Goal: Navigation & Orientation: Locate item on page

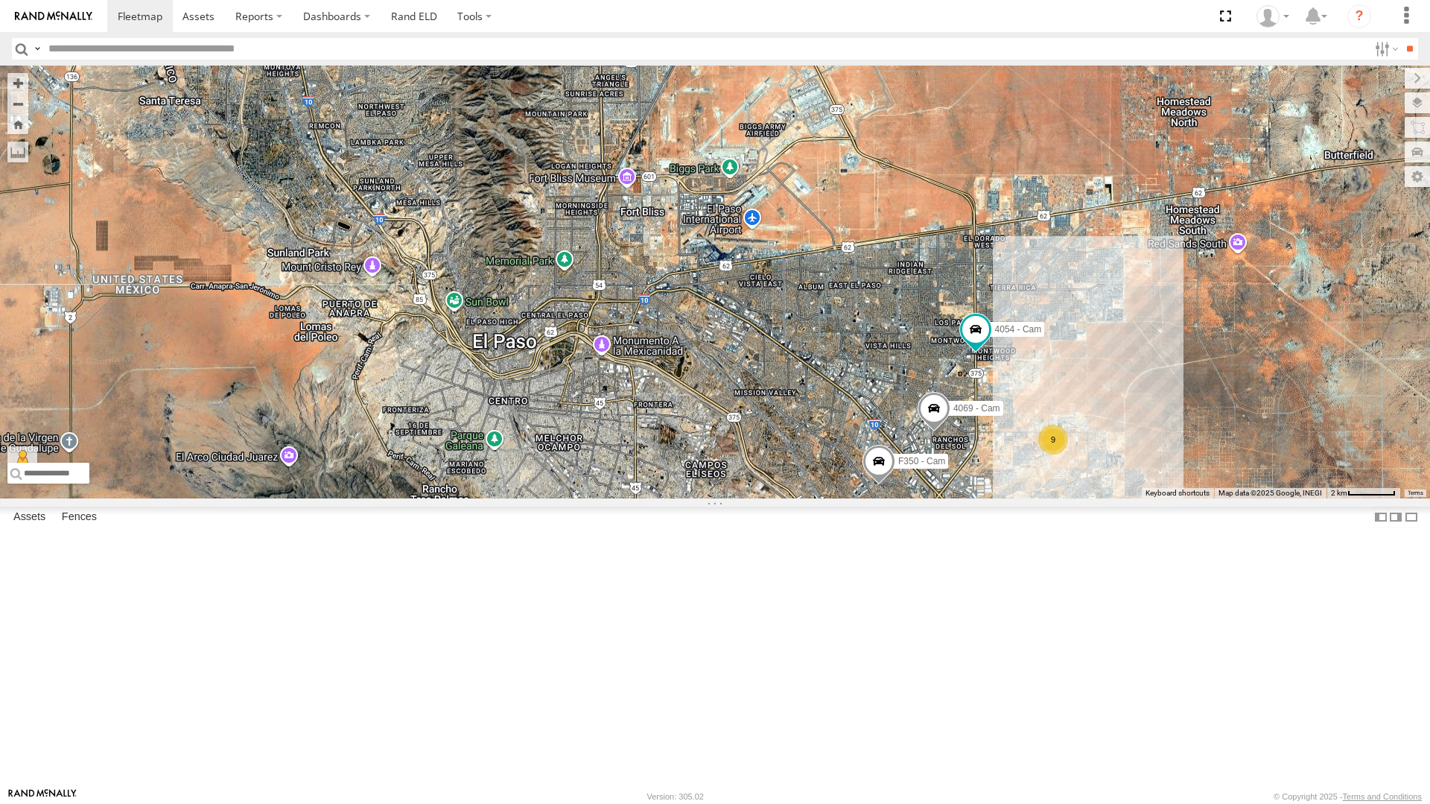
click at [536, 498] on div "4069 - Cam 9 F350 - Cam 4 3 4054 - Cam 3 840 - Cam 388 - Cam 212 - Cam" at bounding box center [715, 282] width 1430 height 433
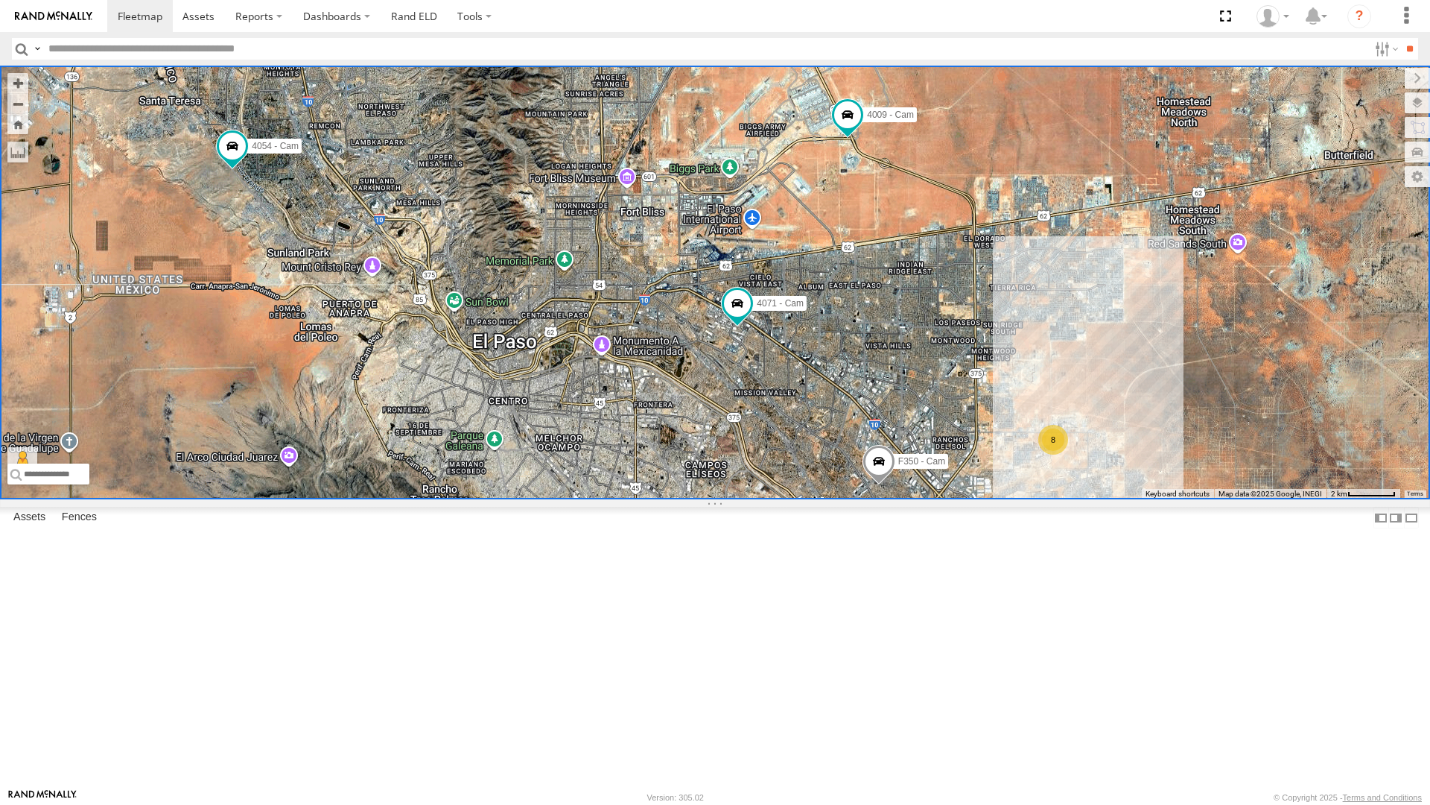
click at [709, 447] on div "4 8 F350 - Cam 3 4054 - Cam 3 840 - Cam 388 - Cam 4071 - Cam 4009 - Cam 212 - C…" at bounding box center [715, 283] width 1430 height 434
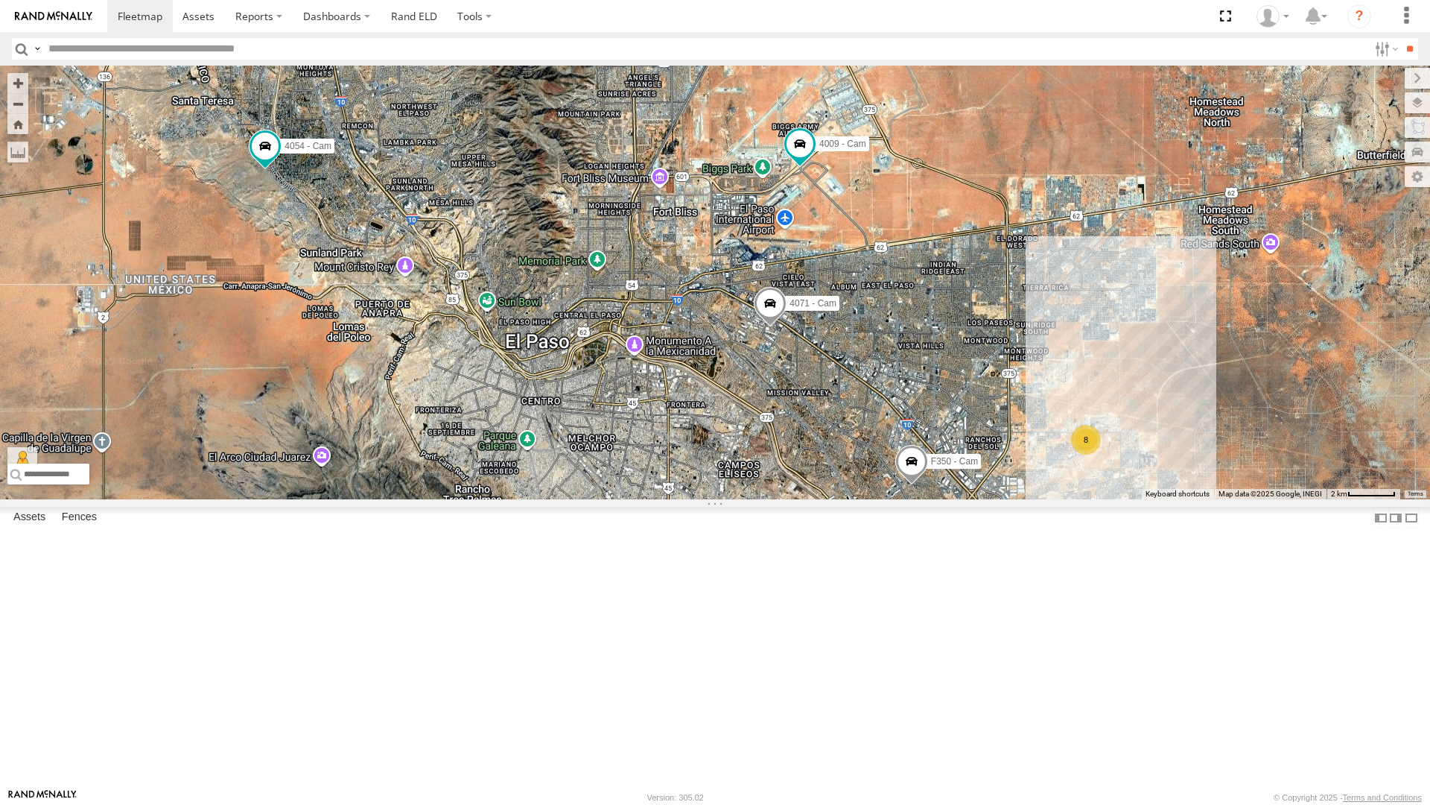
click at [1105, 448] on div "4 8 F350 - Cam 3 4054 - Cam 2 750 - Cam 840 - Cam 2 4071 - Cam 4009 - Cam" at bounding box center [715, 283] width 1430 height 434
click at [770, 327] on span at bounding box center [770, 307] width 33 height 40
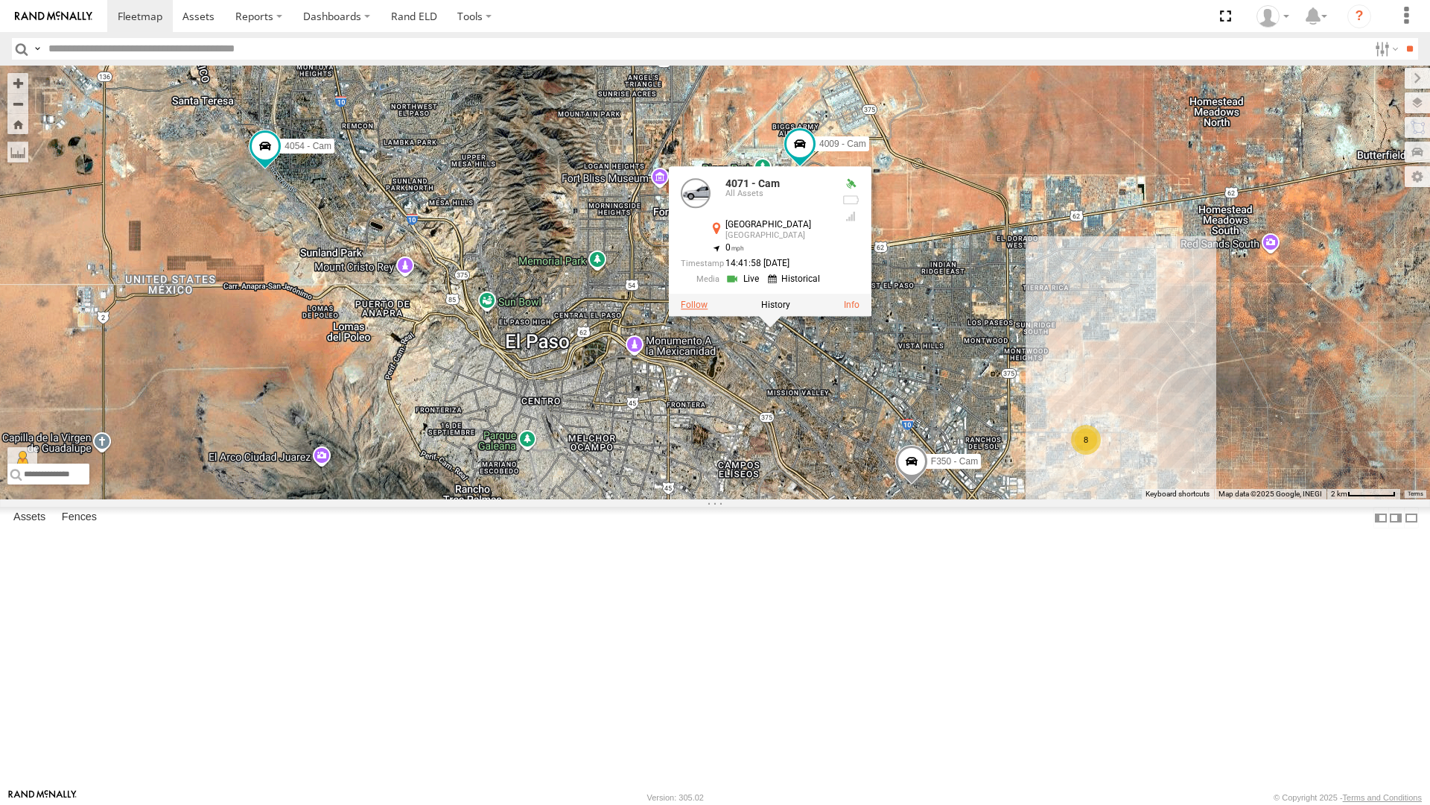
click at [703, 310] on label at bounding box center [694, 304] width 27 height 10
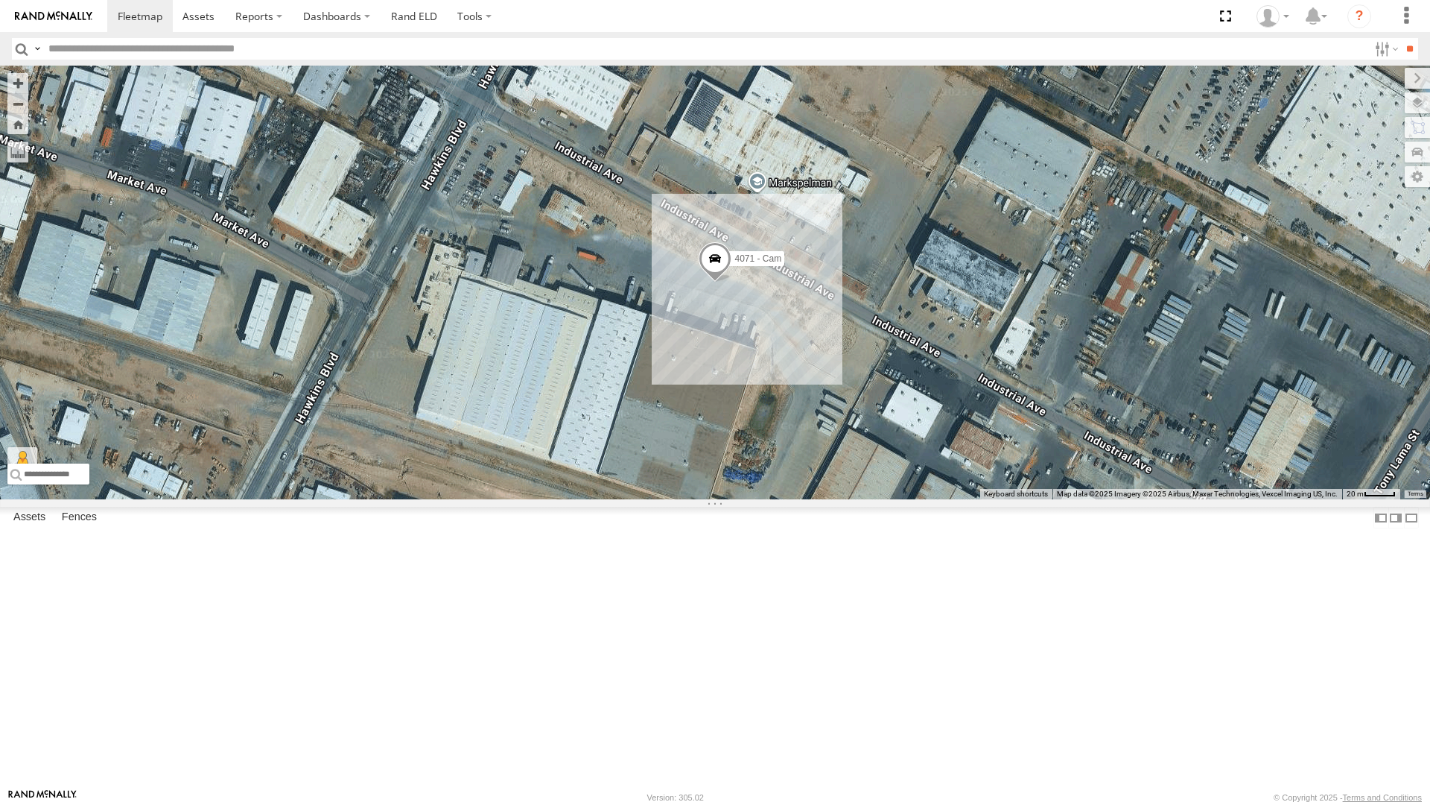
click at [721, 282] on span at bounding box center [715, 262] width 33 height 40
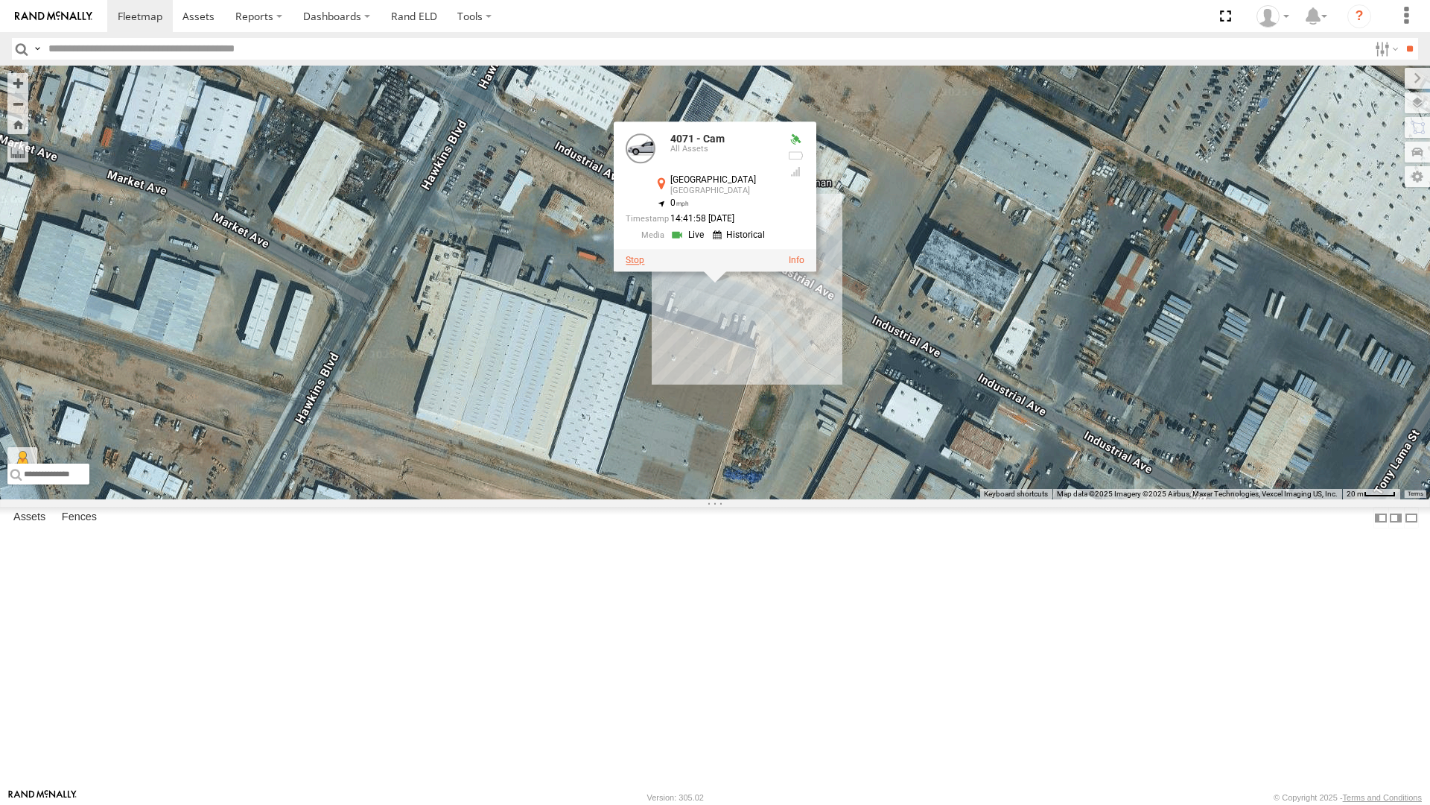
click at [630, 265] on label at bounding box center [635, 260] width 19 height 10
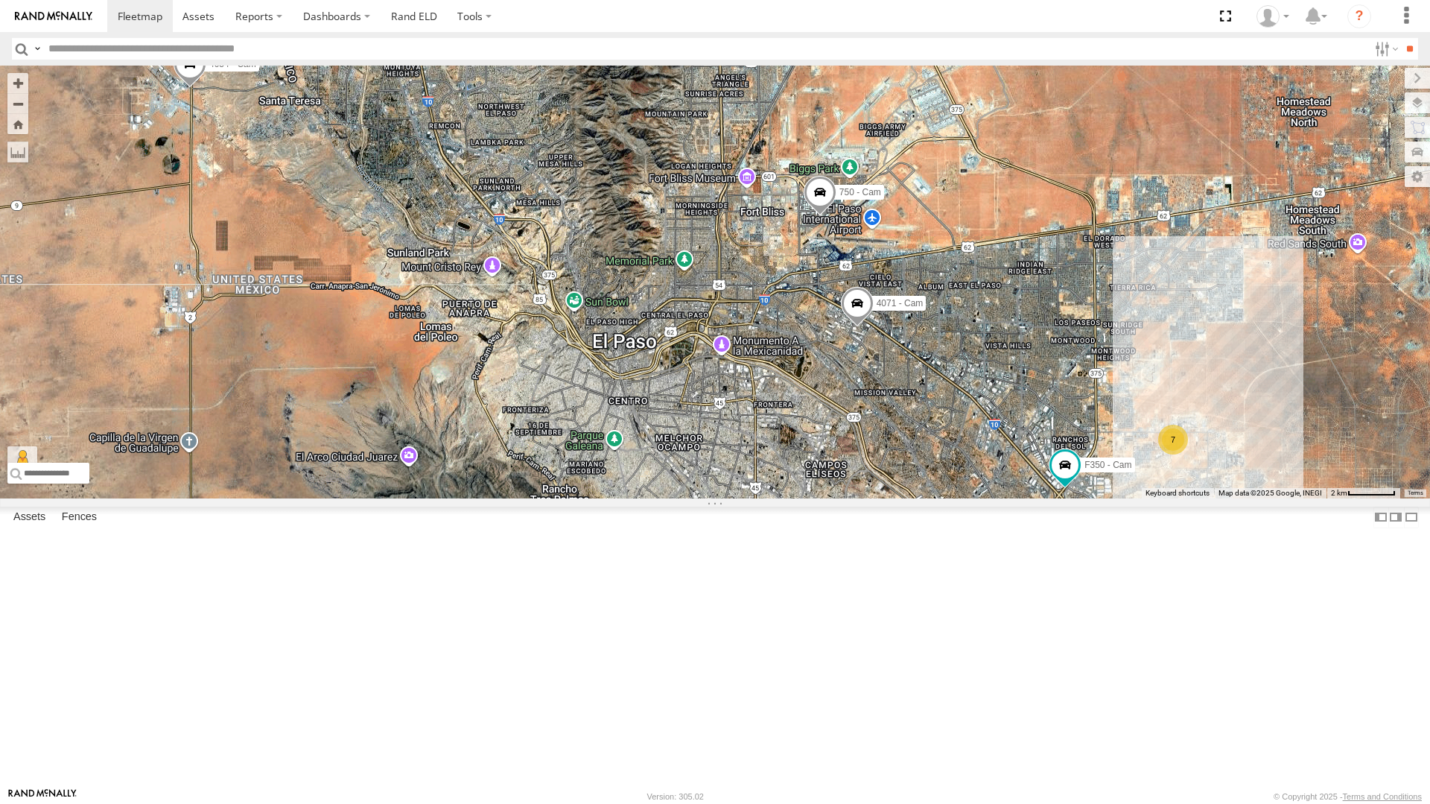
click at [343, 498] on div "4 7 F350 - Cam 4 4054 - Cam 2 4030 - Cam 750 - Cam 840 - Cam 2 4071 - Cam" at bounding box center [715, 282] width 1430 height 433
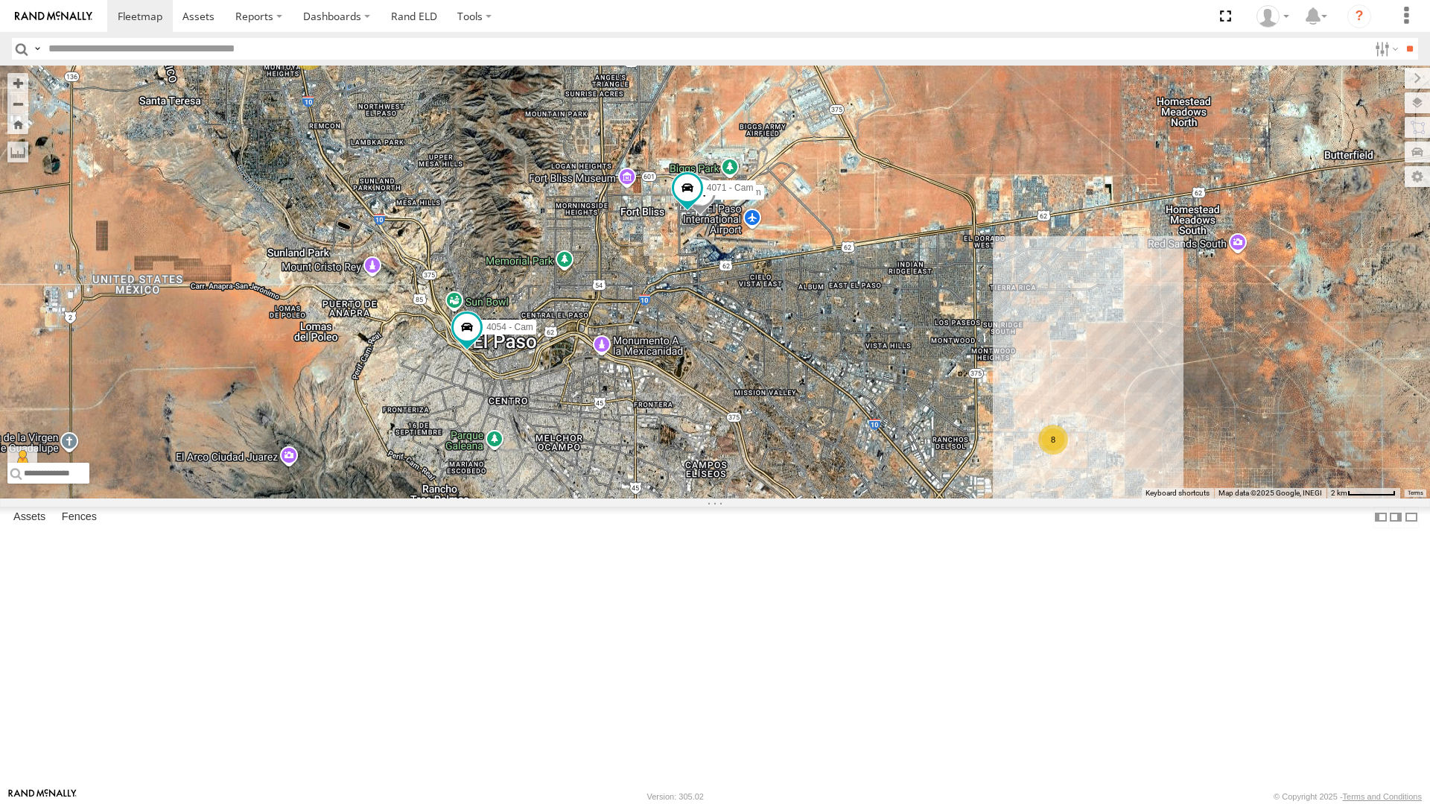
click at [1417, 66] on div "4 8 4 4054 - Cam 2 2 750 - Cam 840 - Cam 4071 - Cam 212 - Cam" at bounding box center [715, 282] width 1430 height 433
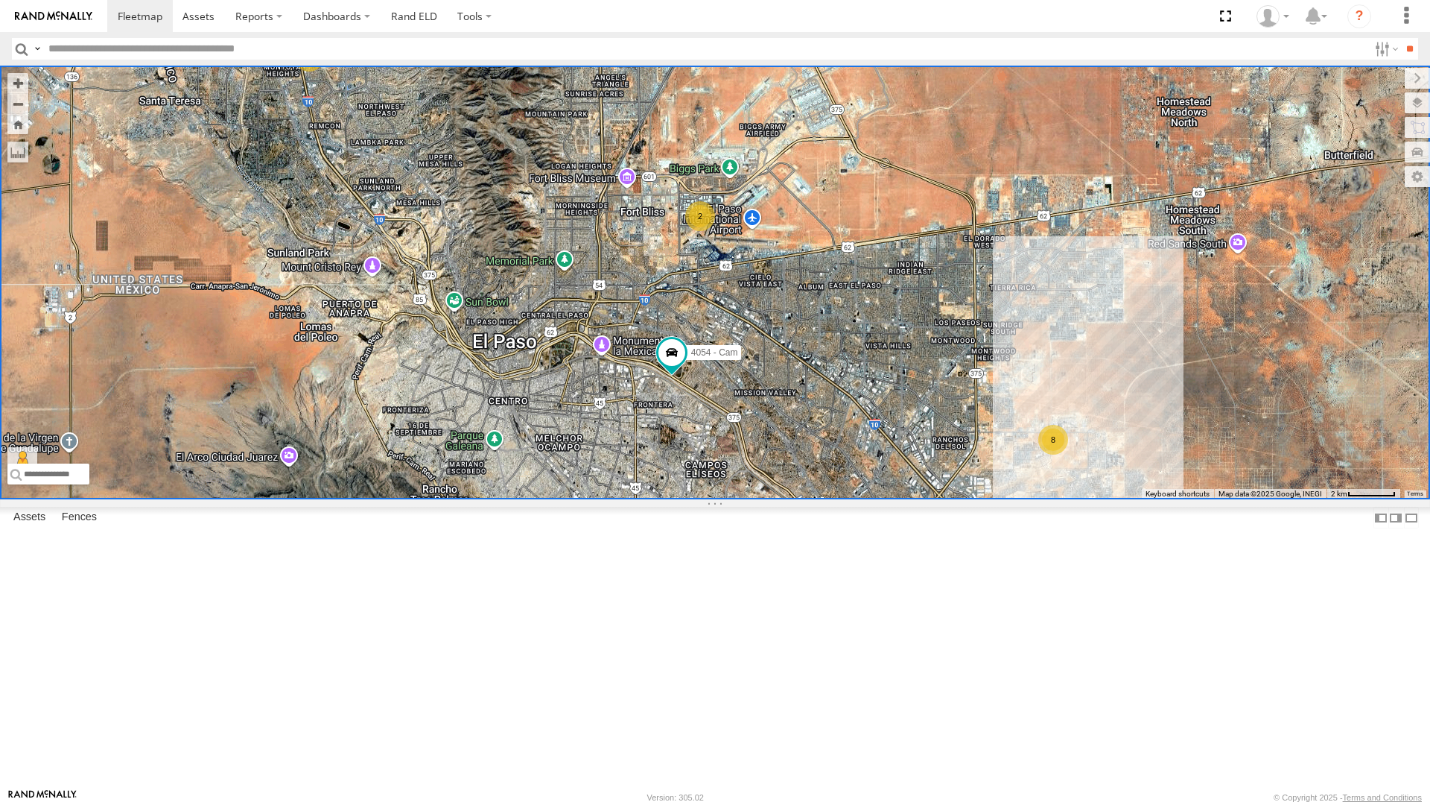
click at [695, 231] on div "2" at bounding box center [700, 216] width 30 height 30
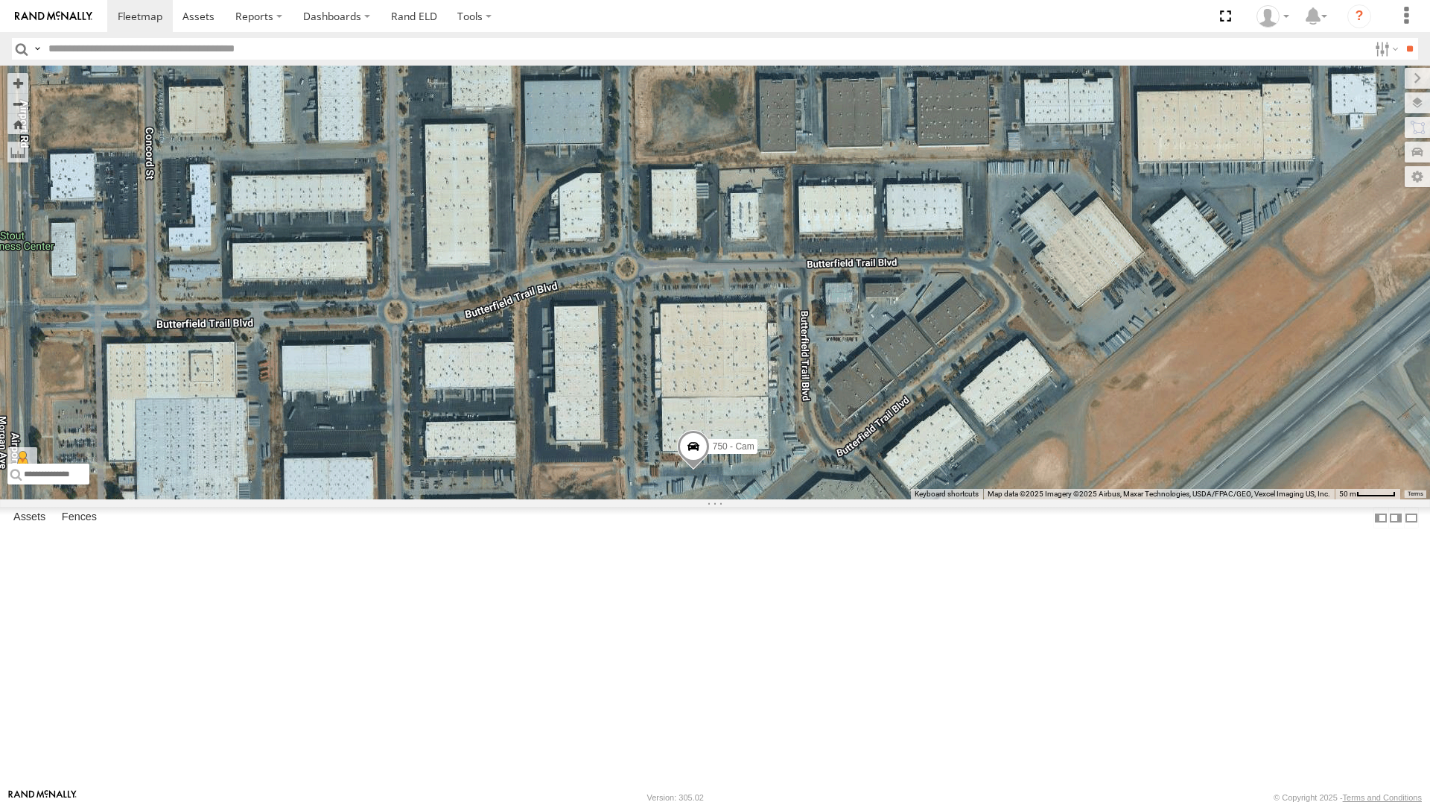
drag, startPoint x: 458, startPoint y: 393, endPoint x: 729, endPoint y: 333, distance: 277.6
click at [729, 333] on div "4054 - Cam 840 - Cam 212 - Cam 750 - Cam 4071 - Cam" at bounding box center [715, 283] width 1430 height 434
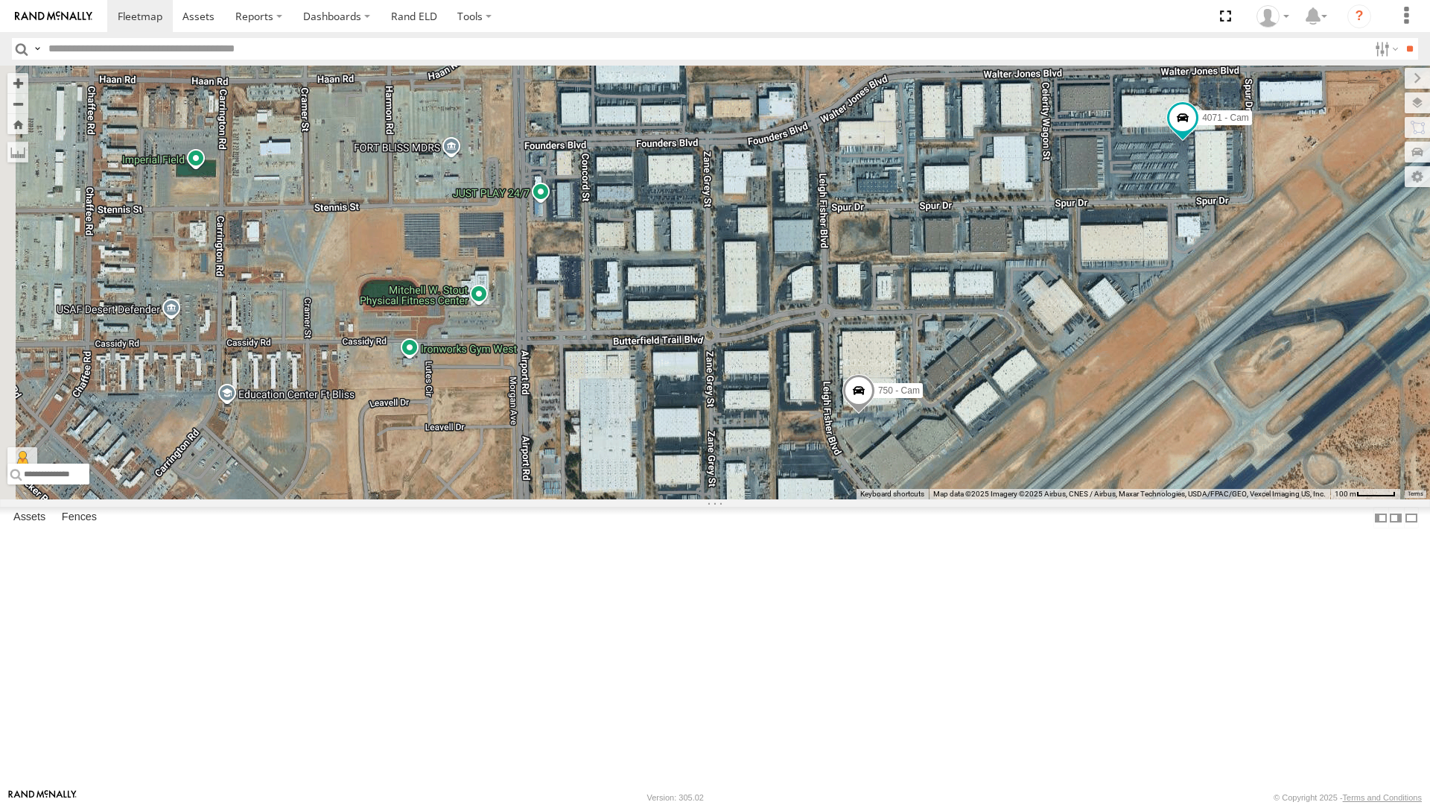
drag, startPoint x: 429, startPoint y: 193, endPoint x: 591, endPoint y: 275, distance: 181.9
click at [591, 275] on div "4054 - Cam 840 - Cam 212 - Cam 750 - Cam 4071 - Cam" at bounding box center [715, 283] width 1430 height 434
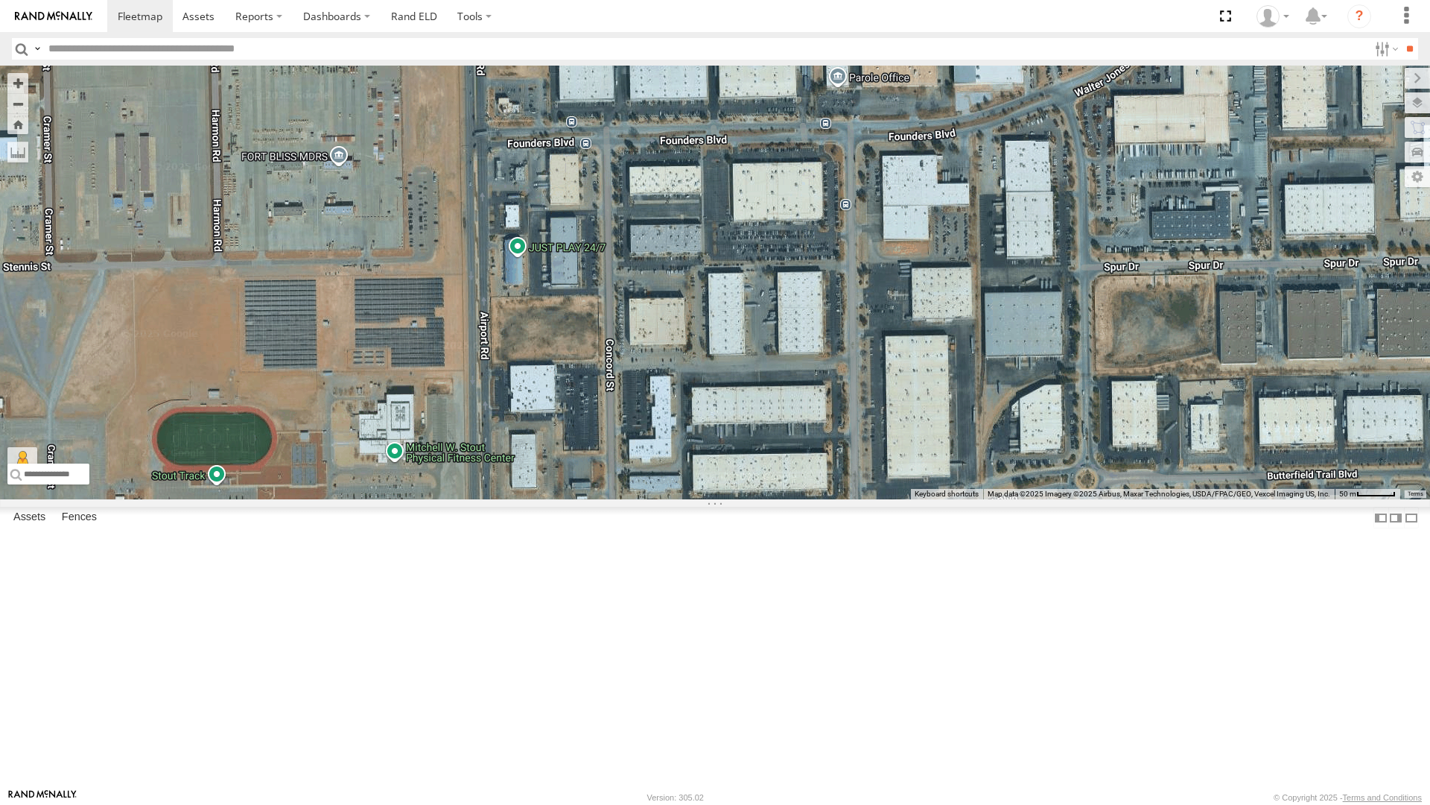
click at [492, 302] on div "4054 - Cam 840 - Cam 212 - Cam 750 - Cam 4071 - Cam" at bounding box center [715, 283] width 1430 height 434
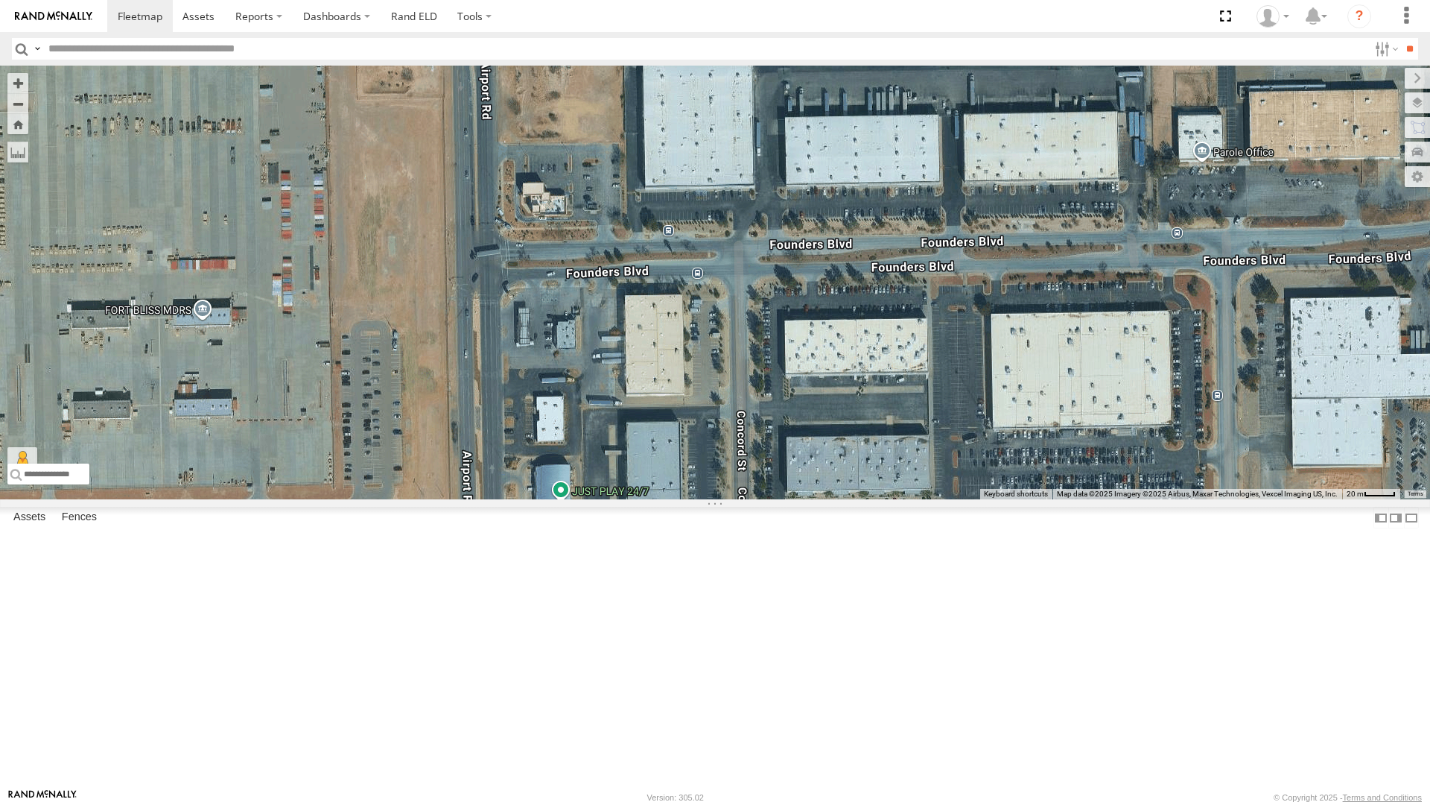
drag, startPoint x: 528, startPoint y: 199, endPoint x: 548, endPoint y: 387, distance: 189.5
click at [548, 387] on div "4054 - Cam 840 - Cam 212 - Cam 750 - Cam 4071 - Cam" at bounding box center [715, 283] width 1430 height 434
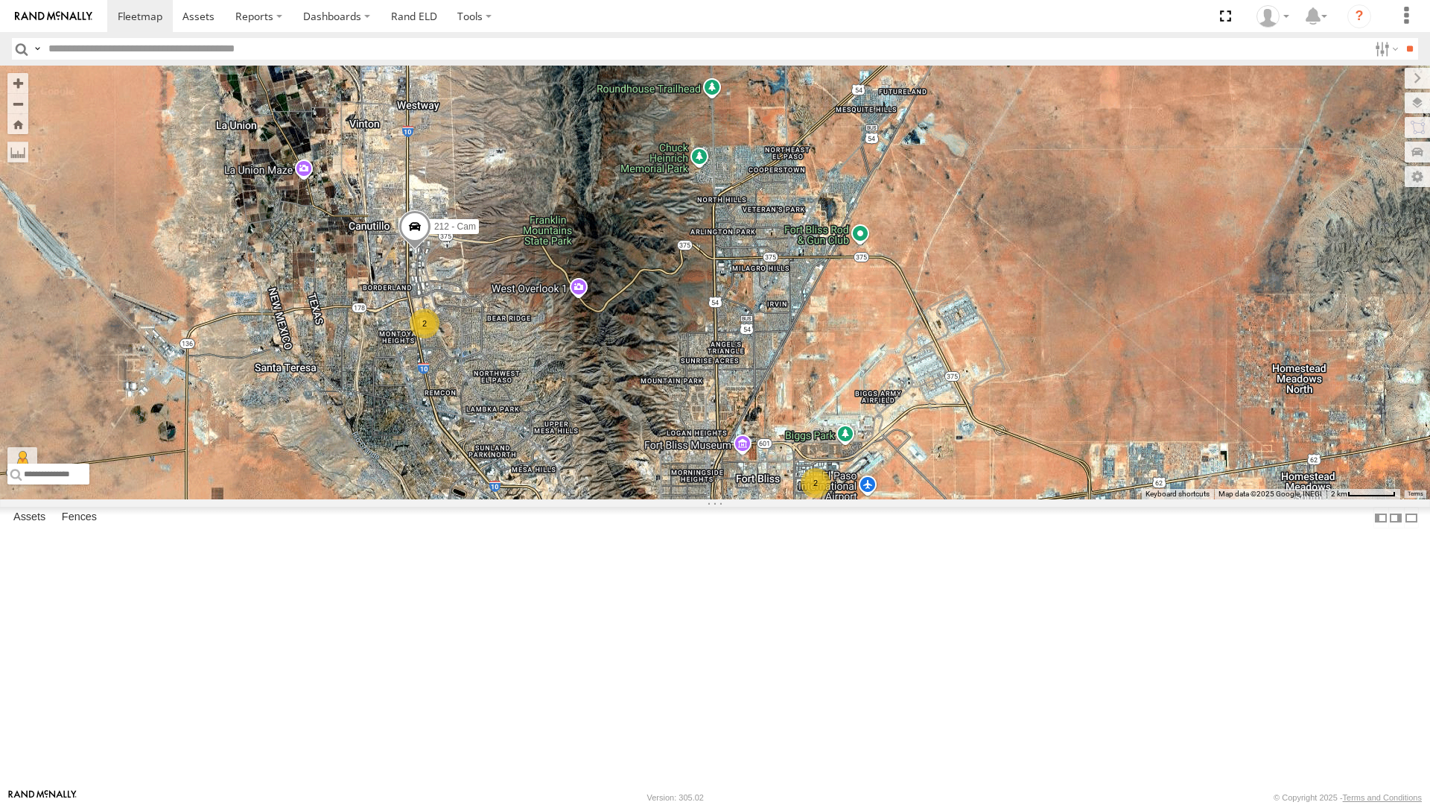
drag, startPoint x: 953, startPoint y: 227, endPoint x: 1070, endPoint y: 496, distance: 293.0
click at [1070, 496] on div "4 8 4 4054 - Cam 2 2 2 840 - Cam 212 - Cam" at bounding box center [715, 283] width 1430 height 434
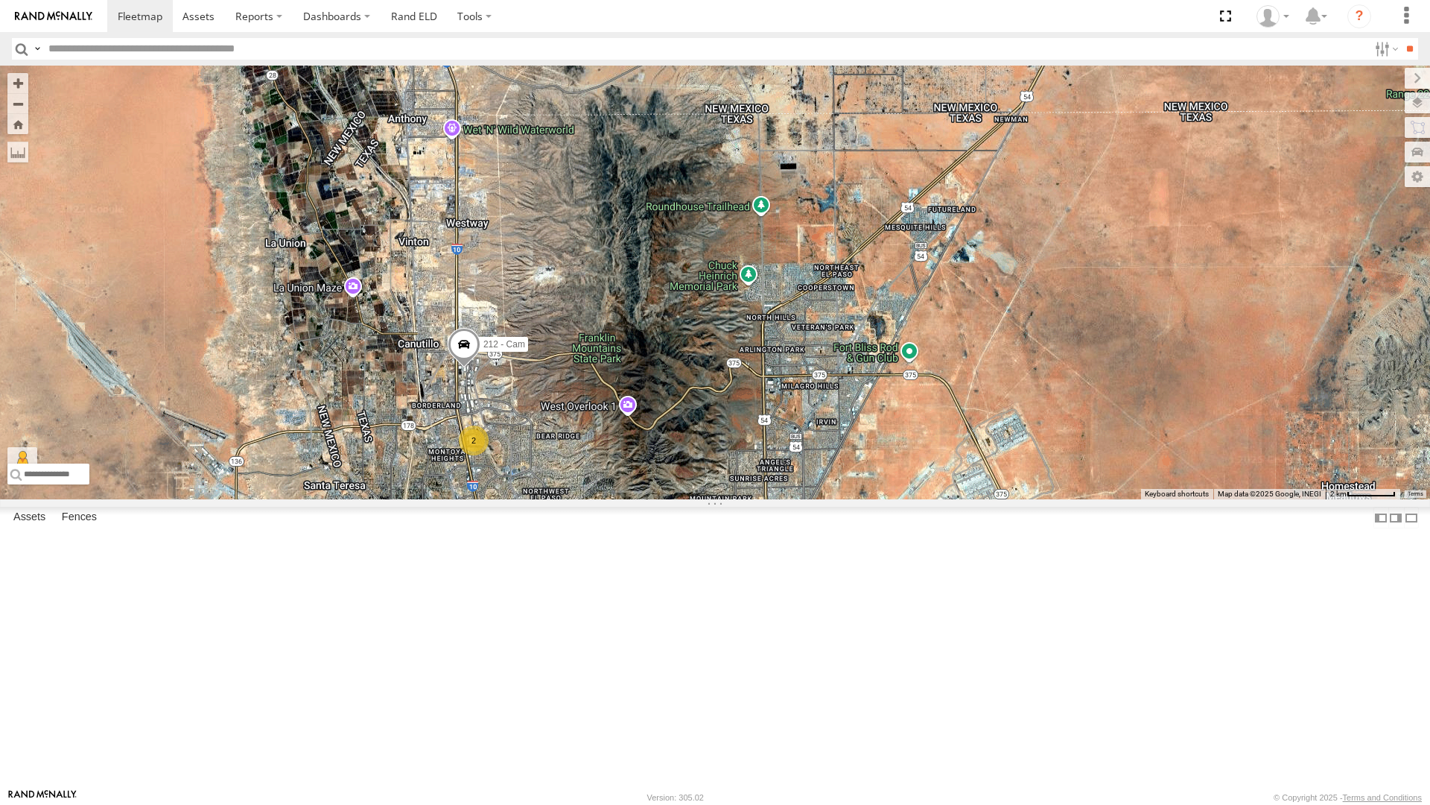
drag, startPoint x: 1056, startPoint y: 387, endPoint x: 1079, endPoint y: 434, distance: 51.3
click at [1079, 434] on div "4 8 4 4054 - Cam 2 2 2 840 - Cam 212 - Cam" at bounding box center [715, 283] width 1430 height 434
click at [817, 128] on div "4 8 4 4054 - Cam 2 2 2 840 - Cam 212 - Cam" at bounding box center [715, 283] width 1430 height 434
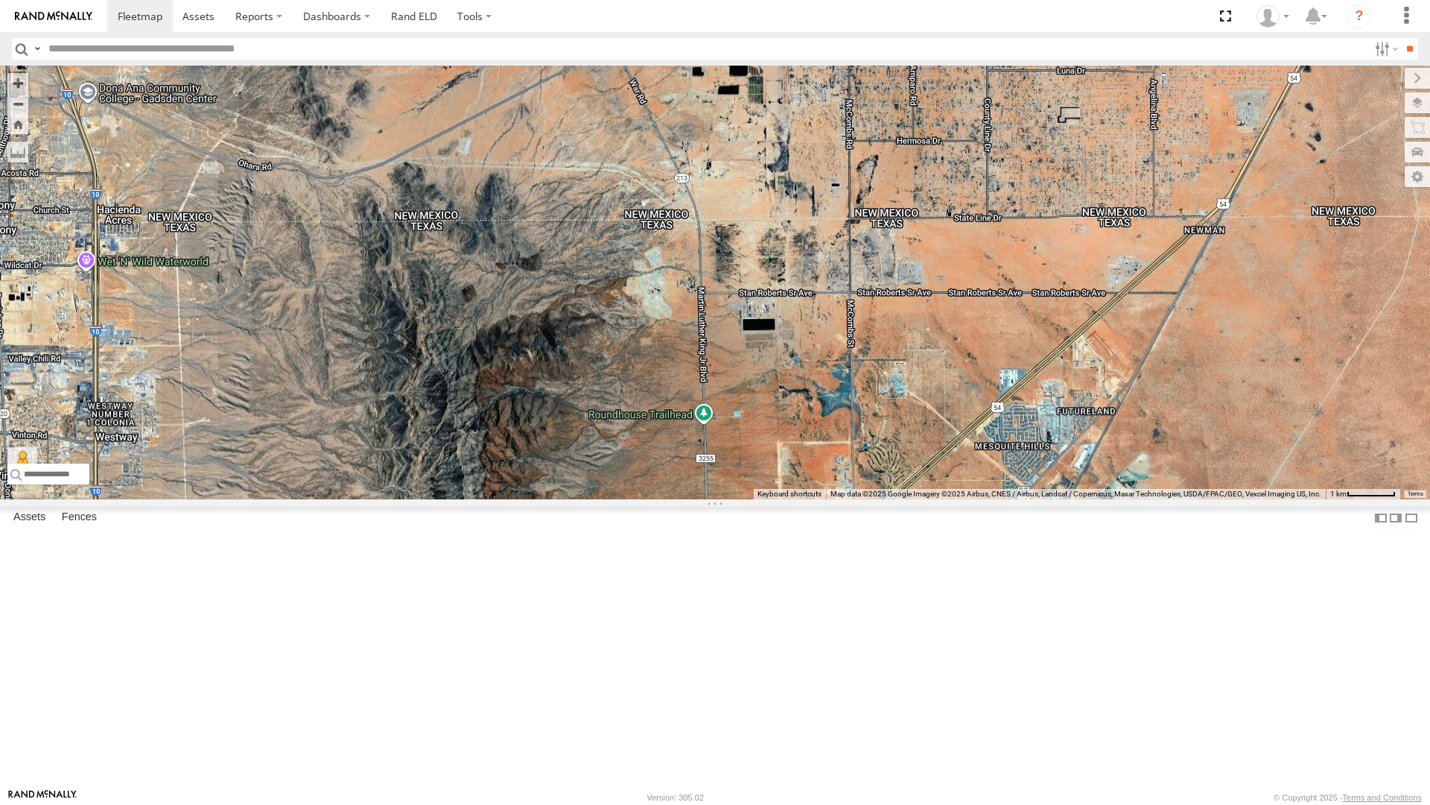
click at [757, 112] on div "4054 - Cam 840 - Cam 212 - Cam" at bounding box center [715, 283] width 1430 height 434
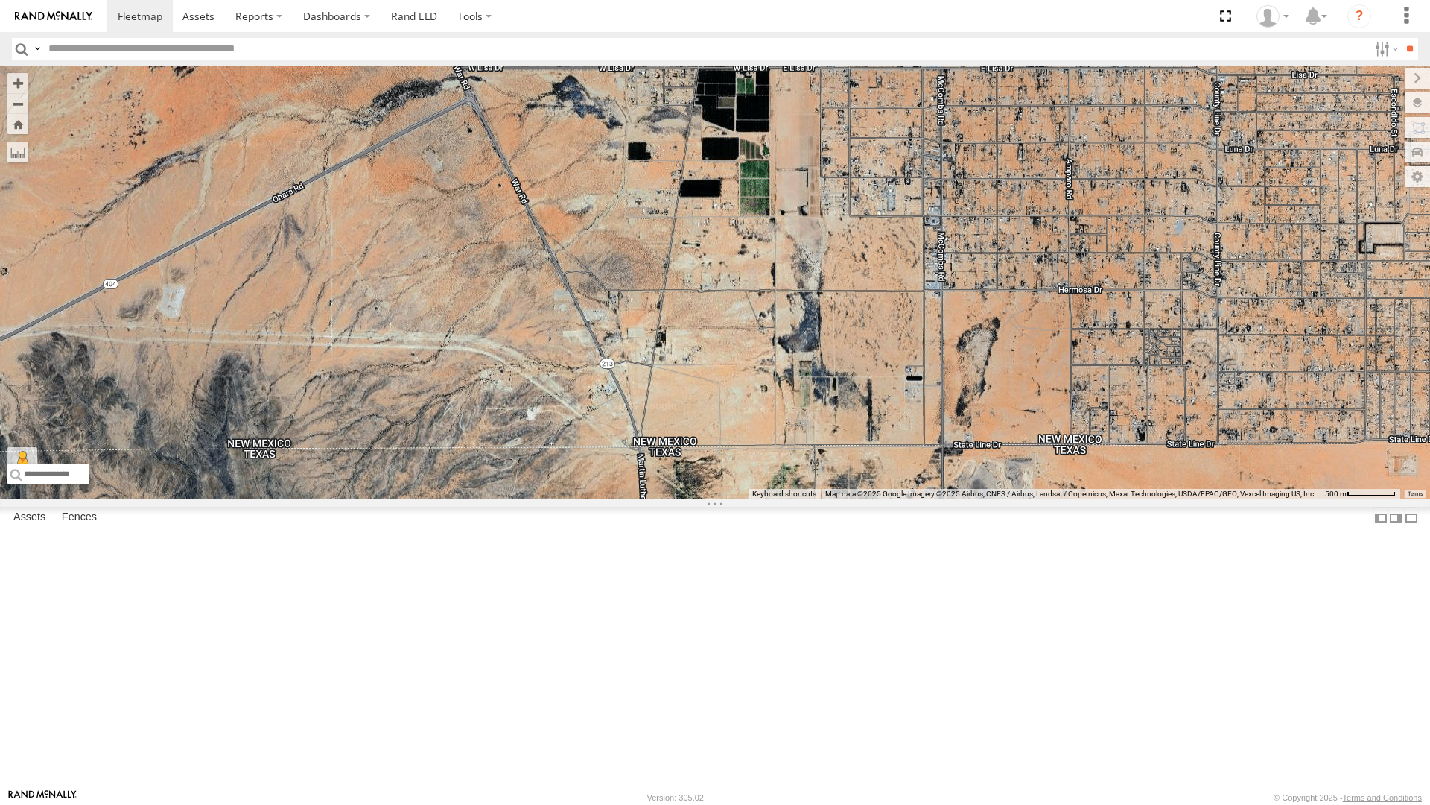
click at [757, 112] on div "4054 - Cam 840 - Cam 212 - Cam" at bounding box center [715, 283] width 1430 height 434
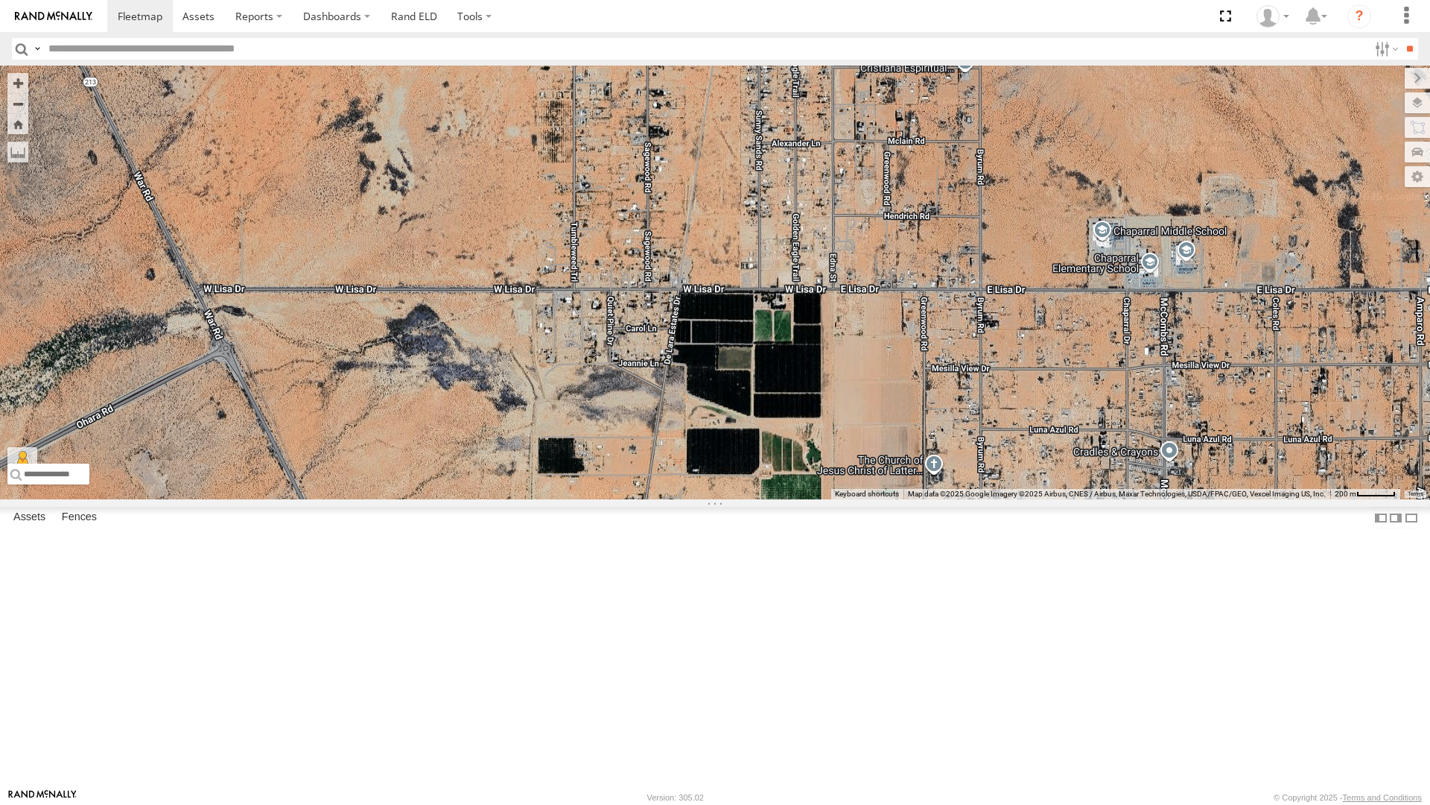
drag, startPoint x: 757, startPoint y: 112, endPoint x: 797, endPoint y: 267, distance: 160.1
click at [797, 267] on div "4054 - Cam 840 - Cam 212 - Cam" at bounding box center [715, 283] width 1430 height 434
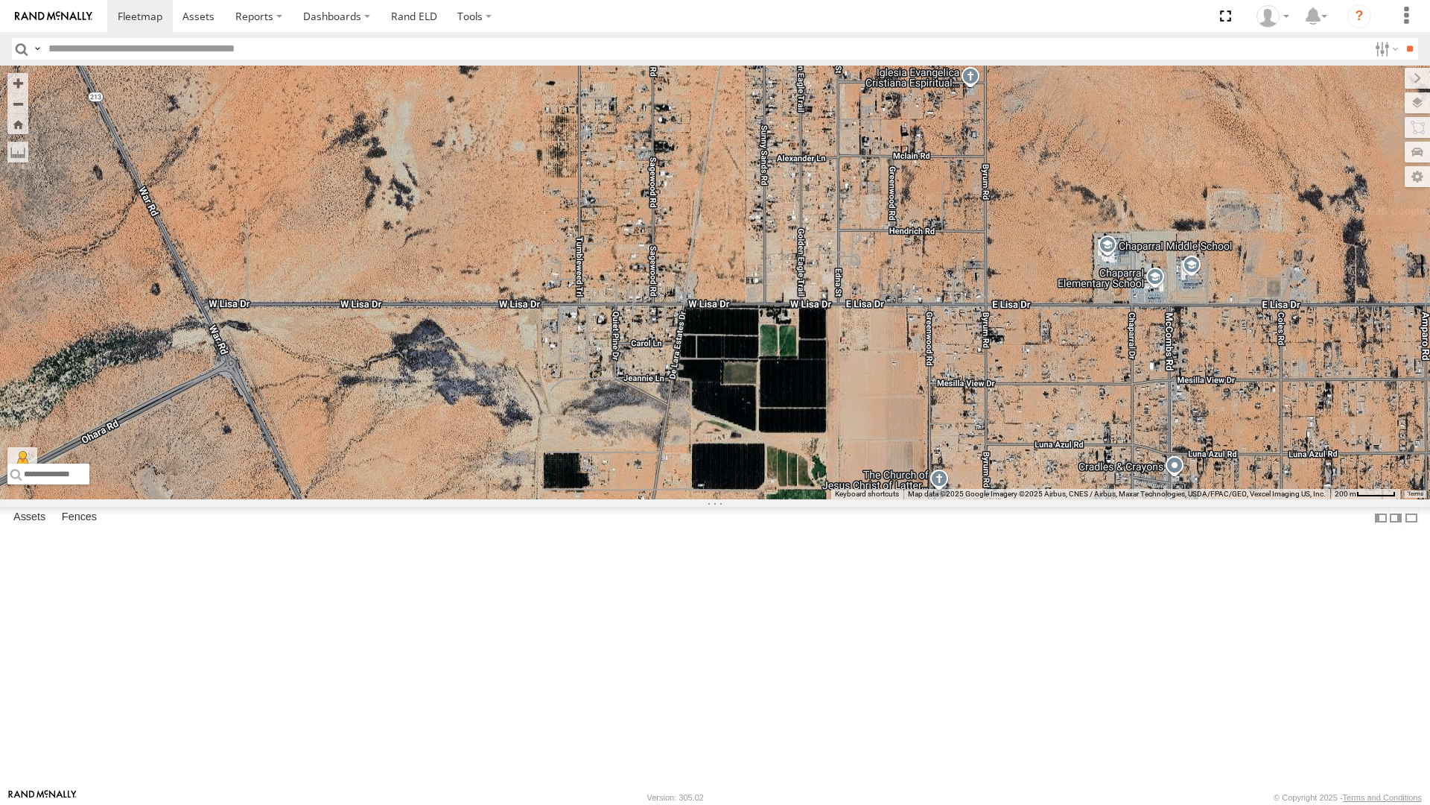
click at [797, 209] on div "4054 - Cam 840 - Cam 212 - Cam" at bounding box center [715, 283] width 1430 height 434
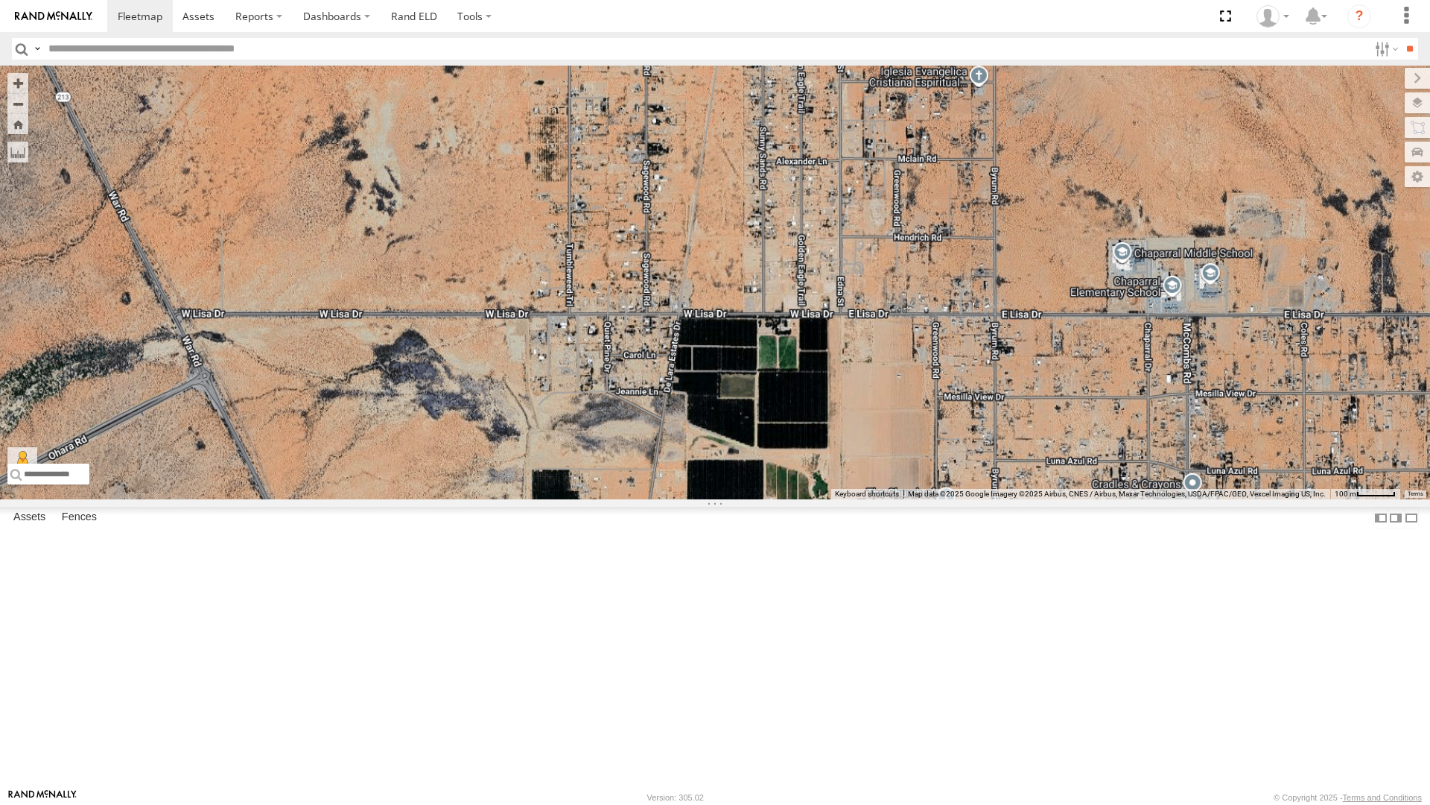
click at [797, 209] on div "4054 - Cam 840 - Cam 212 - Cam" at bounding box center [715, 283] width 1430 height 434
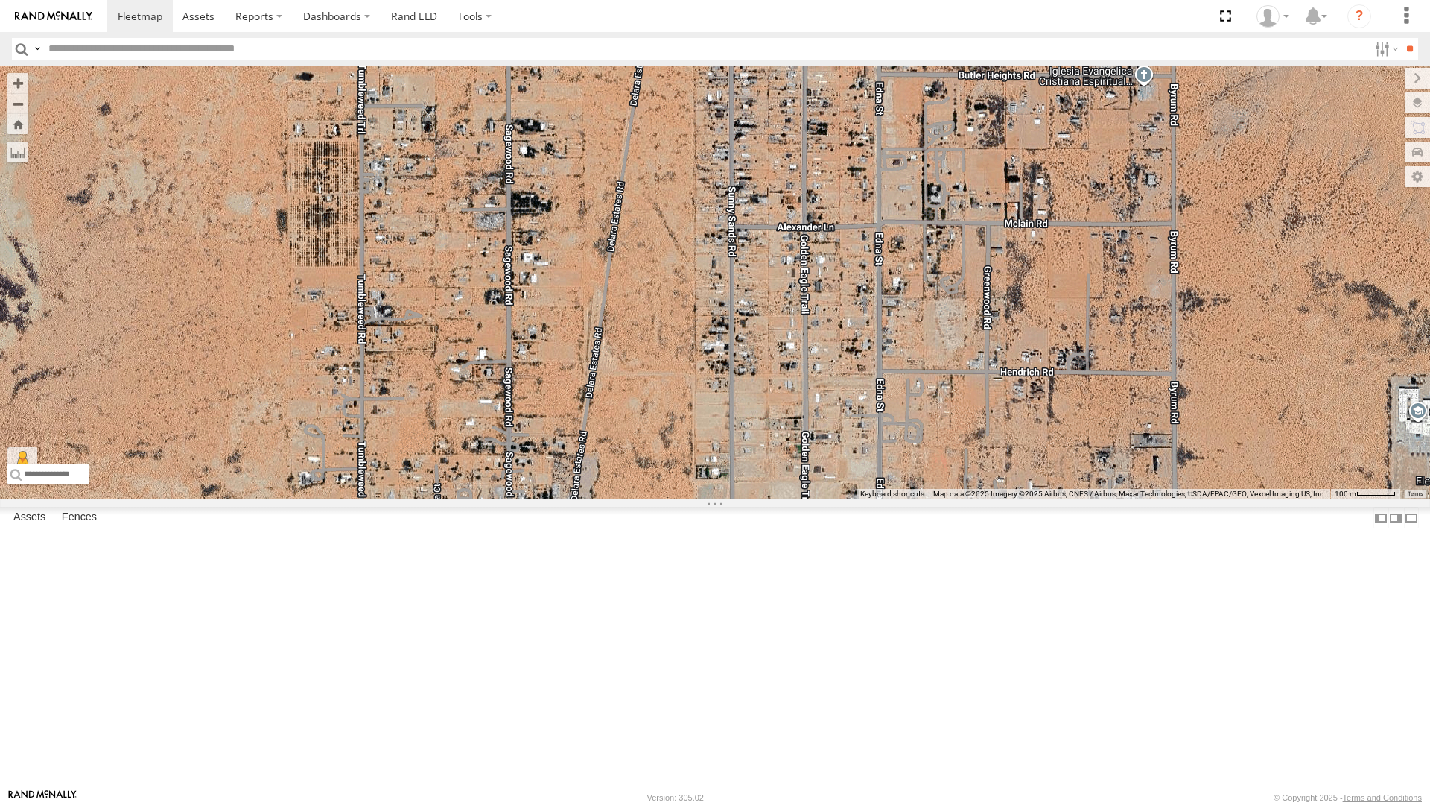
click at [822, 133] on div "4054 - Cam 840 - Cam 212 - Cam" at bounding box center [715, 283] width 1430 height 434
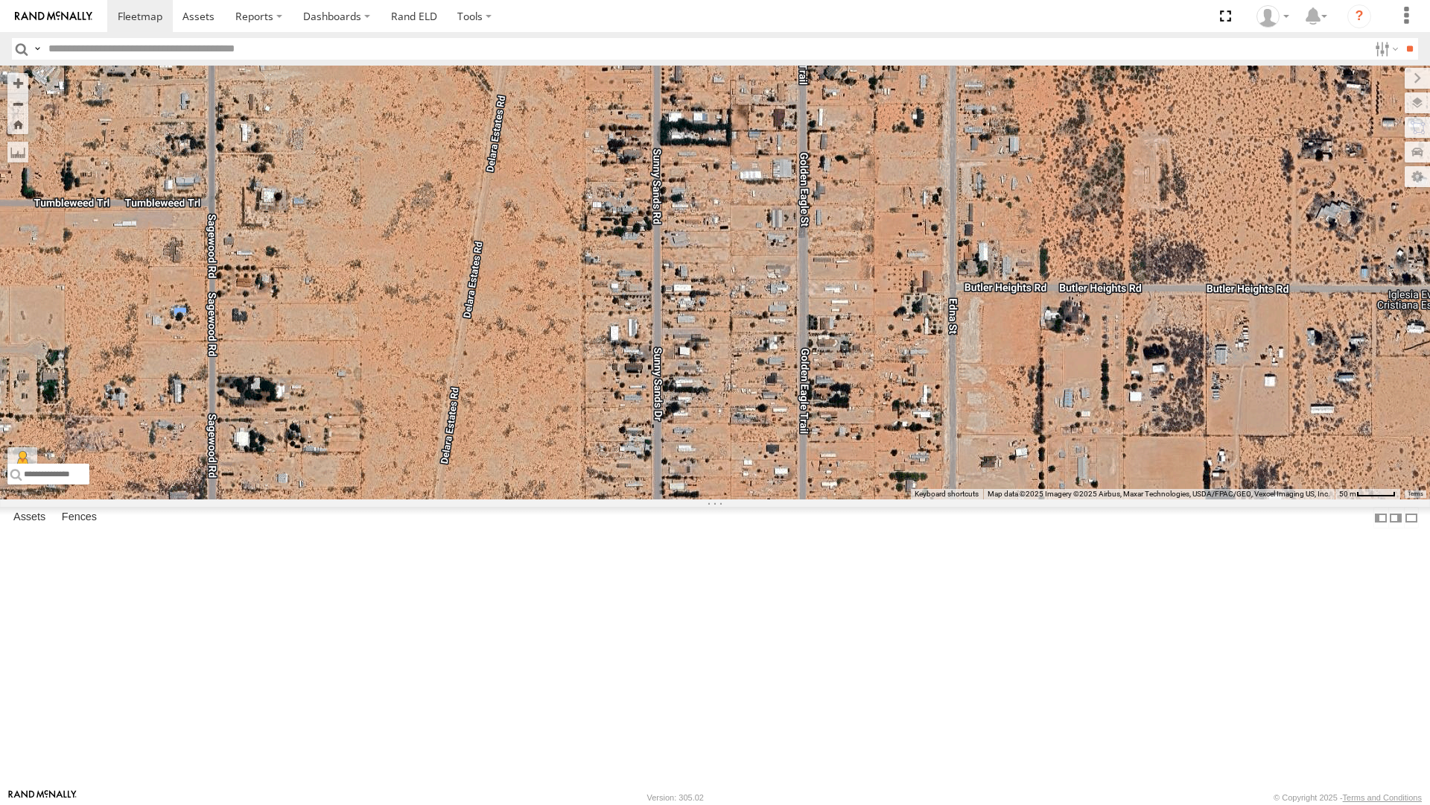
drag, startPoint x: 822, startPoint y: 133, endPoint x: 839, endPoint y: 290, distance: 157.4
click at [839, 290] on div "4054 - Cam 840 - Cam 212 - Cam" at bounding box center [715, 283] width 1430 height 434
click at [839, 286] on div "4054 - Cam 840 - Cam 212 - Cam" at bounding box center [715, 283] width 1430 height 434
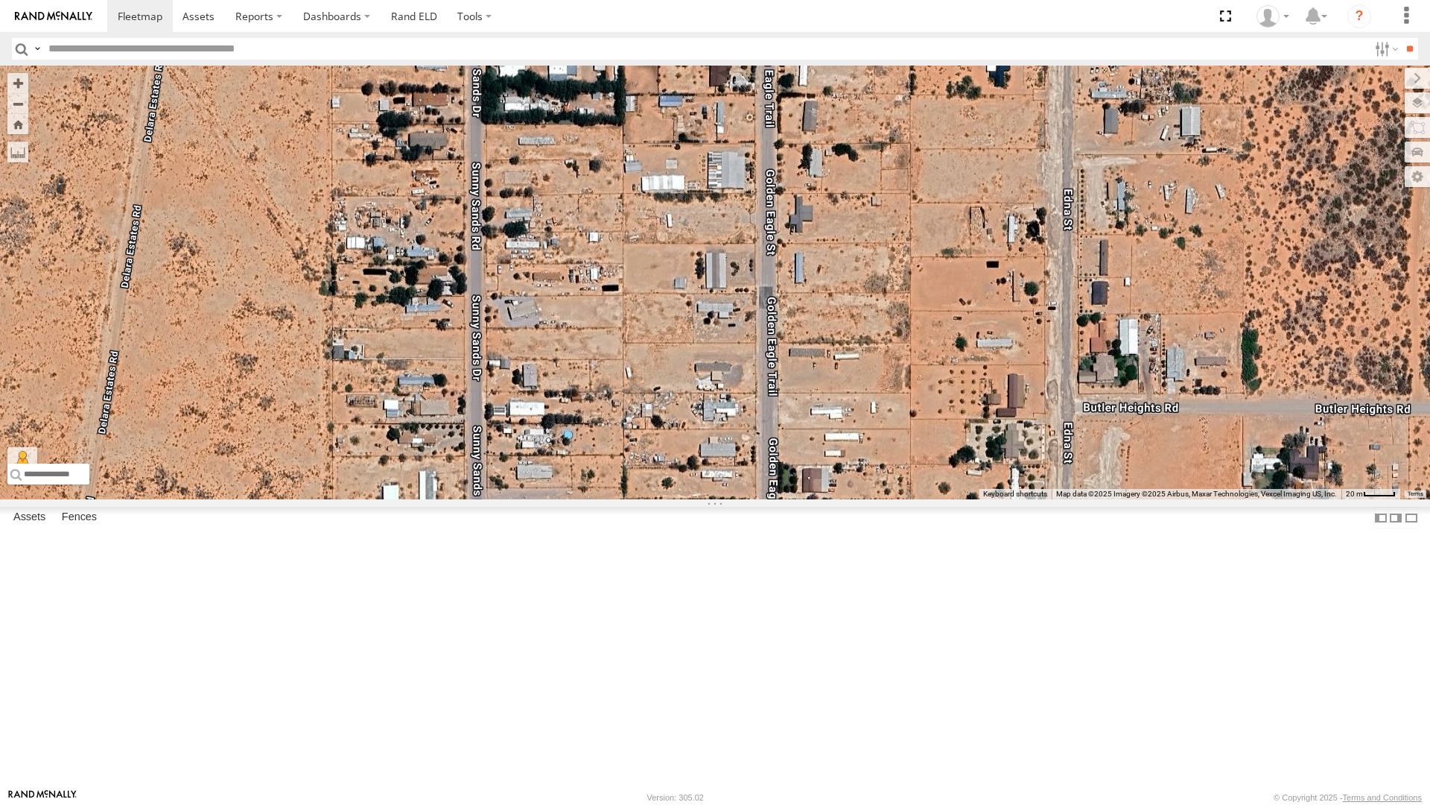
click at [832, 180] on div "4054 - Cam 840 - Cam 212 - Cam" at bounding box center [715, 283] width 1430 height 434
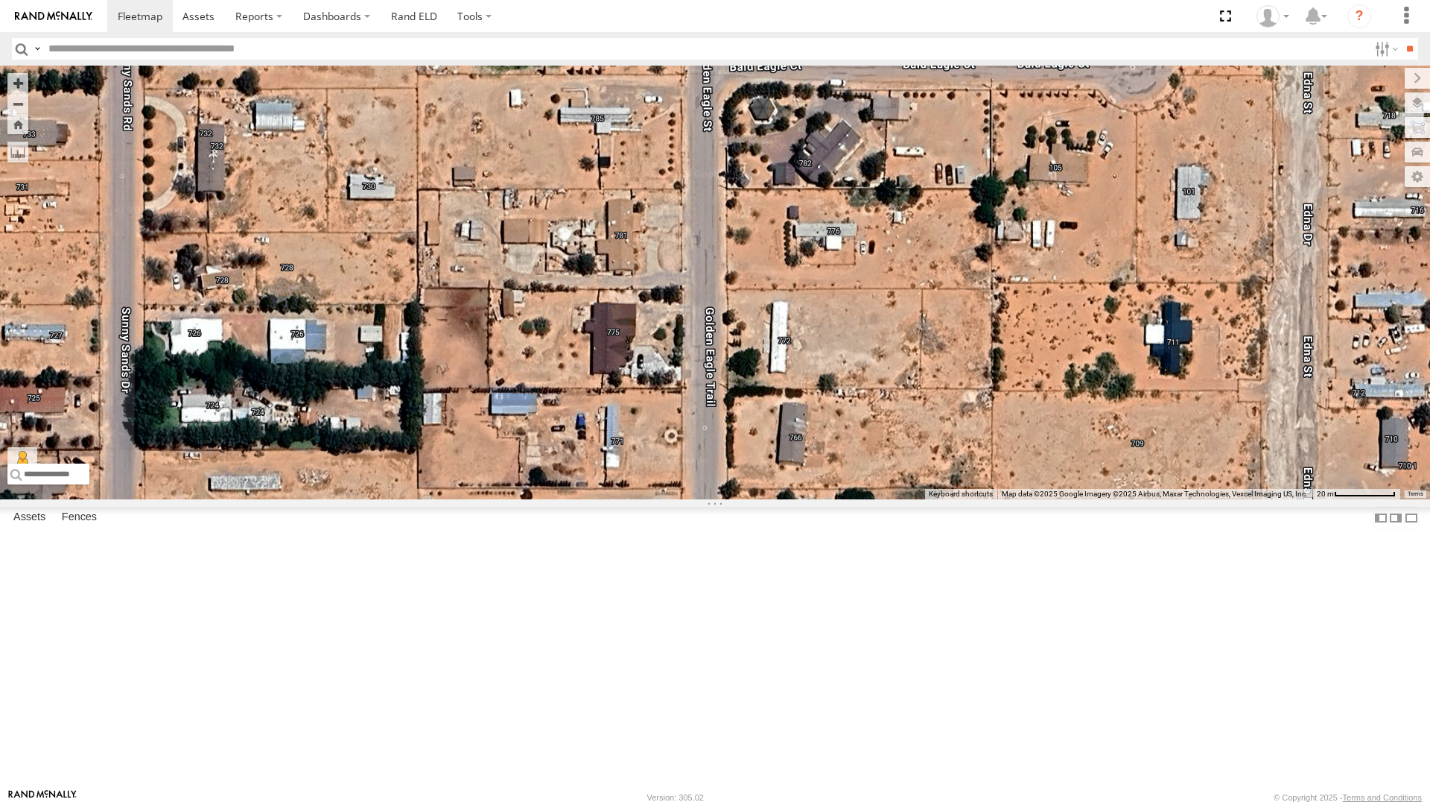
drag, startPoint x: 832, startPoint y: 180, endPoint x: 837, endPoint y: 444, distance: 264.5
click at [837, 444] on div "4054 - Cam 840 - Cam 212 - Cam" at bounding box center [715, 283] width 1430 height 434
click at [830, 394] on div "4054 - Cam 840 - Cam 212 - Cam" at bounding box center [715, 283] width 1430 height 434
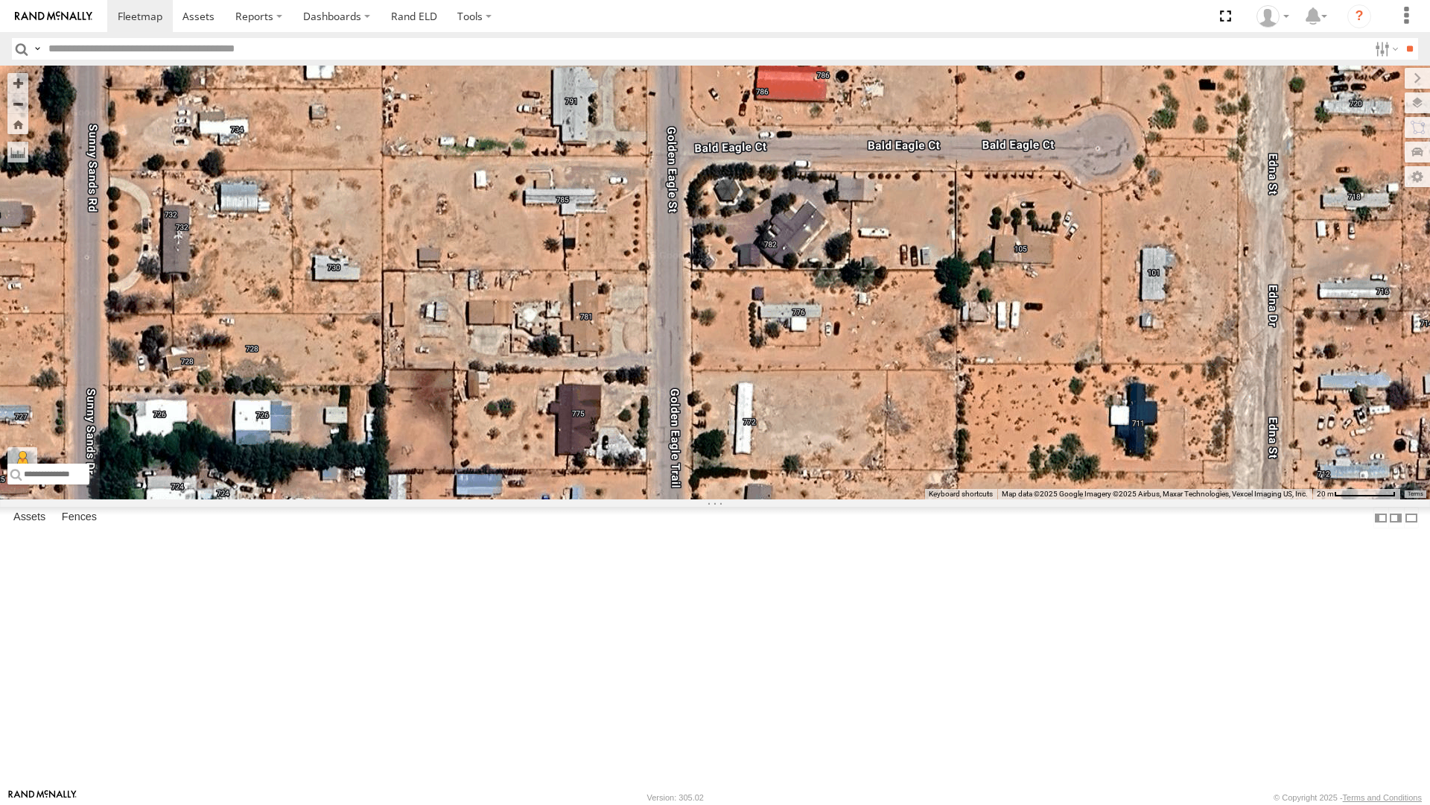
drag, startPoint x: 913, startPoint y: 391, endPoint x: 878, endPoint y: 477, distance: 92.5
click at [878, 477] on div "4054 - Cam 840 - Cam 212 - Cam" at bounding box center [715, 283] width 1430 height 434
click at [883, 477] on div "4054 - Cam 840 - Cam 212 - Cam" at bounding box center [715, 283] width 1430 height 434
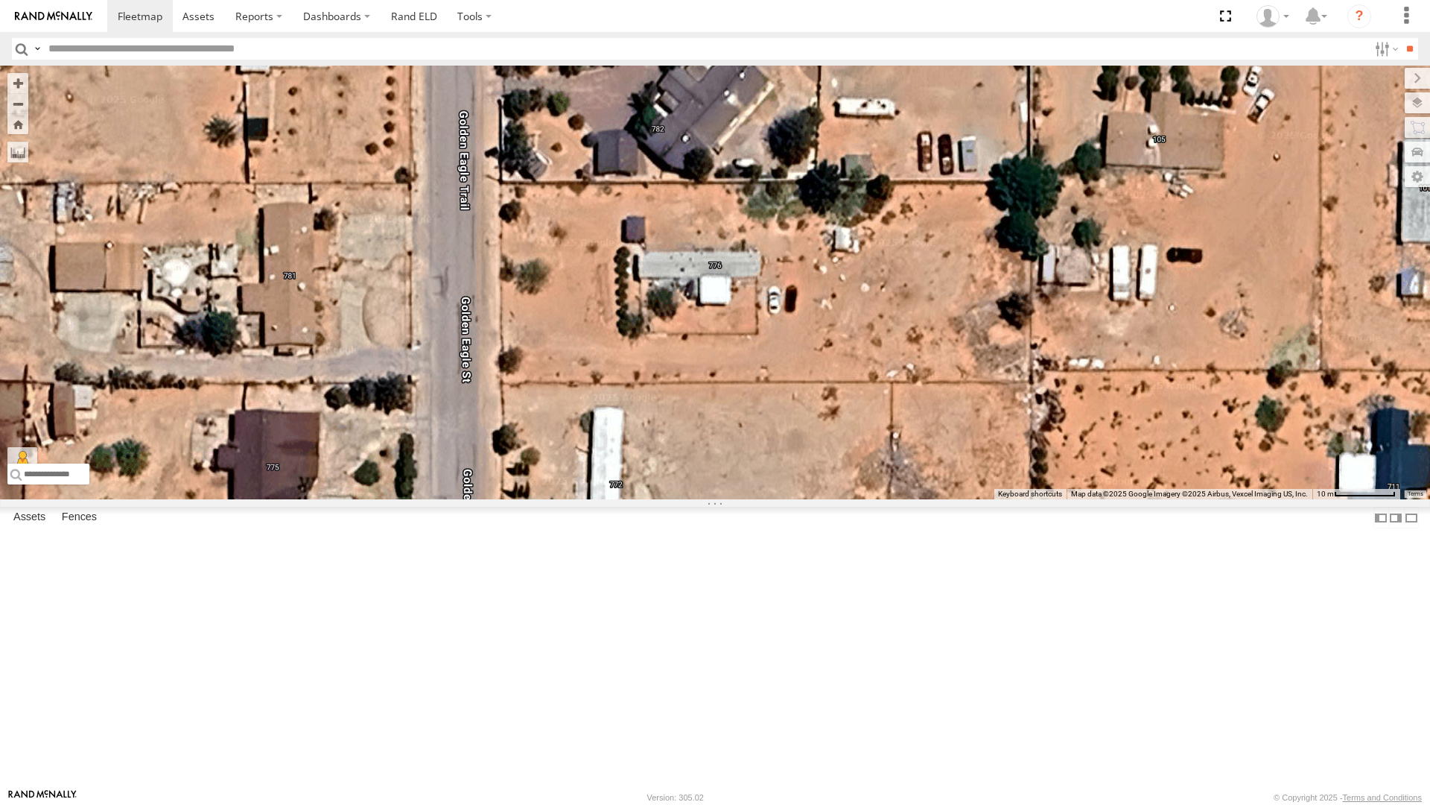
click at [608, 498] on div "4054 - Cam 840 - Cam 212 - Cam" at bounding box center [715, 283] width 1430 height 434
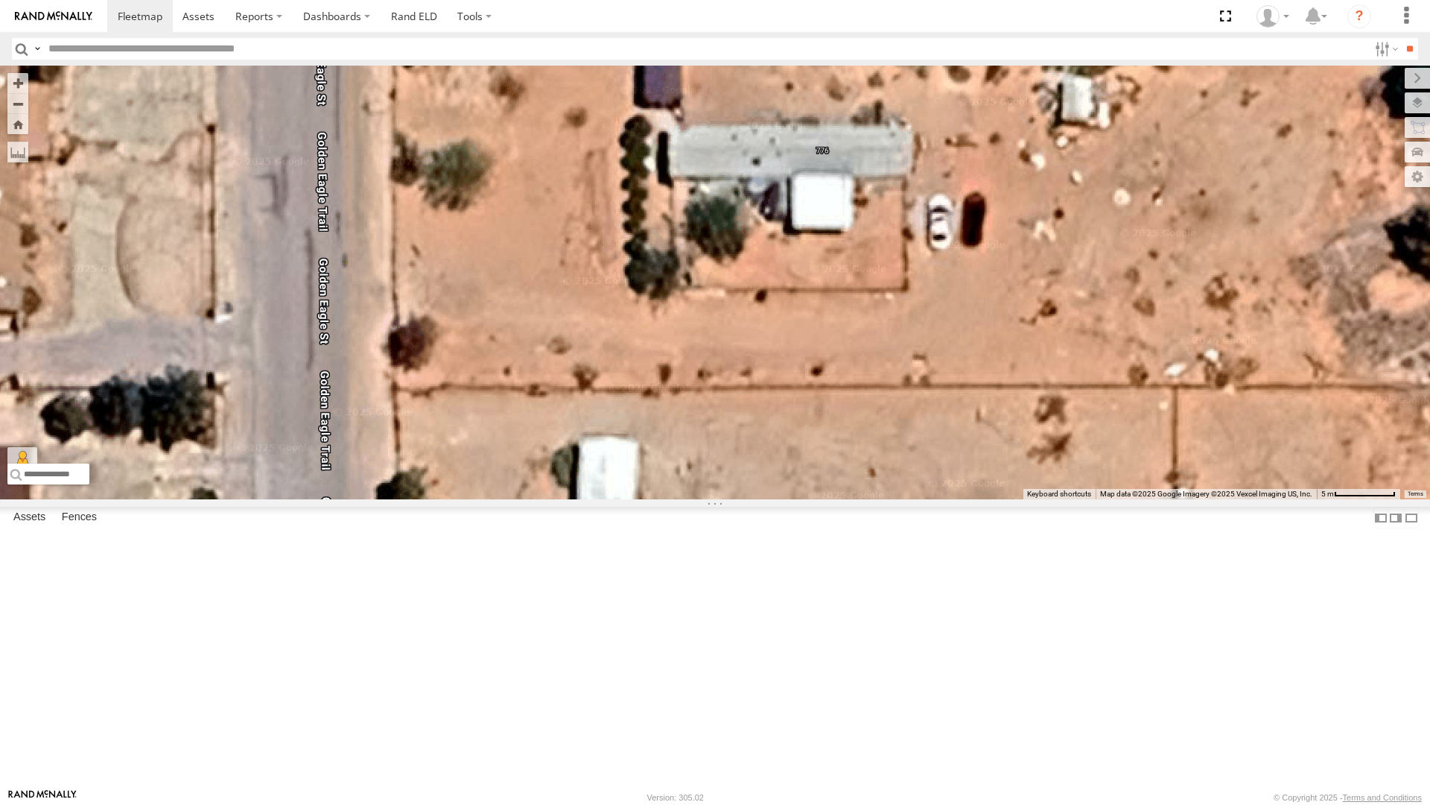
click at [705, 424] on div "4054 - Cam 840 - Cam 212 - Cam" at bounding box center [715, 283] width 1430 height 434
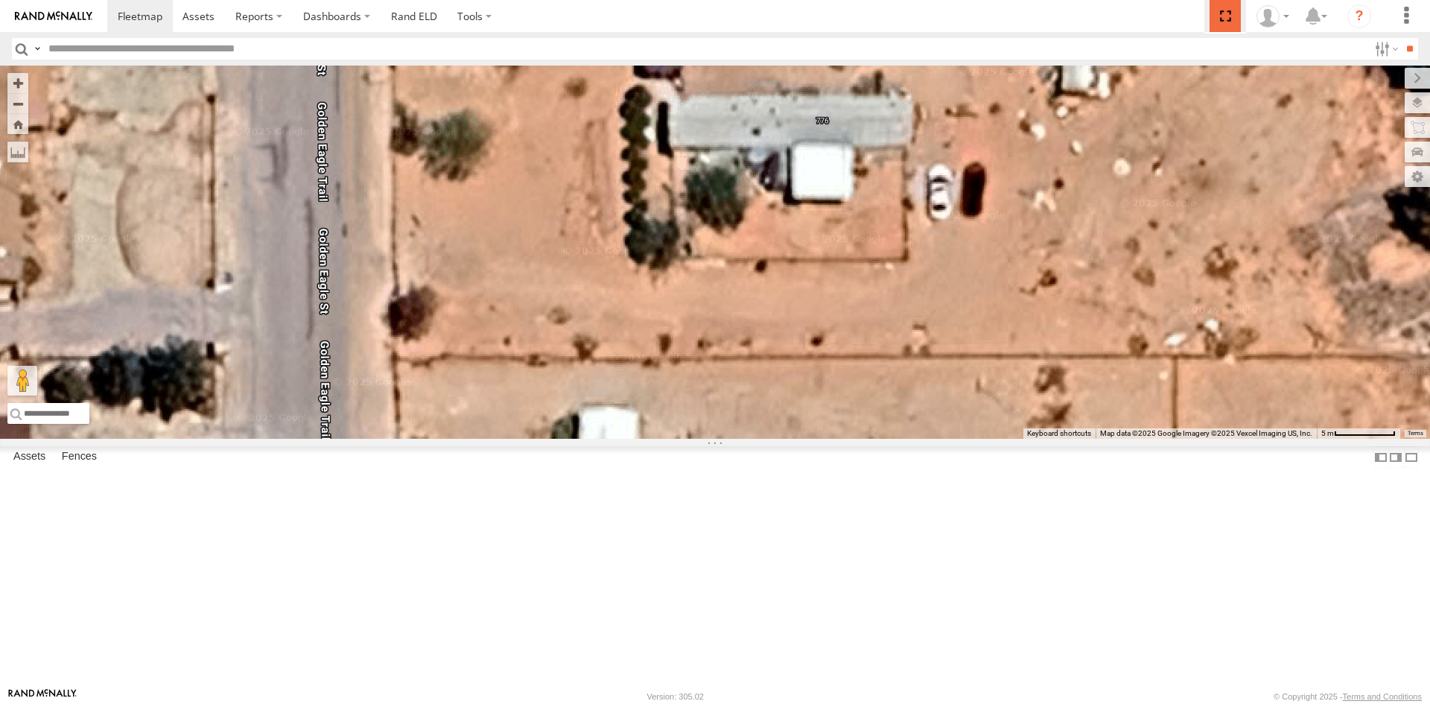
click at [1227, 16] on span at bounding box center [1225, 16] width 31 height 32
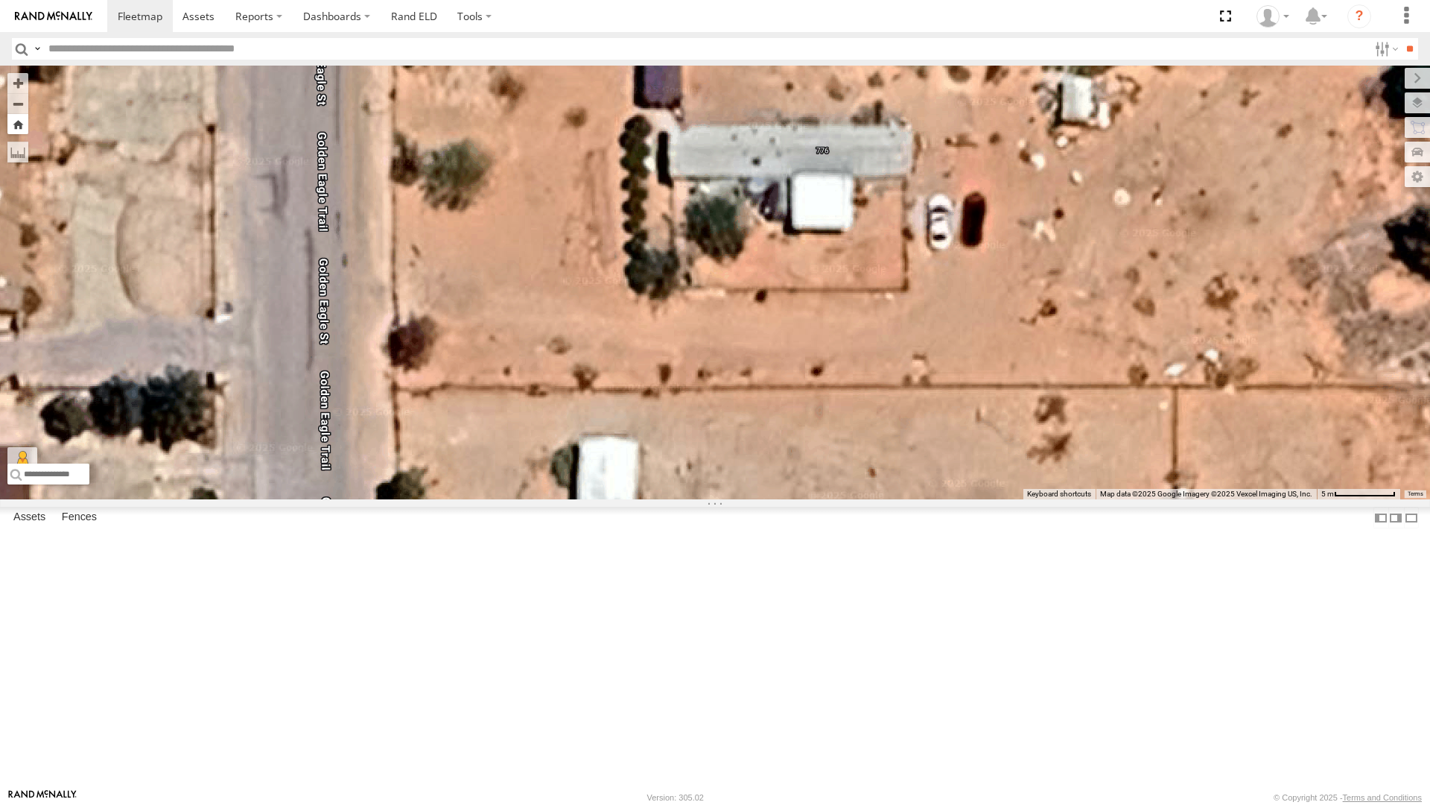
click at [19, 114] on button "Zoom Home" at bounding box center [17, 124] width 21 height 20
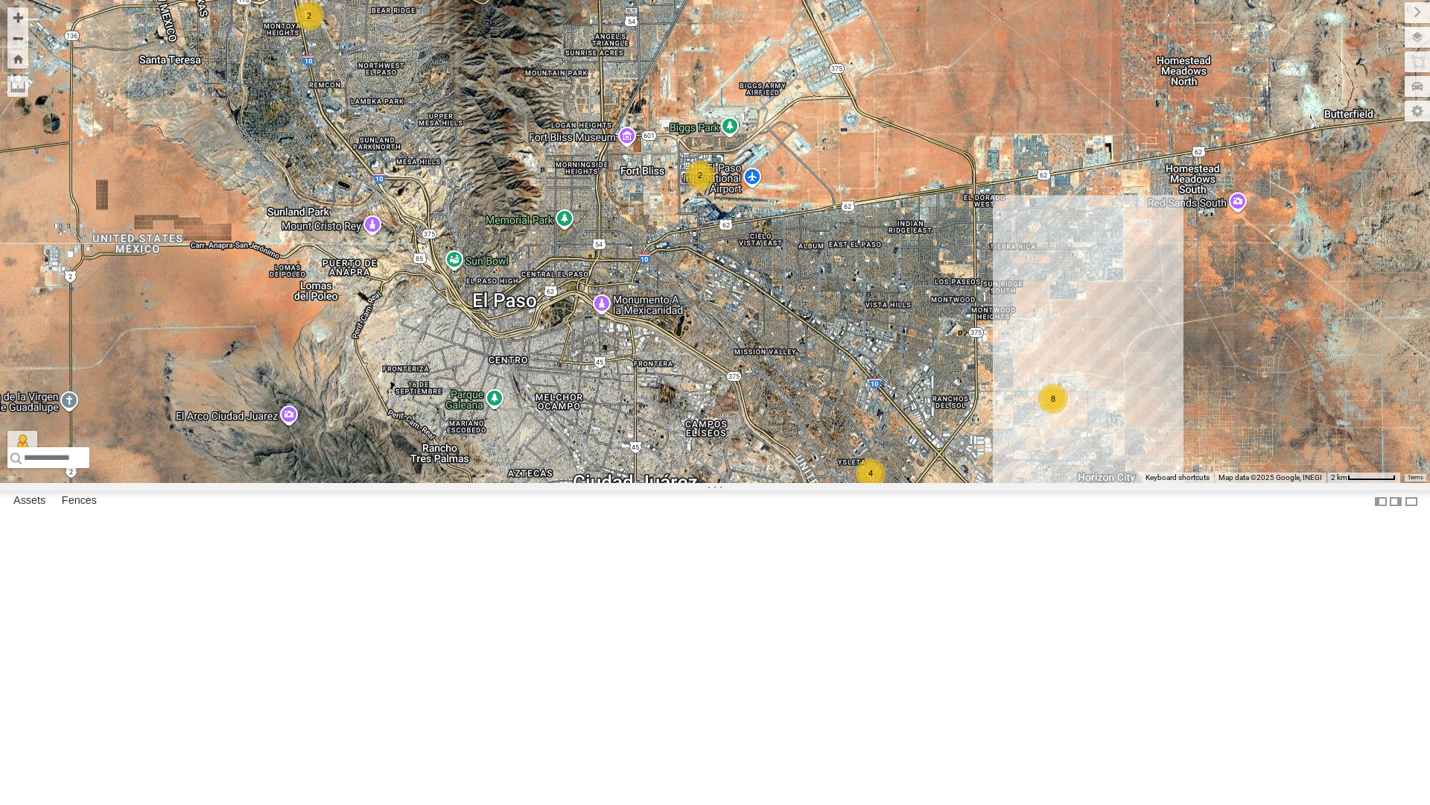
click at [597, 483] on div "5 8 4 2 2 2 840 - Cam 212 - Cam" at bounding box center [715, 241] width 1430 height 483
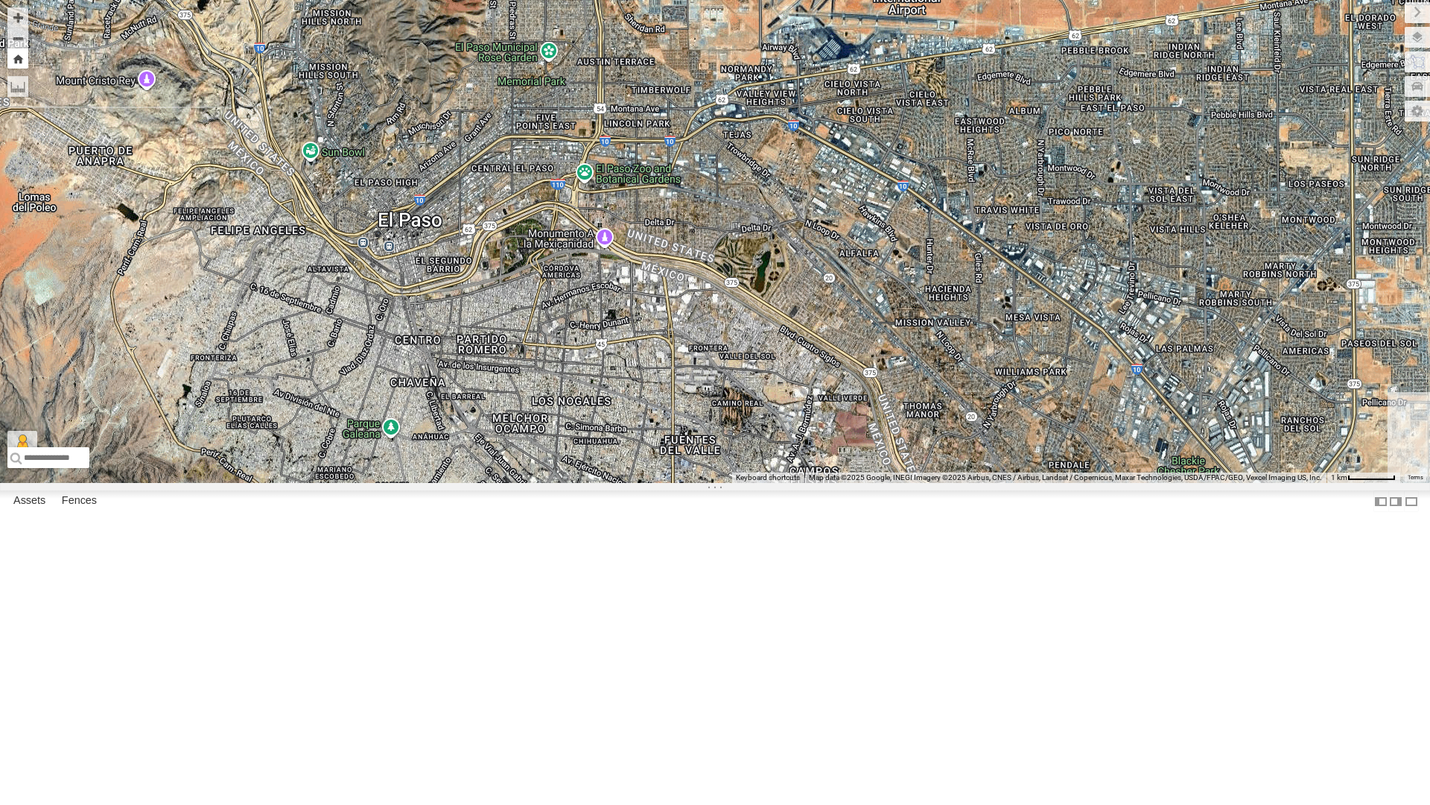
click at [16, 59] on button "Zoom Home" at bounding box center [17, 58] width 21 height 20
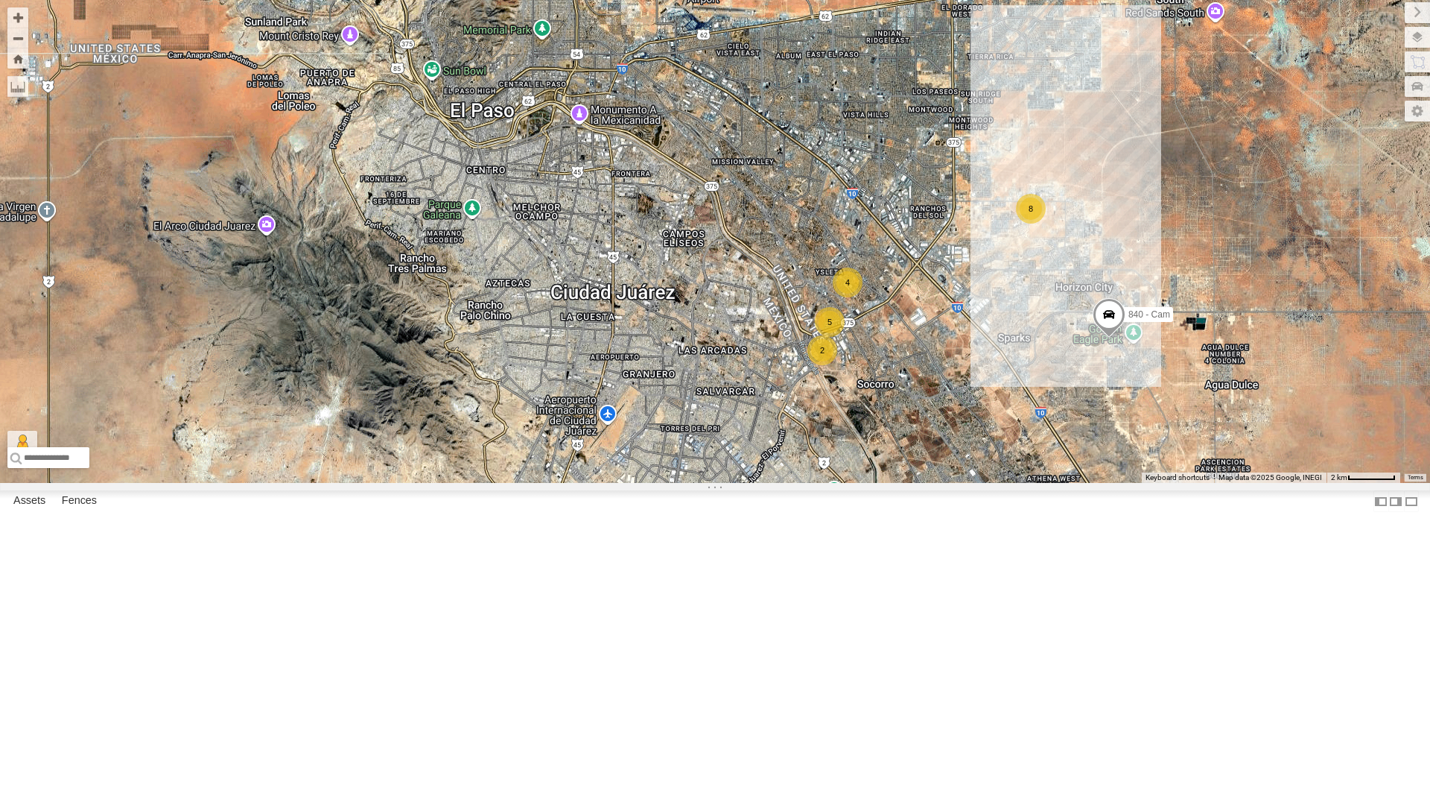
drag, startPoint x: 546, startPoint y: 716, endPoint x: 524, endPoint y: 524, distance: 192.7
click at [524, 483] on div "5 8 4 2 2 2 840 - Cam 212 - Cam" at bounding box center [715, 241] width 1430 height 483
click at [559, 483] on div "5 8 4 2 2 2 840 - Cam 212 - Cam" at bounding box center [715, 241] width 1430 height 483
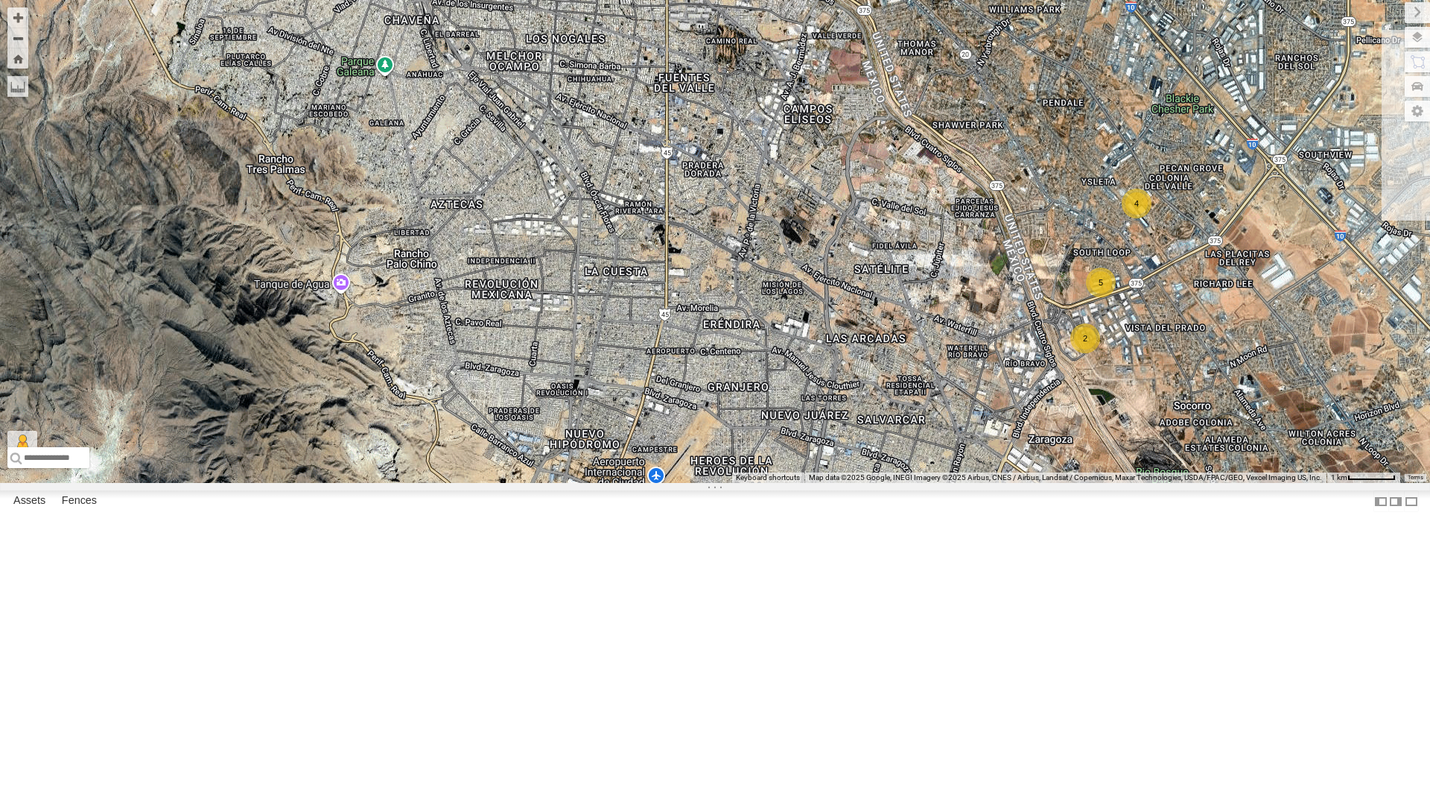
click at [548, 483] on div "840 - Cam 212 - Cam 5 4 2" at bounding box center [715, 241] width 1430 height 483
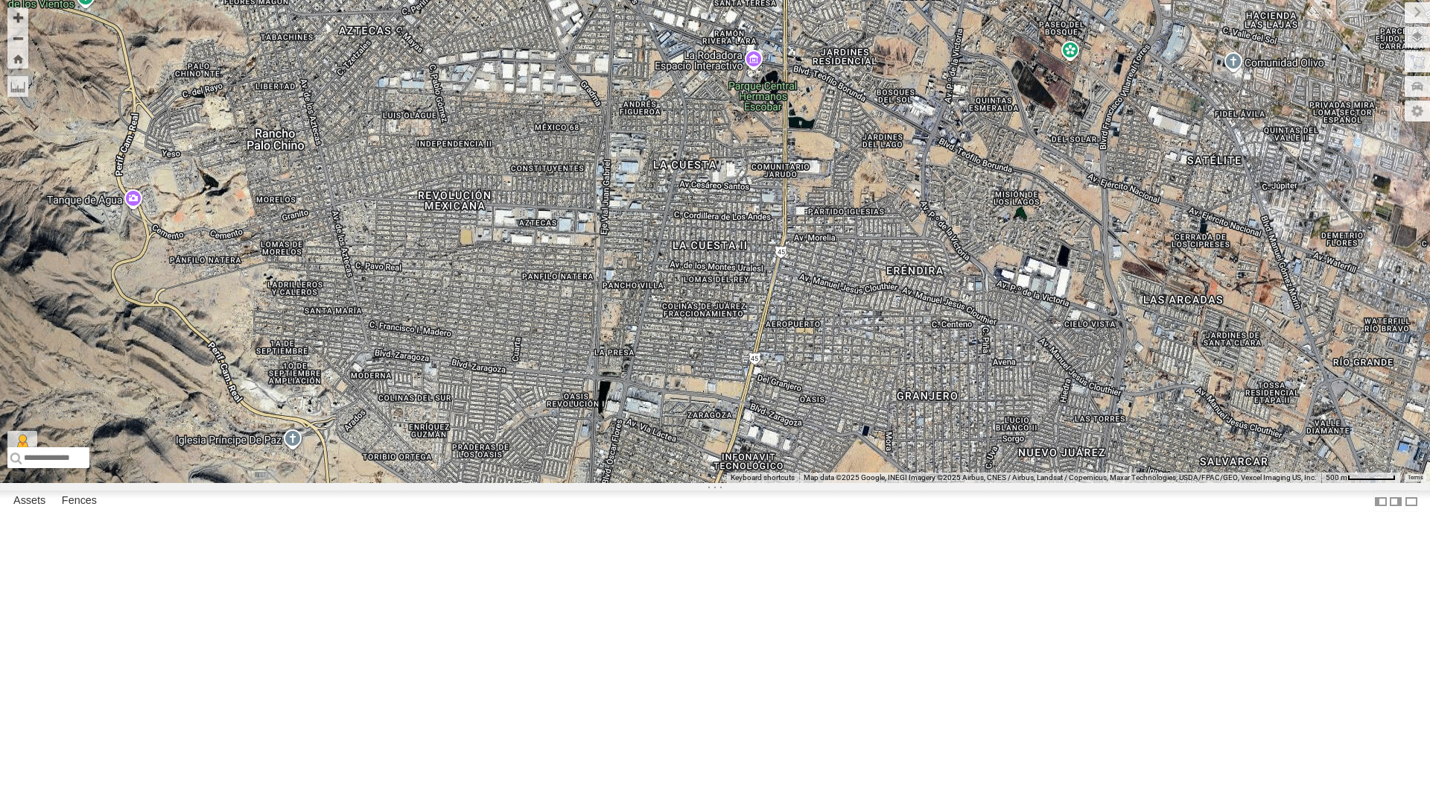
click at [448, 483] on div "840 - Cam 212 - Cam" at bounding box center [715, 241] width 1430 height 483
click at [391, 483] on div "840 - Cam 212 - Cam" at bounding box center [715, 241] width 1430 height 483
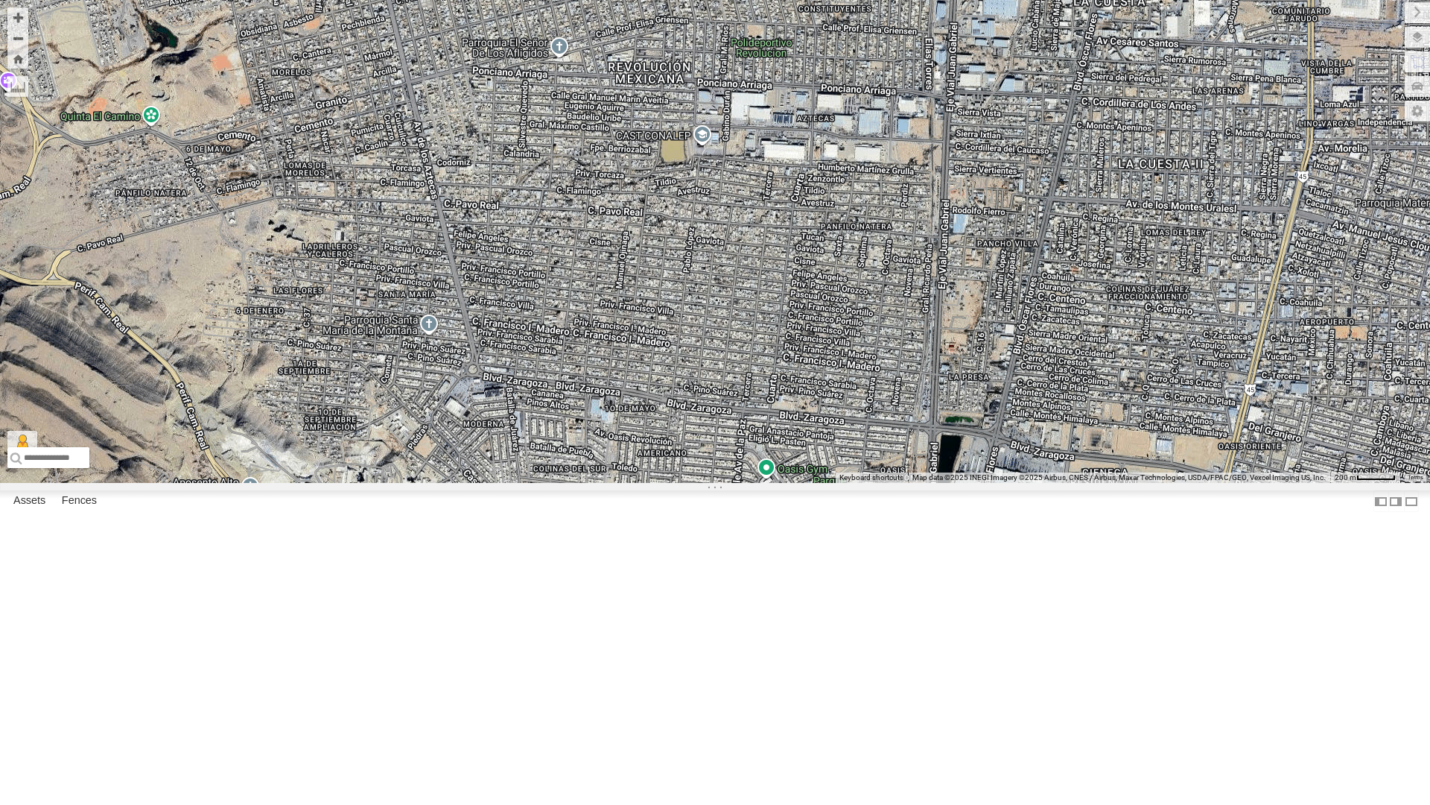
drag, startPoint x: 293, startPoint y: 377, endPoint x: 428, endPoint y: 550, distance: 219.8
click at [428, 483] on div "840 - Cam 212 - Cam" at bounding box center [715, 241] width 1430 height 483
click at [462, 419] on div "840 - Cam 212 - Cam" at bounding box center [715, 241] width 1430 height 483
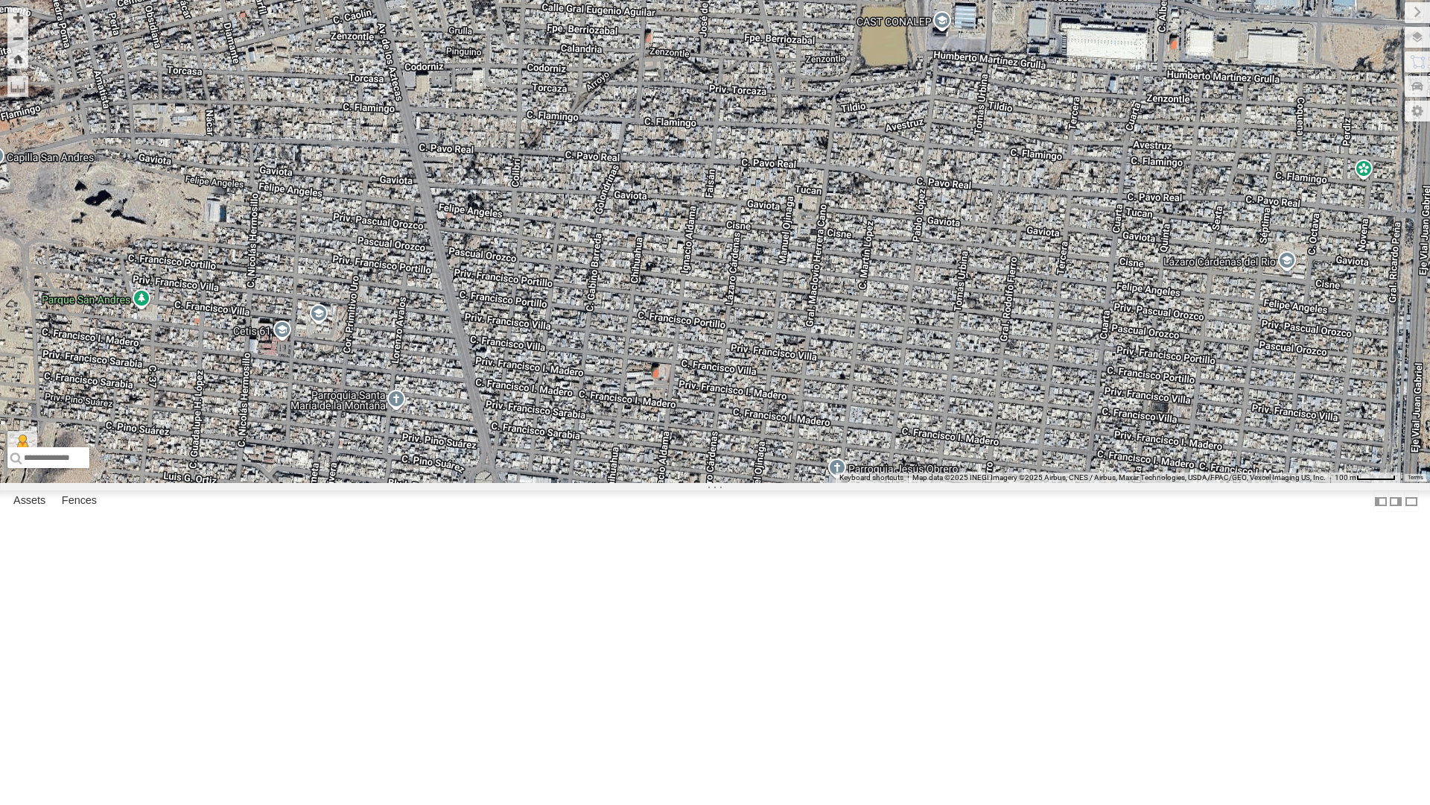
click at [311, 483] on div "840 - Cam 212 - Cam" at bounding box center [715, 241] width 1430 height 483
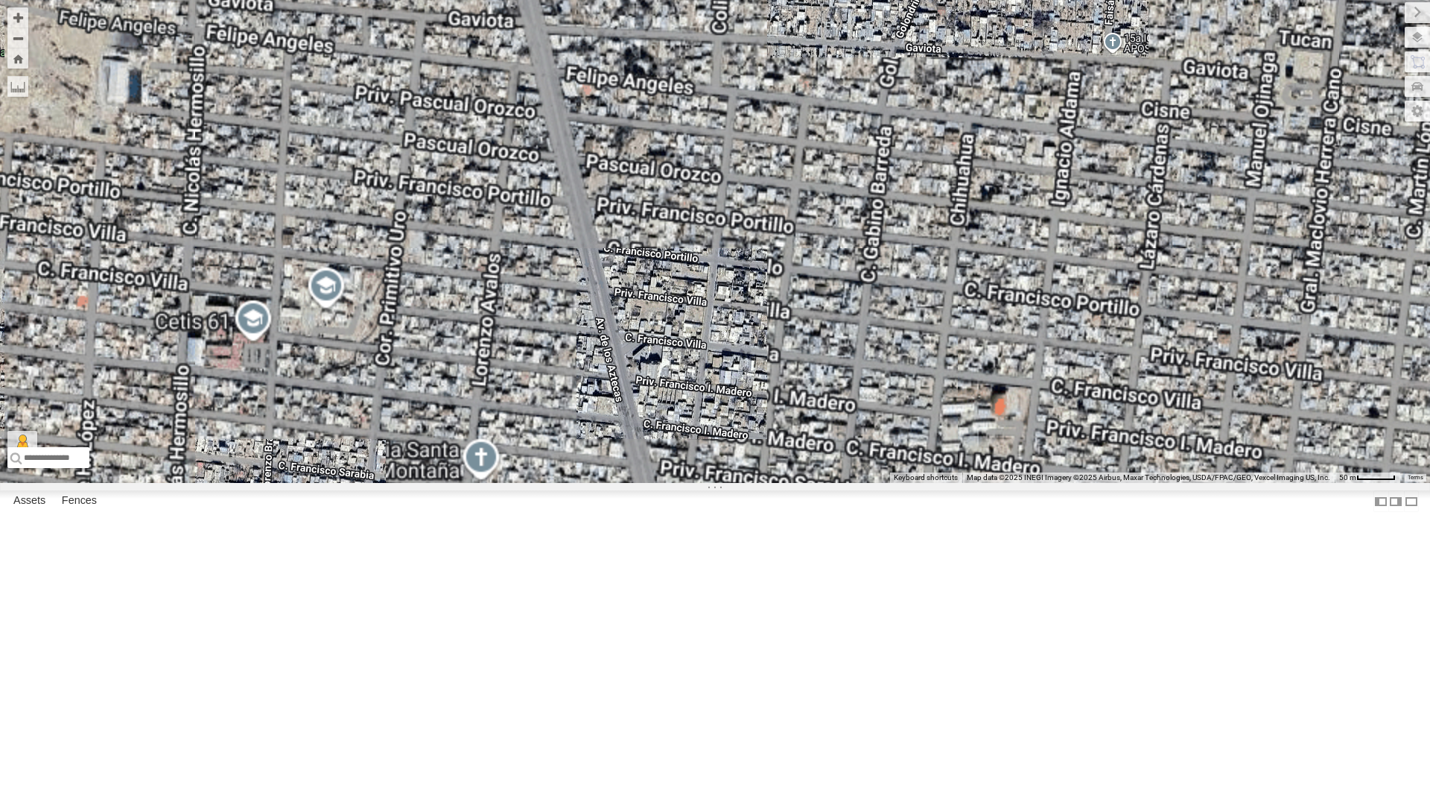
click at [323, 483] on div "840 - Cam 212 - Cam" at bounding box center [715, 241] width 1430 height 483
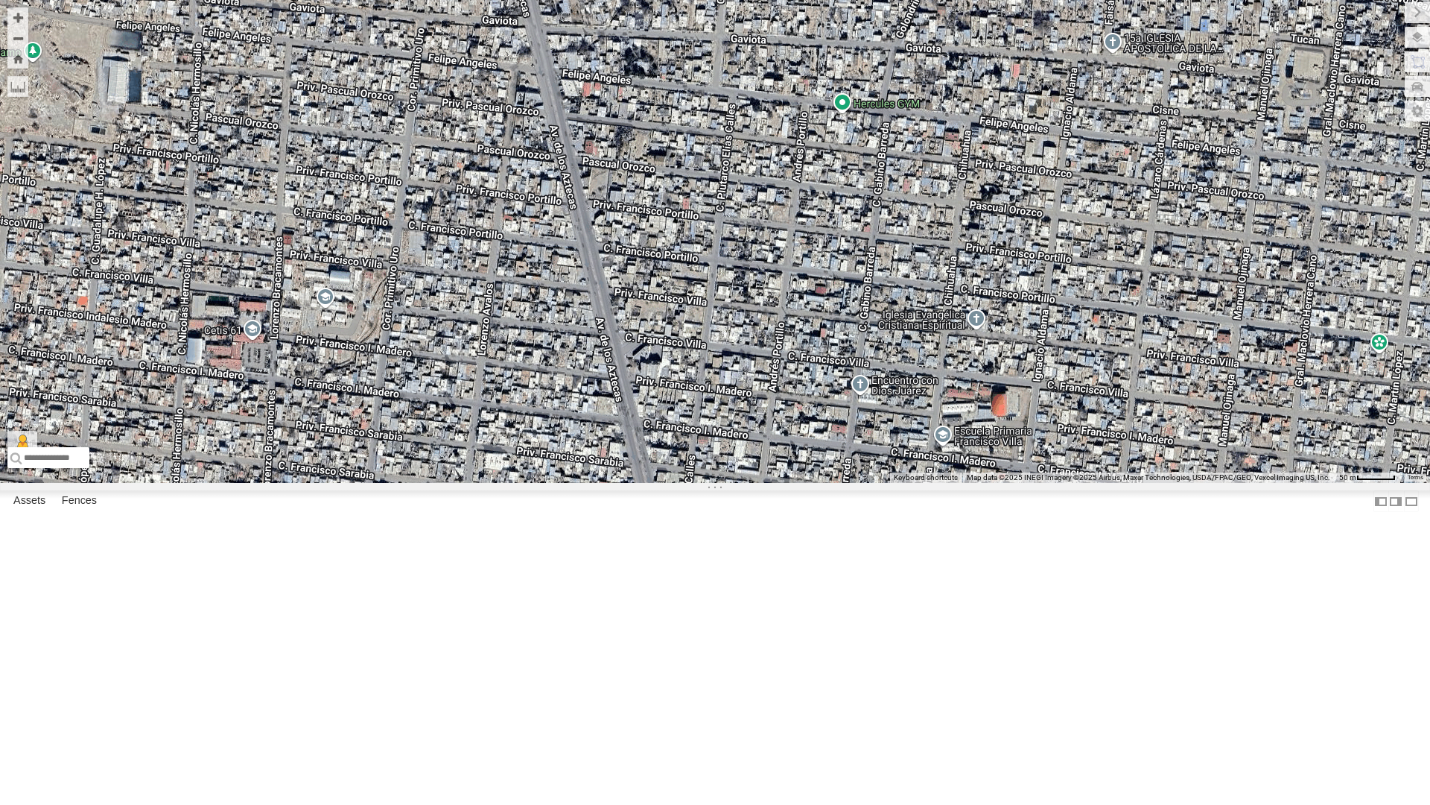
click at [474, 483] on div "840 - Cam 212 - Cam" at bounding box center [715, 241] width 1430 height 483
click at [232, 483] on div "840 - Cam 212 - Cam" at bounding box center [715, 241] width 1430 height 483
drag, startPoint x: 232, startPoint y: 521, endPoint x: 644, endPoint y: 580, distance: 415.4
click at [644, 483] on div "840 - Cam 212 - Cam" at bounding box center [715, 241] width 1430 height 483
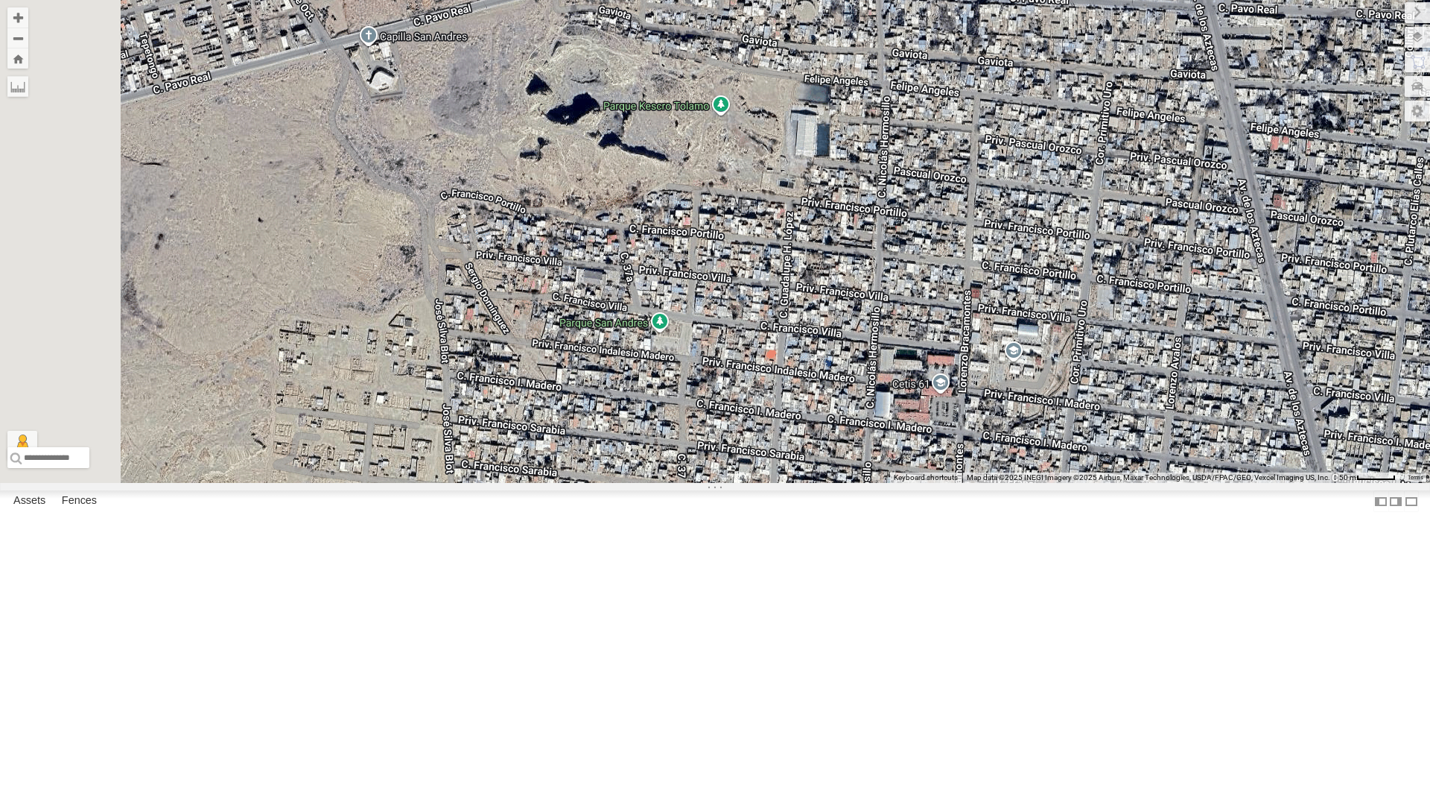
drag, startPoint x: 378, startPoint y: 546, endPoint x: 1066, endPoint y: 600, distance: 690.4
click at [1066, 483] on div "840 - Cam 212 - Cam" at bounding box center [715, 241] width 1430 height 483
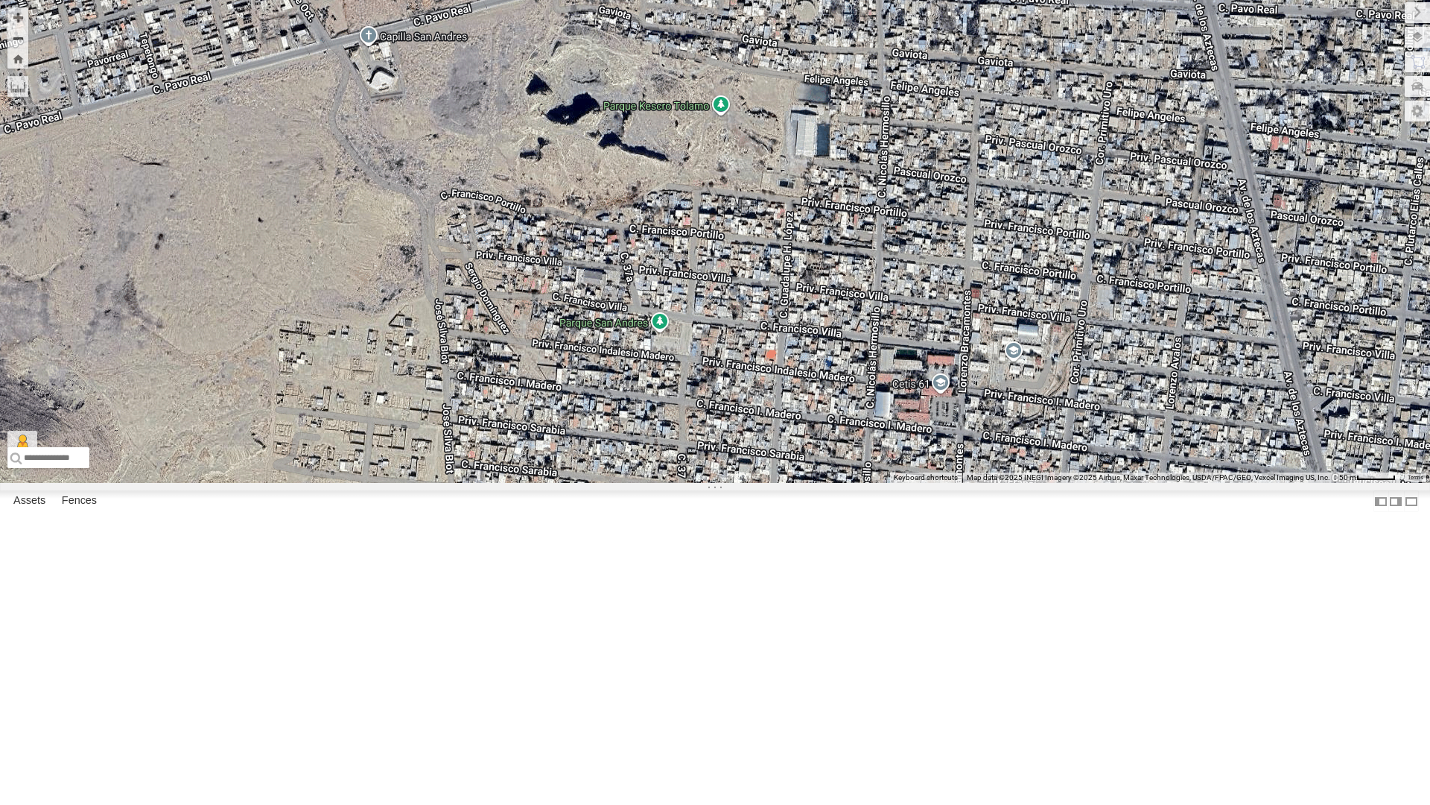
click at [911, 483] on div "840 - Cam 212 - Cam" at bounding box center [715, 241] width 1430 height 483
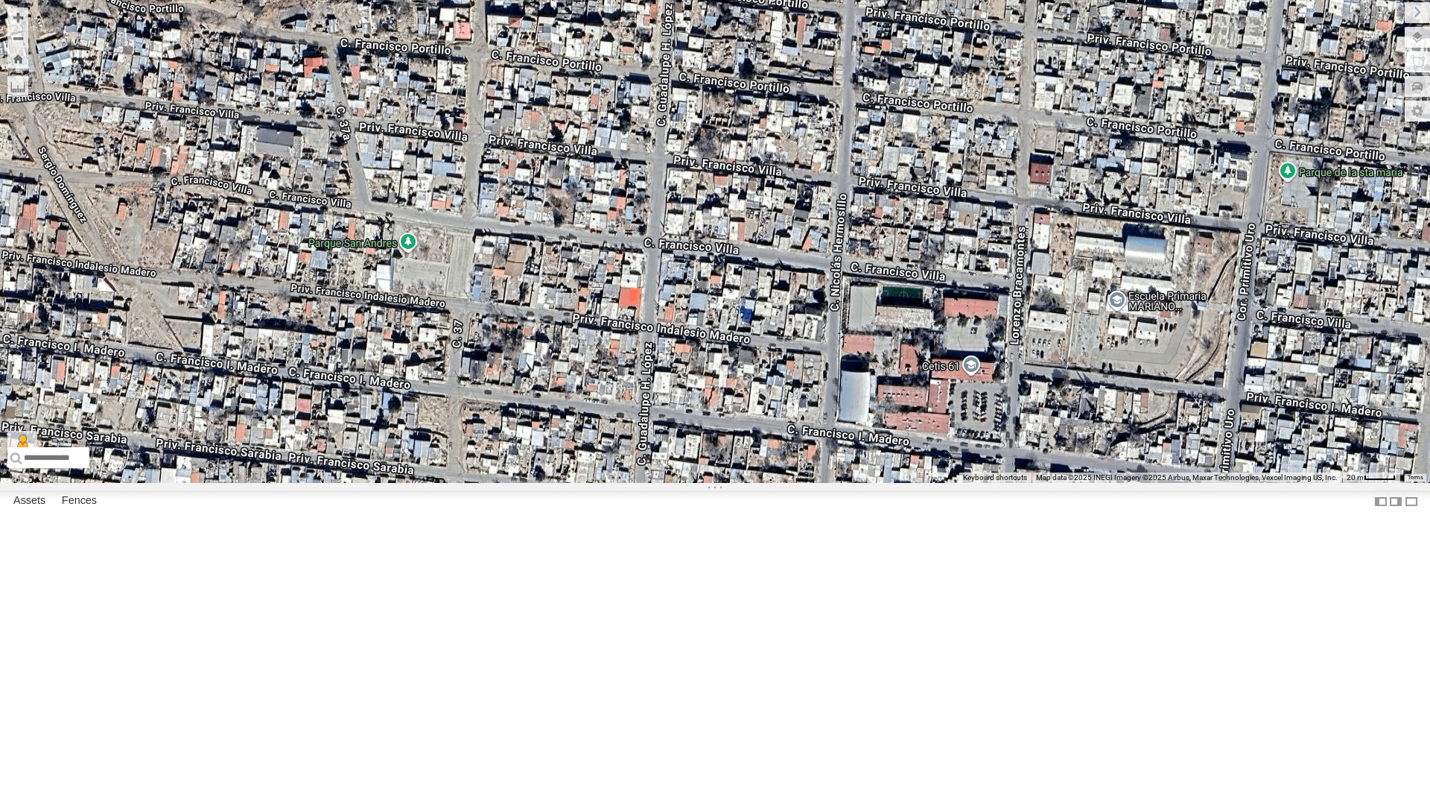
click at [894, 483] on div "840 - Cam 212 - Cam" at bounding box center [715, 241] width 1430 height 483
click at [698, 395] on div "840 - Cam 212 - Cam" at bounding box center [715, 241] width 1430 height 483
click at [645, 371] on div "840 - Cam 212 - Cam" at bounding box center [715, 241] width 1430 height 483
click at [34, 460] on button "Drag Pegman onto the map to open Street View" at bounding box center [22, 446] width 30 height 30
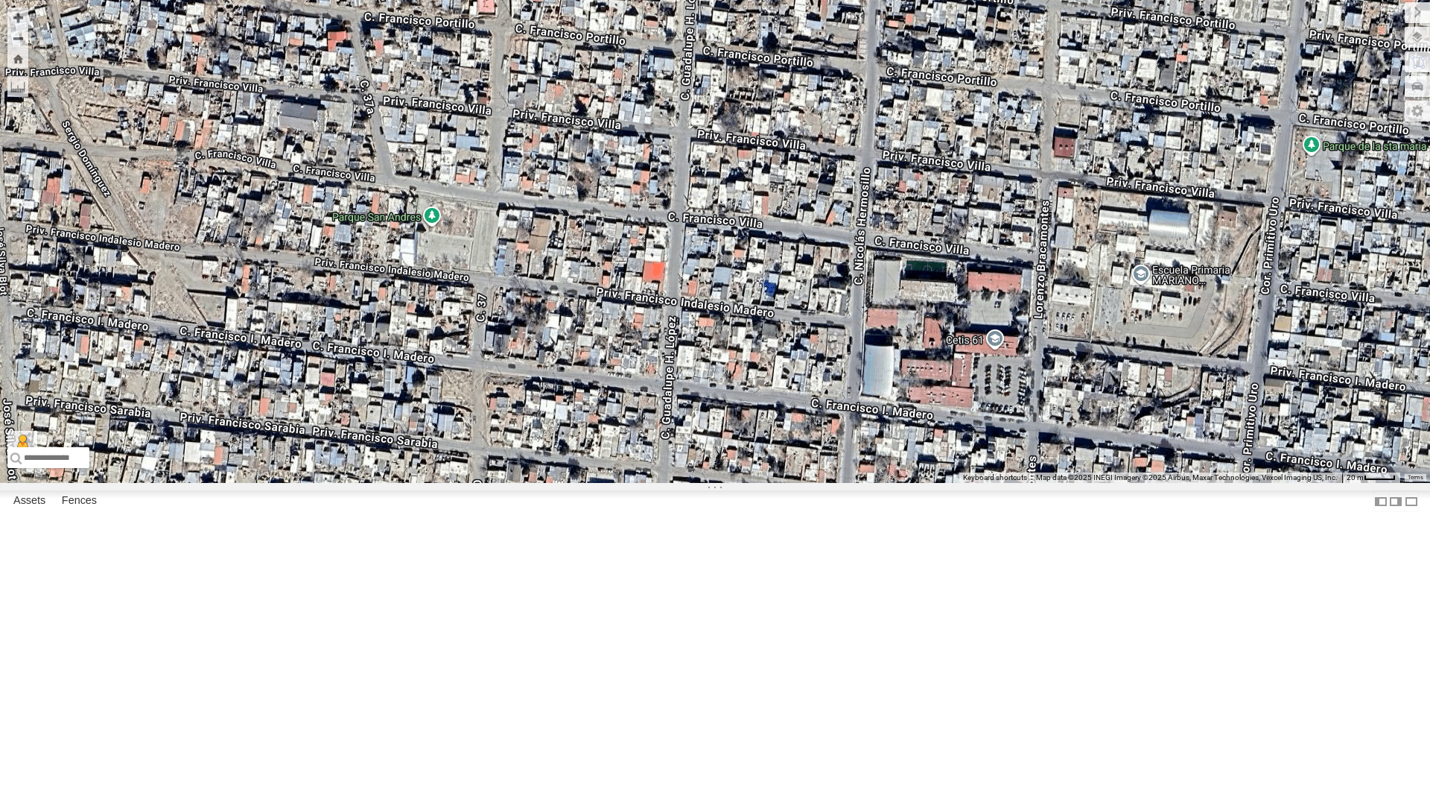
drag, startPoint x: 45, startPoint y: 749, endPoint x: 217, endPoint y: 575, distance: 243.9
click at [148, 483] on div "840 - Cam 212 - Cam Loading..." at bounding box center [715, 241] width 1430 height 483
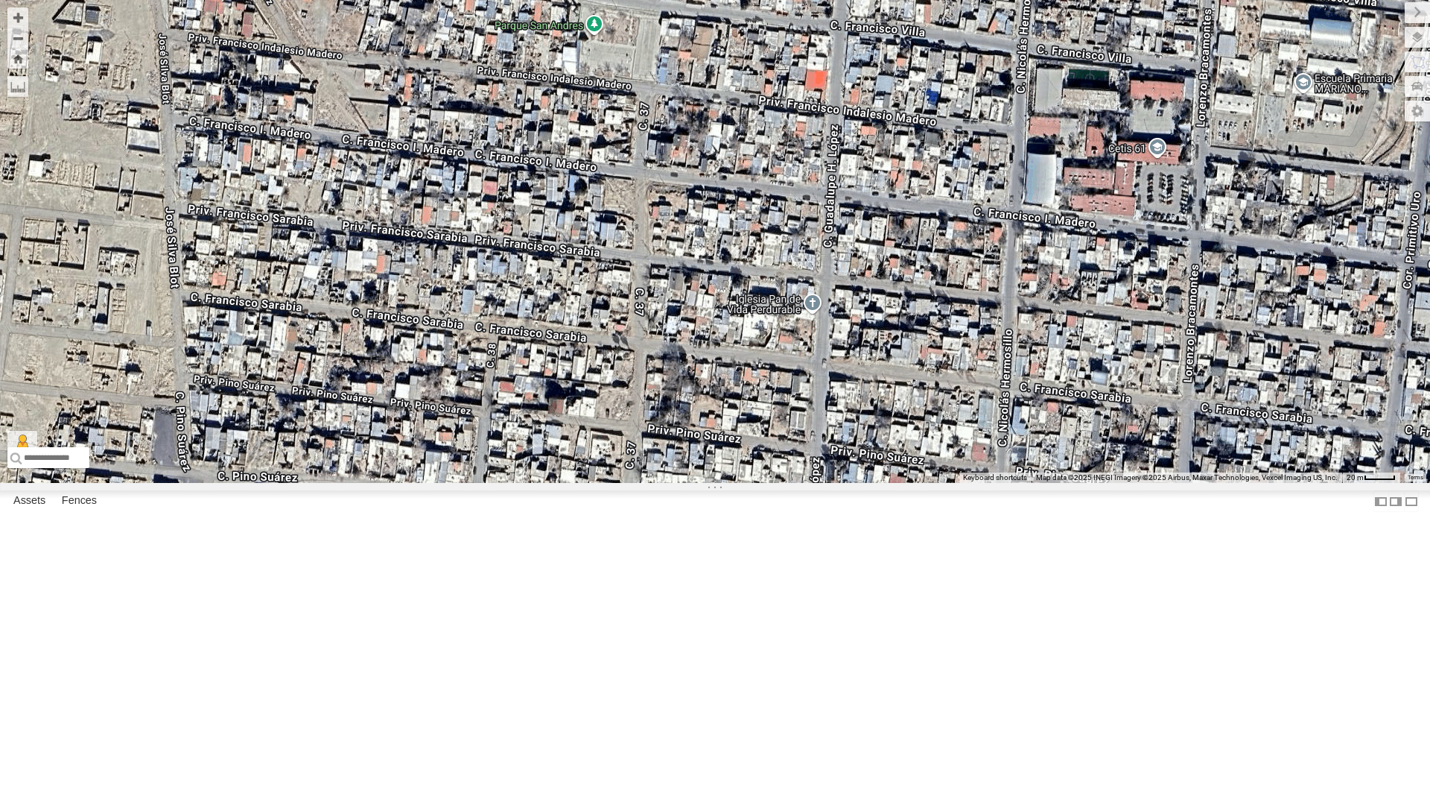
click at [217, 483] on div "840 - Cam 212 - Cam No data available." at bounding box center [715, 241] width 1430 height 483
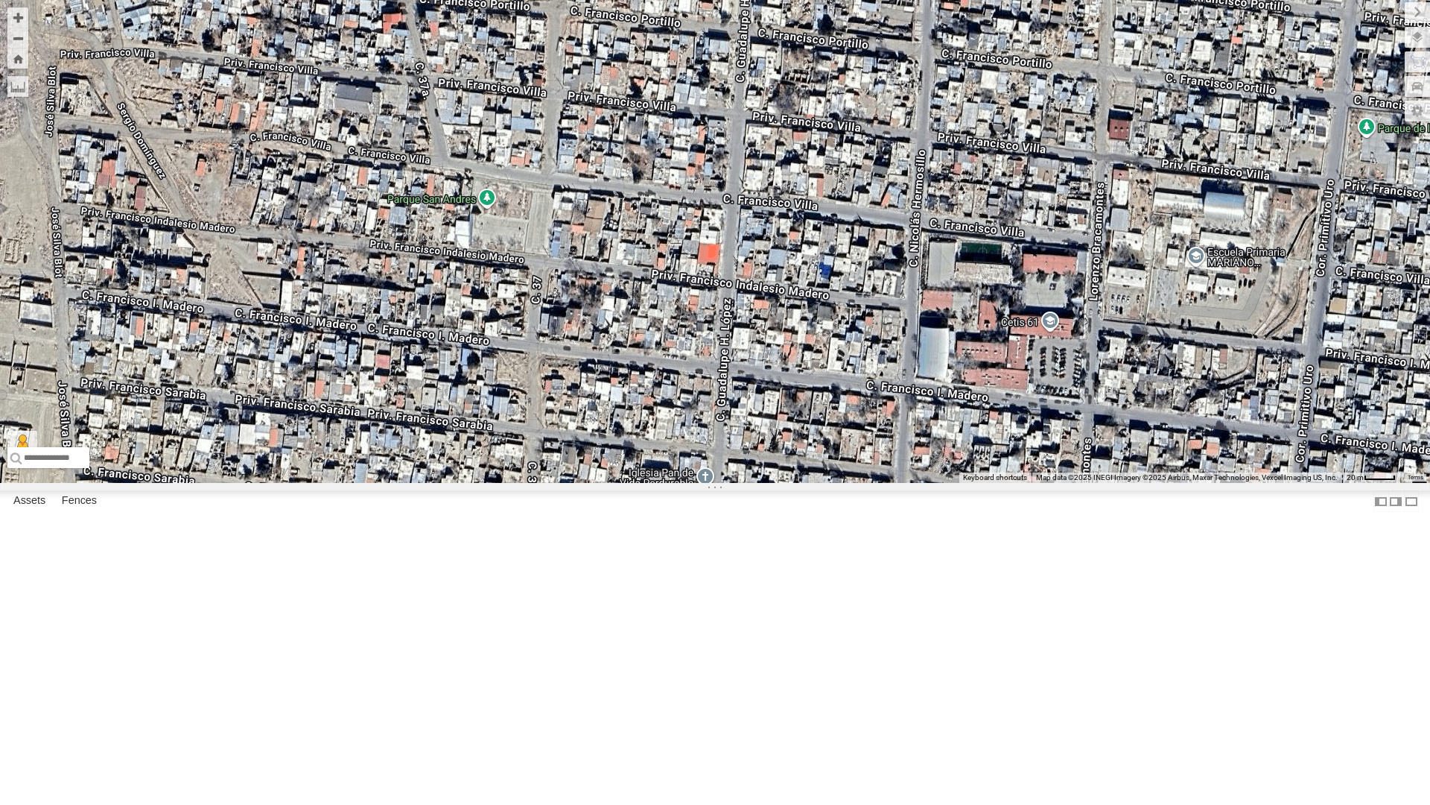
drag, startPoint x: 893, startPoint y: 398, endPoint x: 772, endPoint y: 589, distance: 226.7
click at [772, 483] on div "840 - Cam 212 - Cam No data available." at bounding box center [715, 241] width 1430 height 483
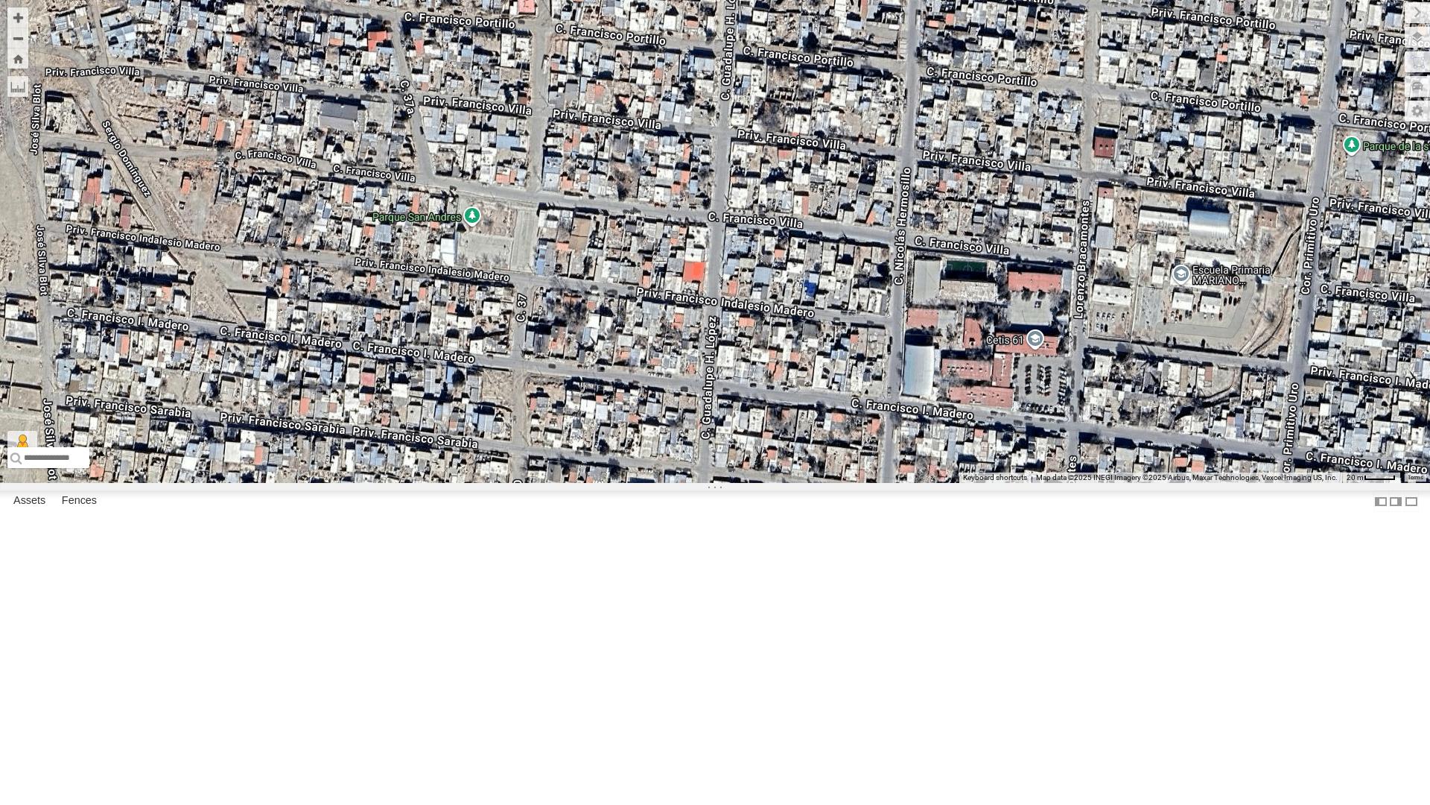
click at [714, 326] on div "840 - Cam 212 - Cam No data available." at bounding box center [715, 241] width 1430 height 483
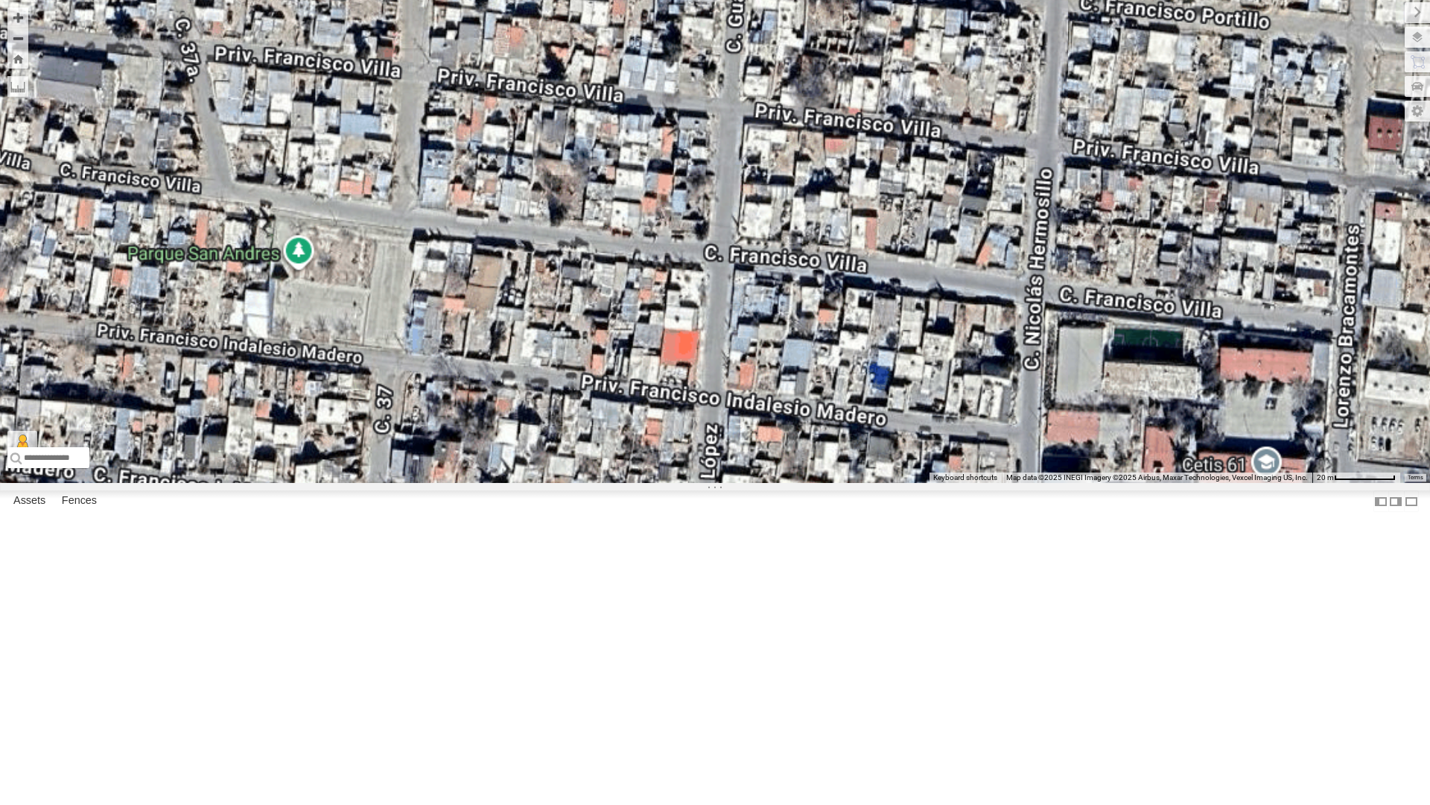
click at [714, 326] on div "840 - Cam 212 - Cam No data available." at bounding box center [715, 241] width 1430 height 483
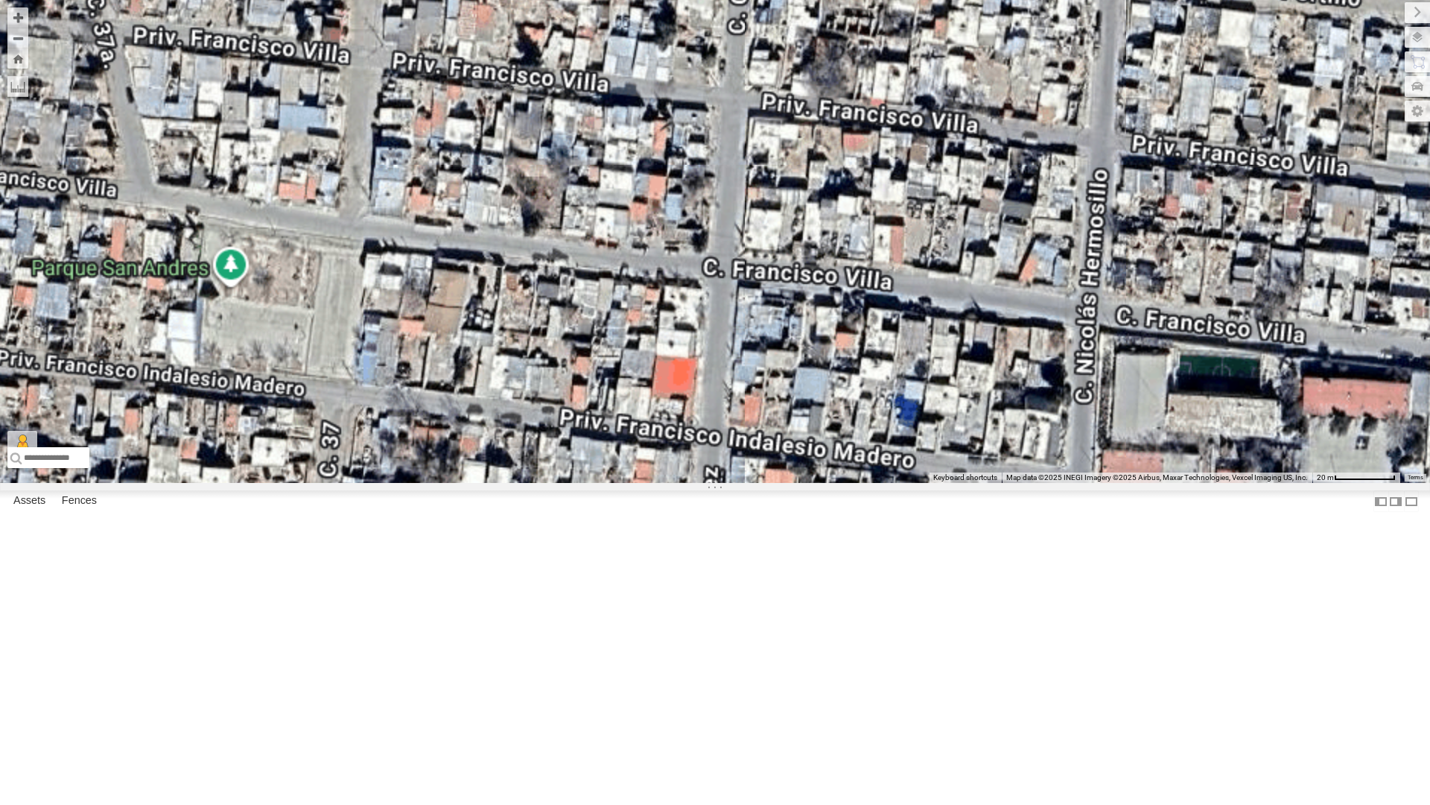
click at [714, 326] on div "840 - Cam 212 - Cam No data available." at bounding box center [715, 241] width 1430 height 483
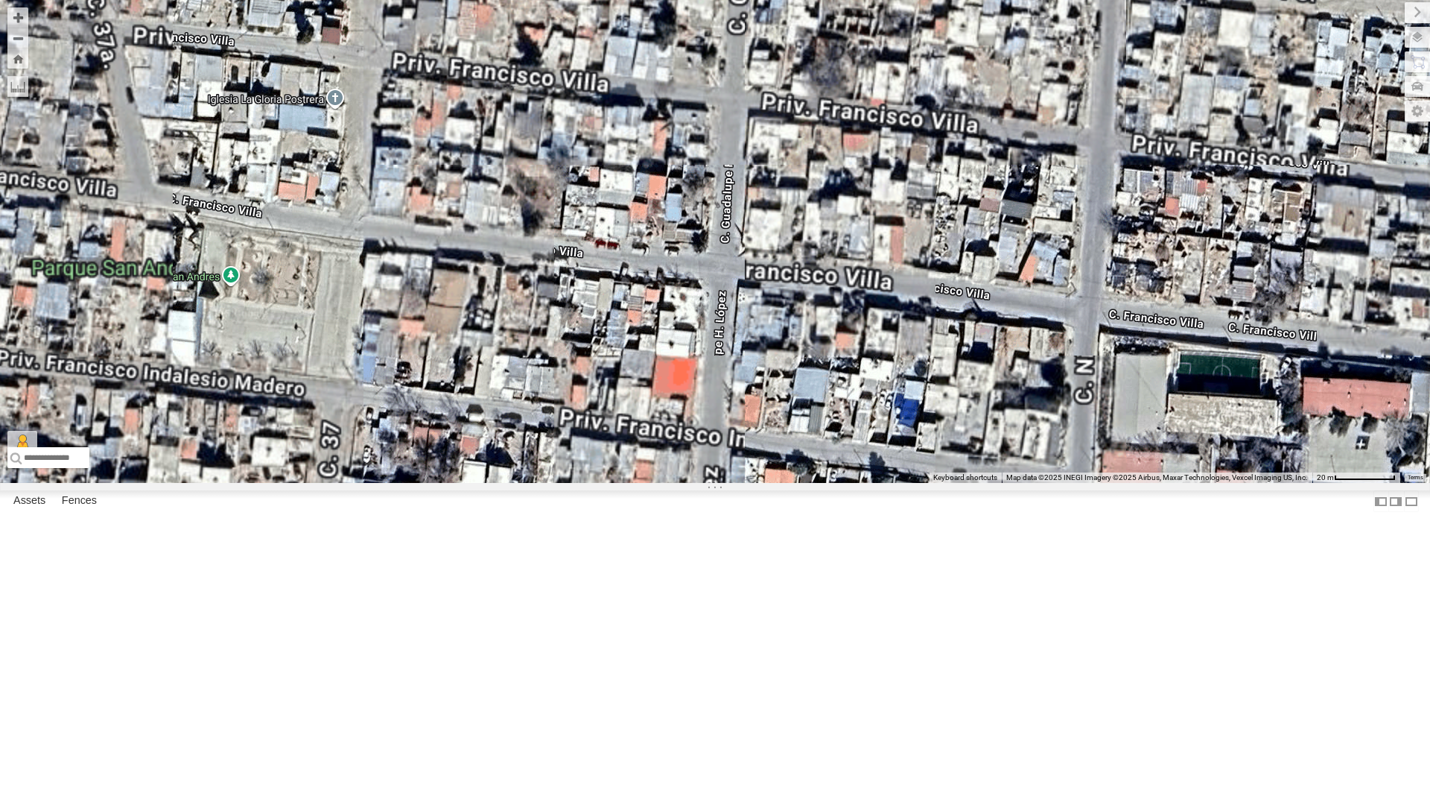
click at [714, 326] on div "840 - Cam 212 - Cam No data available." at bounding box center [715, 241] width 1430 height 483
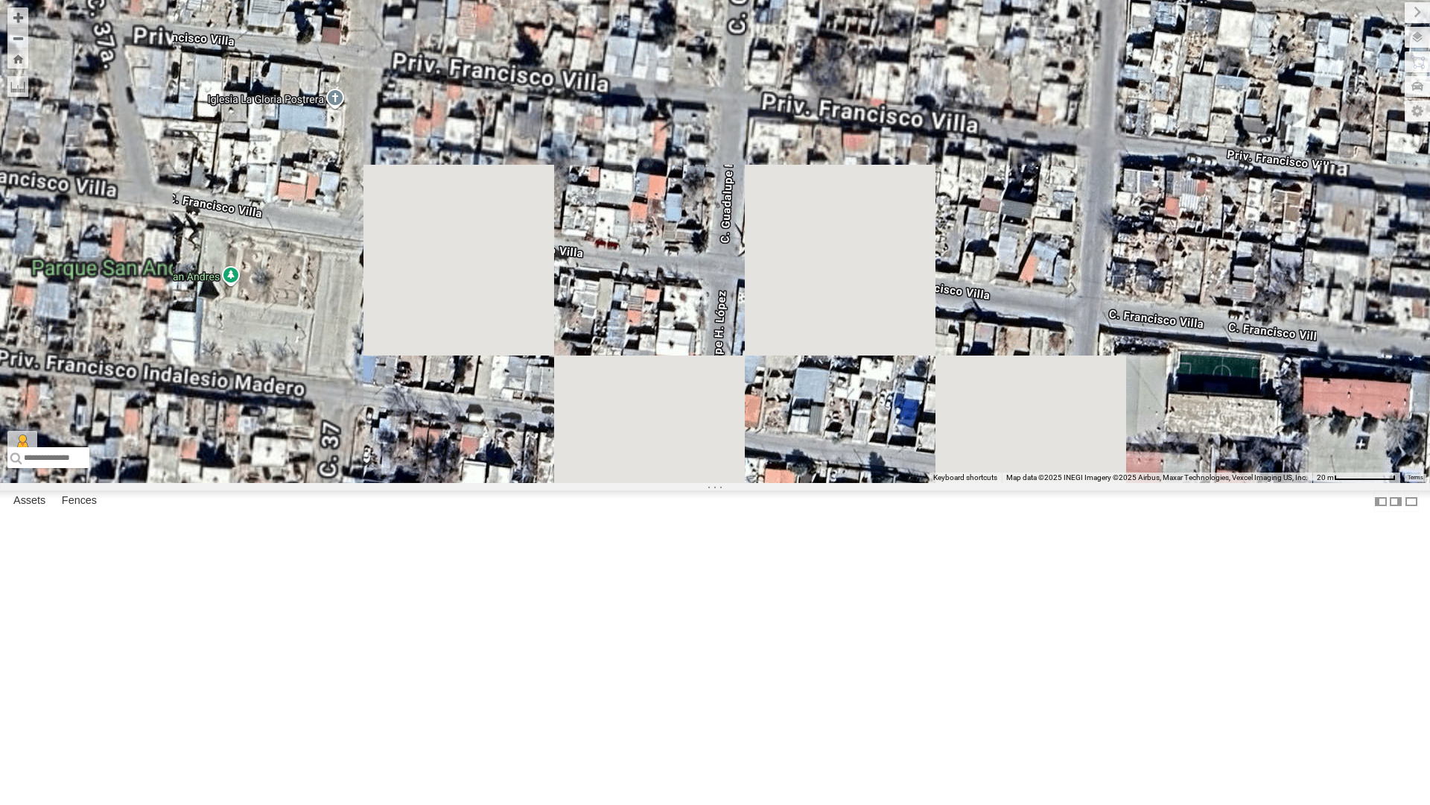
click at [714, 326] on div "840 - Cam 212 - Cam No data available." at bounding box center [715, 241] width 1430 height 483
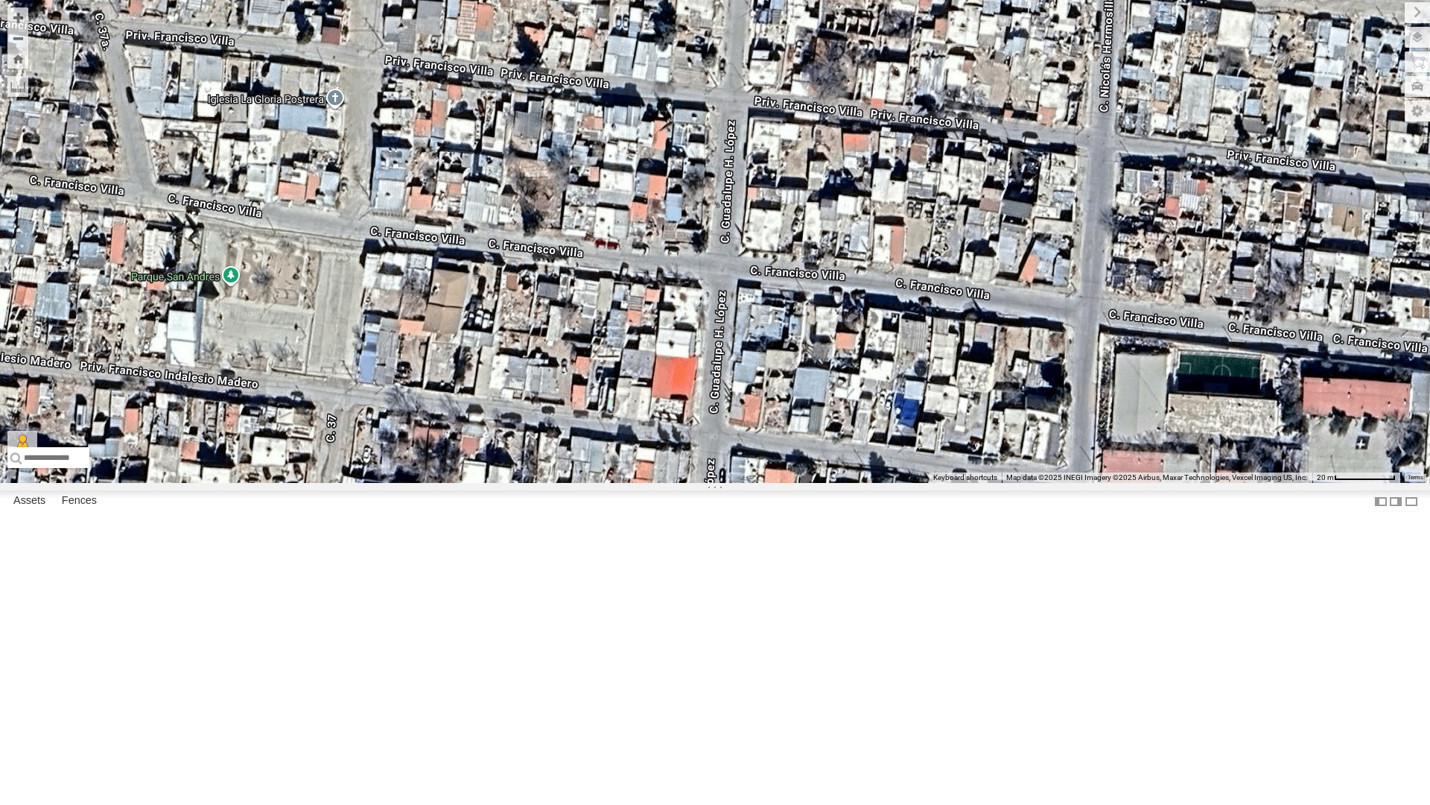
click at [714, 326] on div "840 - Cam 212 - Cam No data available." at bounding box center [715, 241] width 1430 height 483
click at [724, 337] on div "840 - Cam 212 - Cam No data available." at bounding box center [715, 241] width 1430 height 483
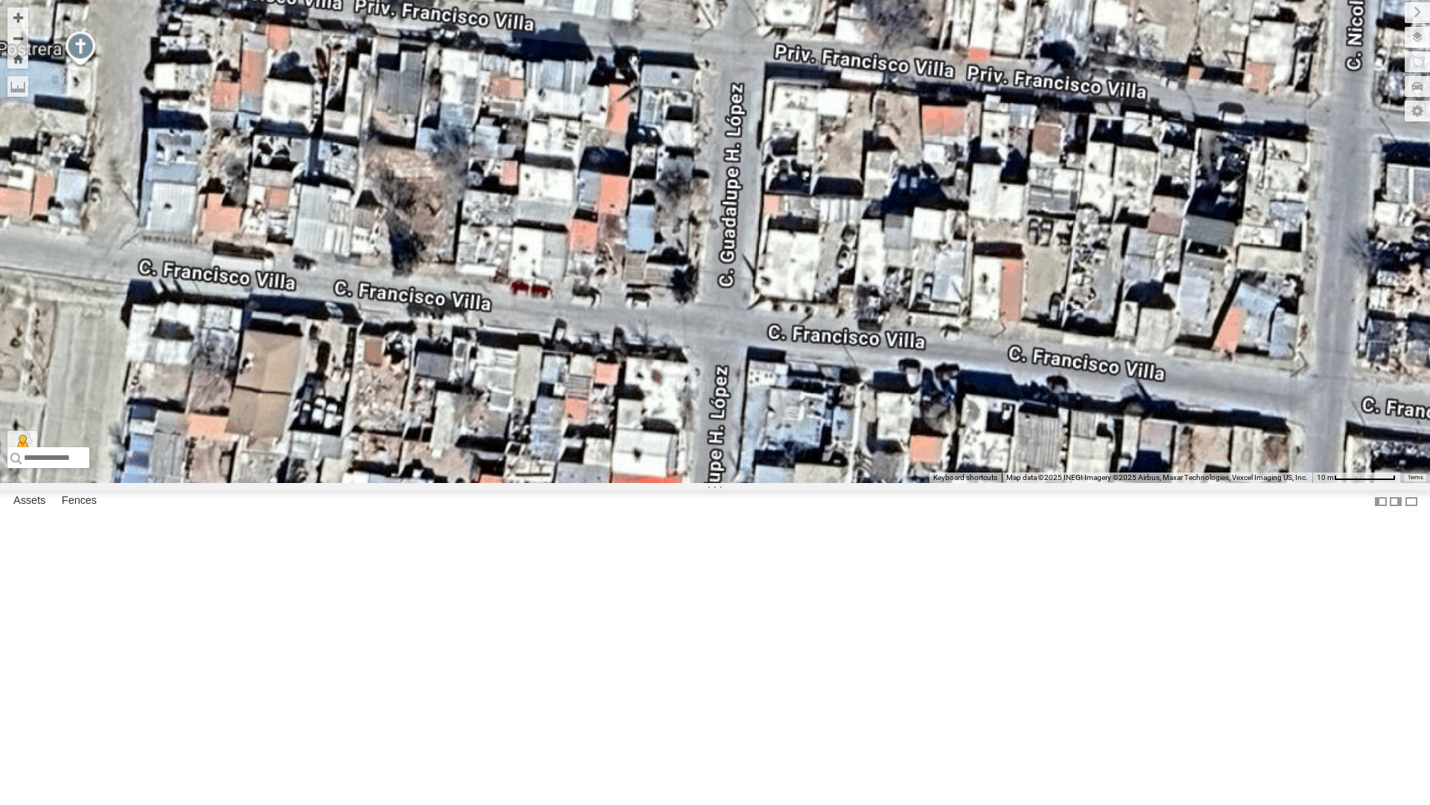
click at [724, 337] on div "840 - Cam 212 - Cam No data available." at bounding box center [715, 241] width 1430 height 483
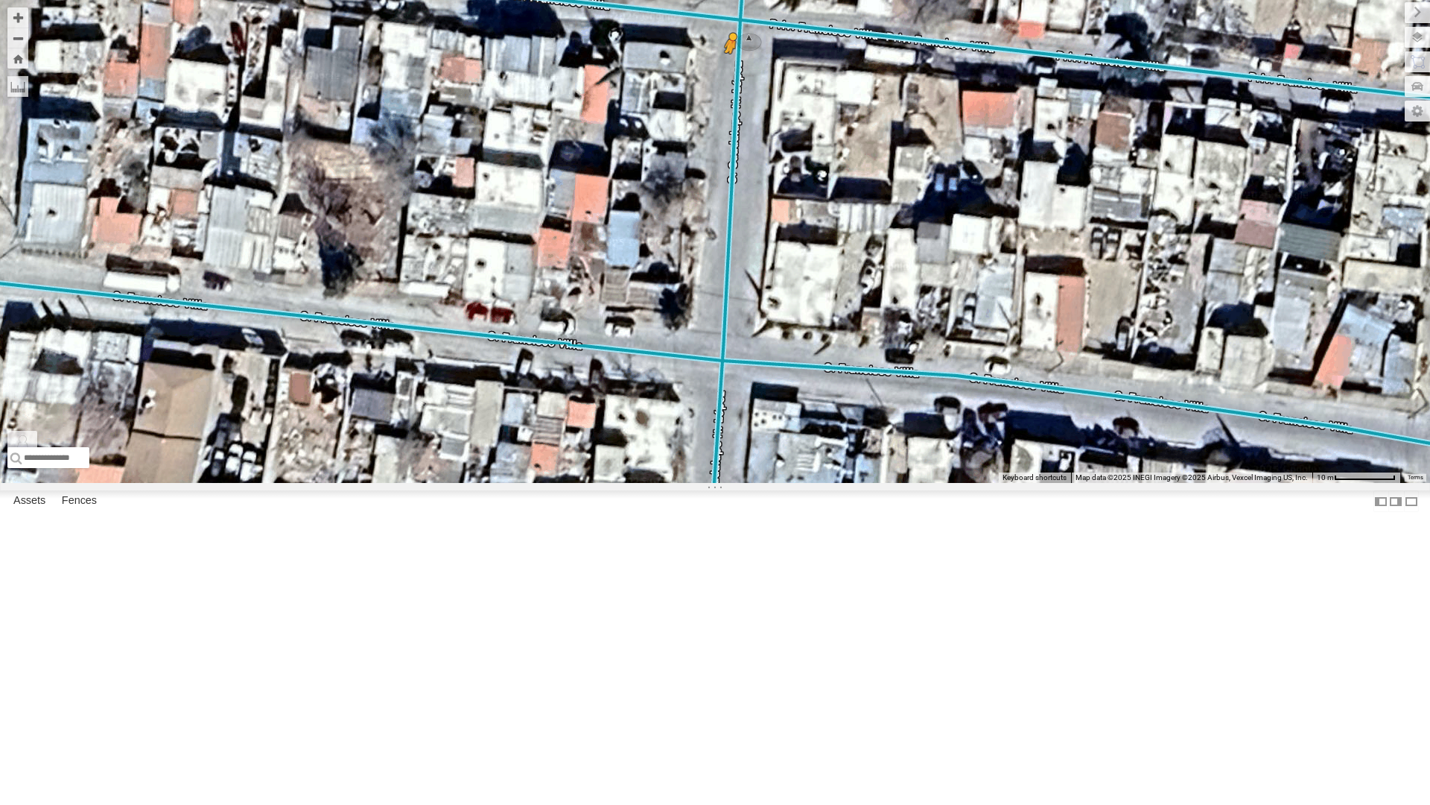
drag, startPoint x: 34, startPoint y: 762, endPoint x: 731, endPoint y: 228, distance: 878.3
click at [731, 228] on div "840 - Cam 212 - Cam To activate drag with keyboard, press Alt + Enter. Once in …" at bounding box center [715, 241] width 1430 height 483
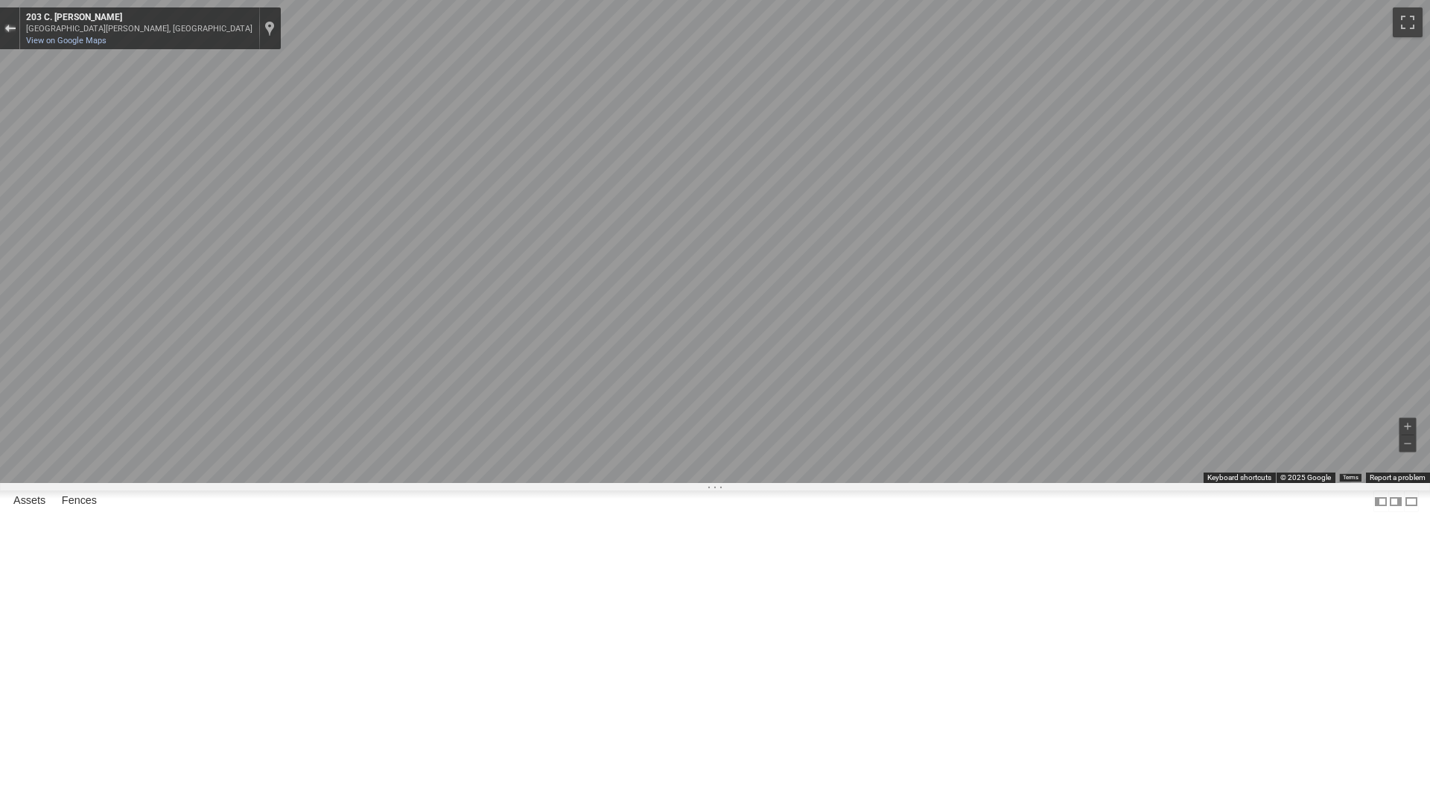
click at [9, 23] on button "Exit the Street View" at bounding box center [9, 29] width 19 height 20
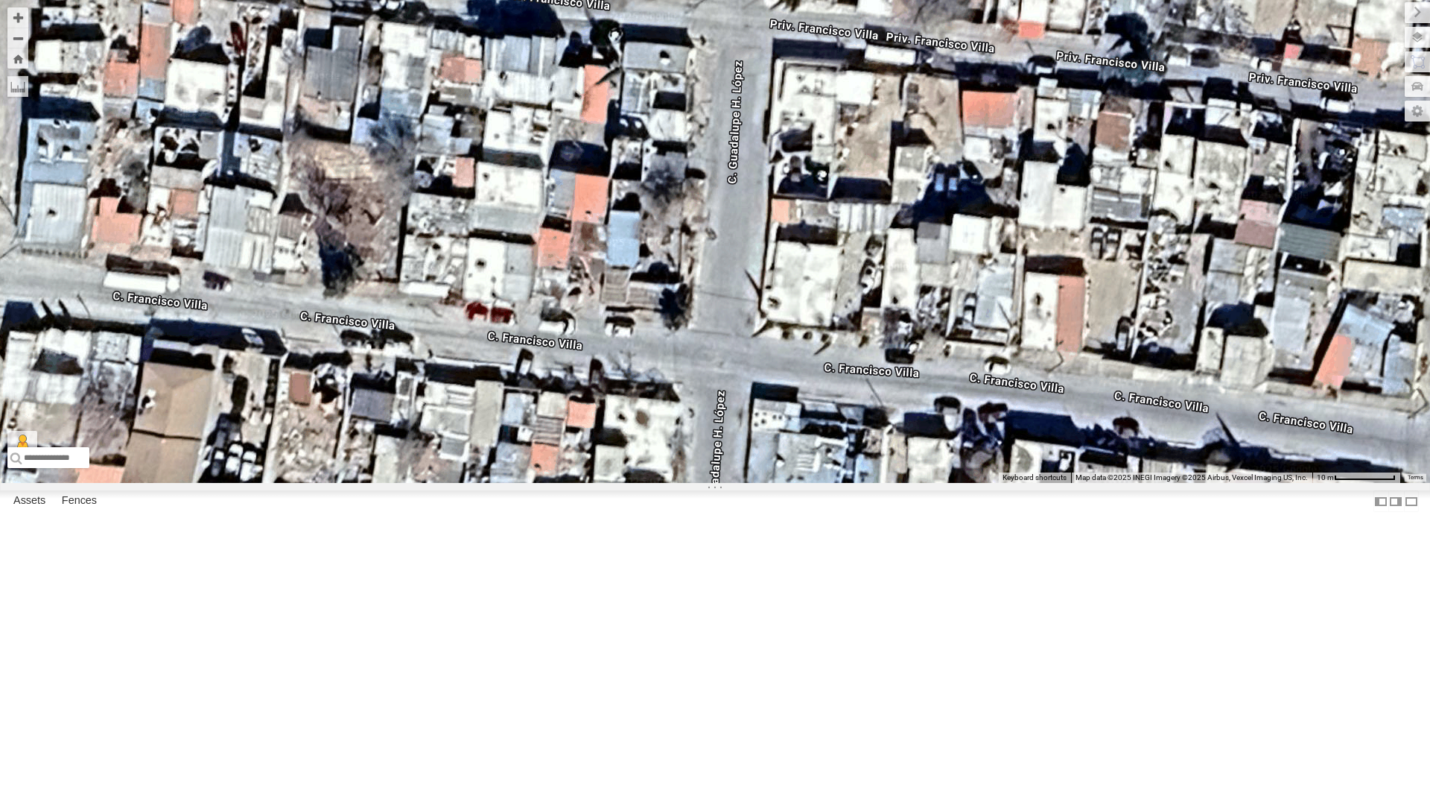
click at [17, 71] on div "840 - Cam 212 - Cam Loading..." at bounding box center [715, 241] width 1430 height 483
click at [19, 55] on button "Zoom Home" at bounding box center [17, 58] width 21 height 20
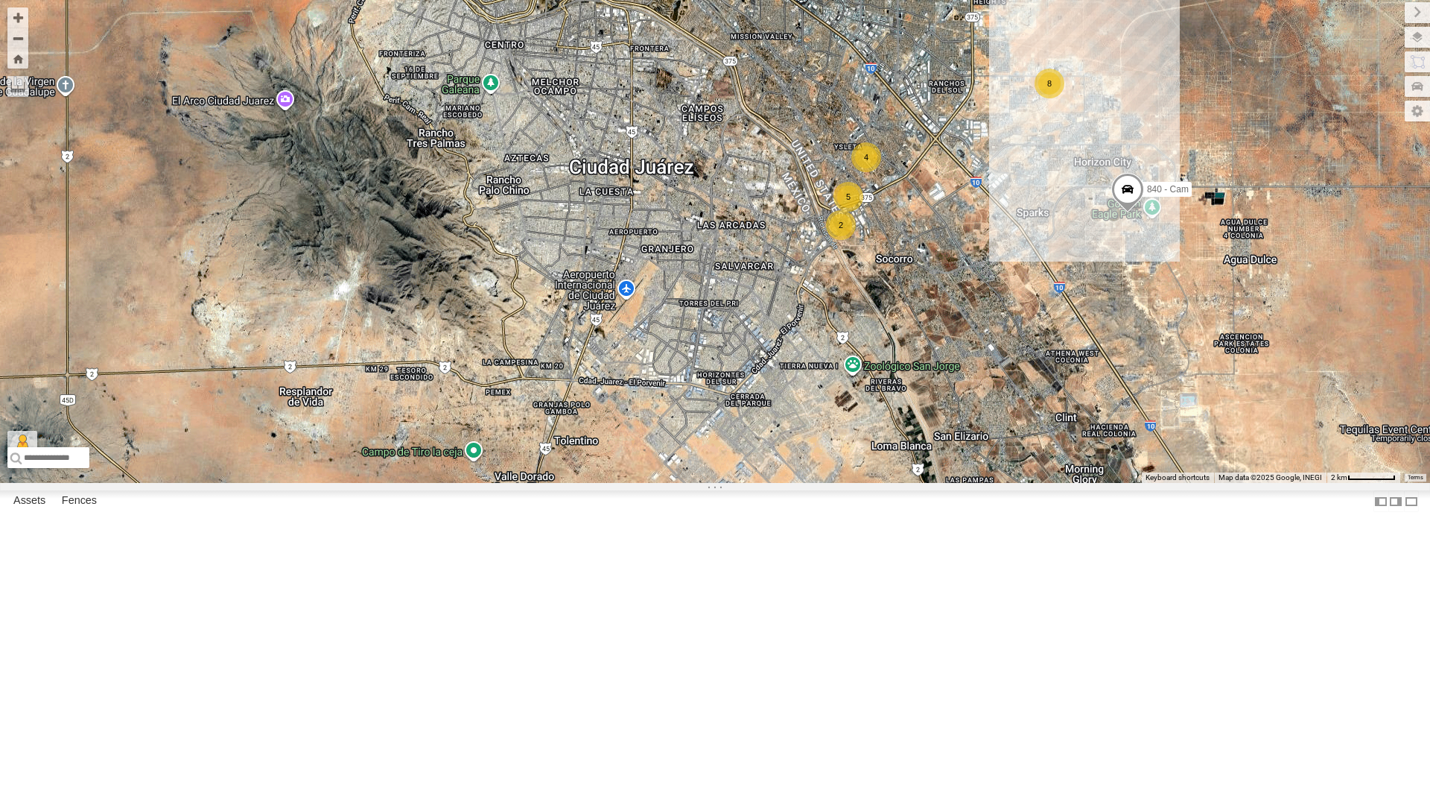
drag, startPoint x: 944, startPoint y: 703, endPoint x: 942, endPoint y: 375, distance: 327.8
click at [942, 375] on div "5 8 4 2 2 2 840 - Cam 212 - Cam Loading..." at bounding box center [715, 241] width 1430 height 483
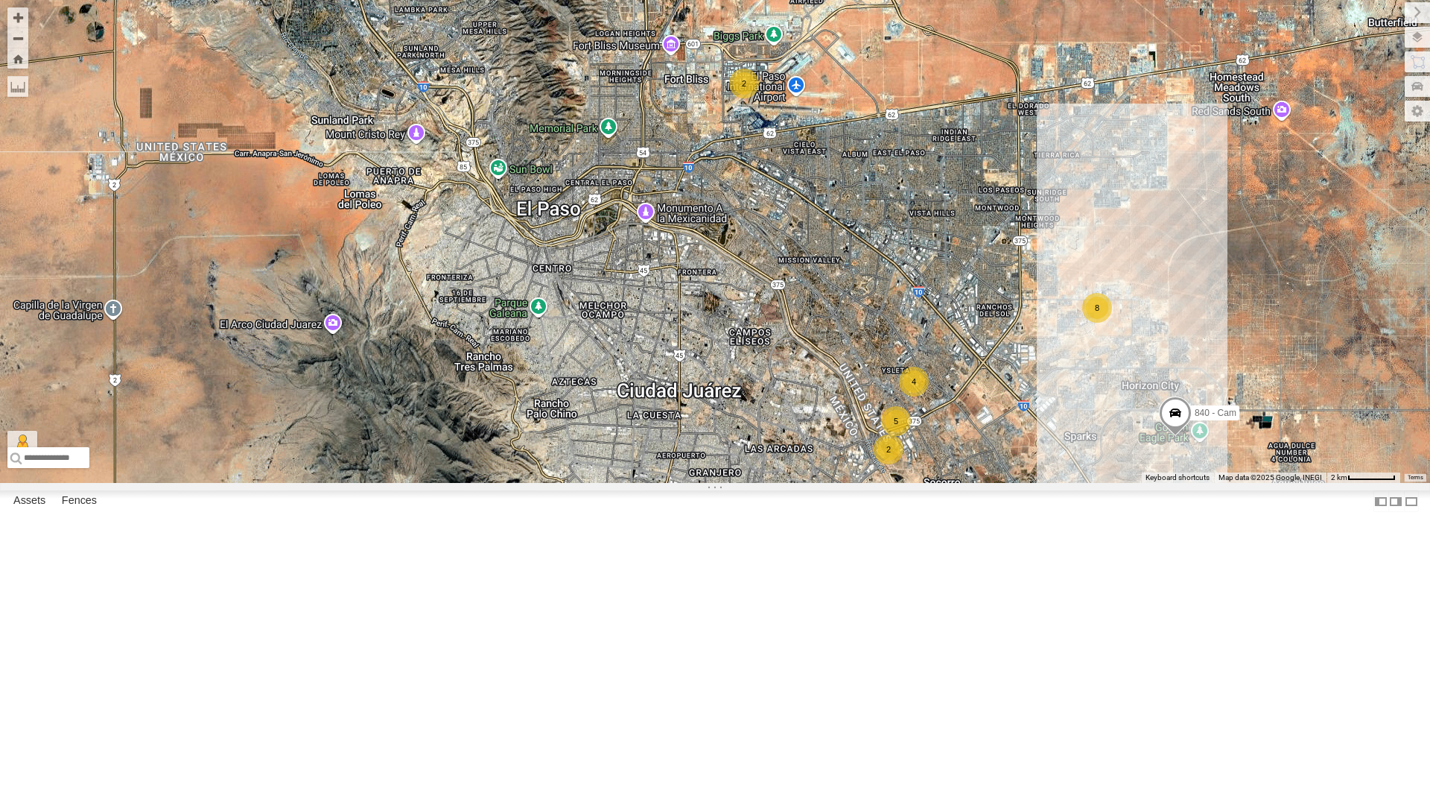
drag, startPoint x: 942, startPoint y: 346, endPoint x: 984, endPoint y: 593, distance: 250.9
click at [984, 483] on div "5 8 4 2 2 2 840 - Cam 212 - Cam Loading..." at bounding box center [715, 241] width 1430 height 483
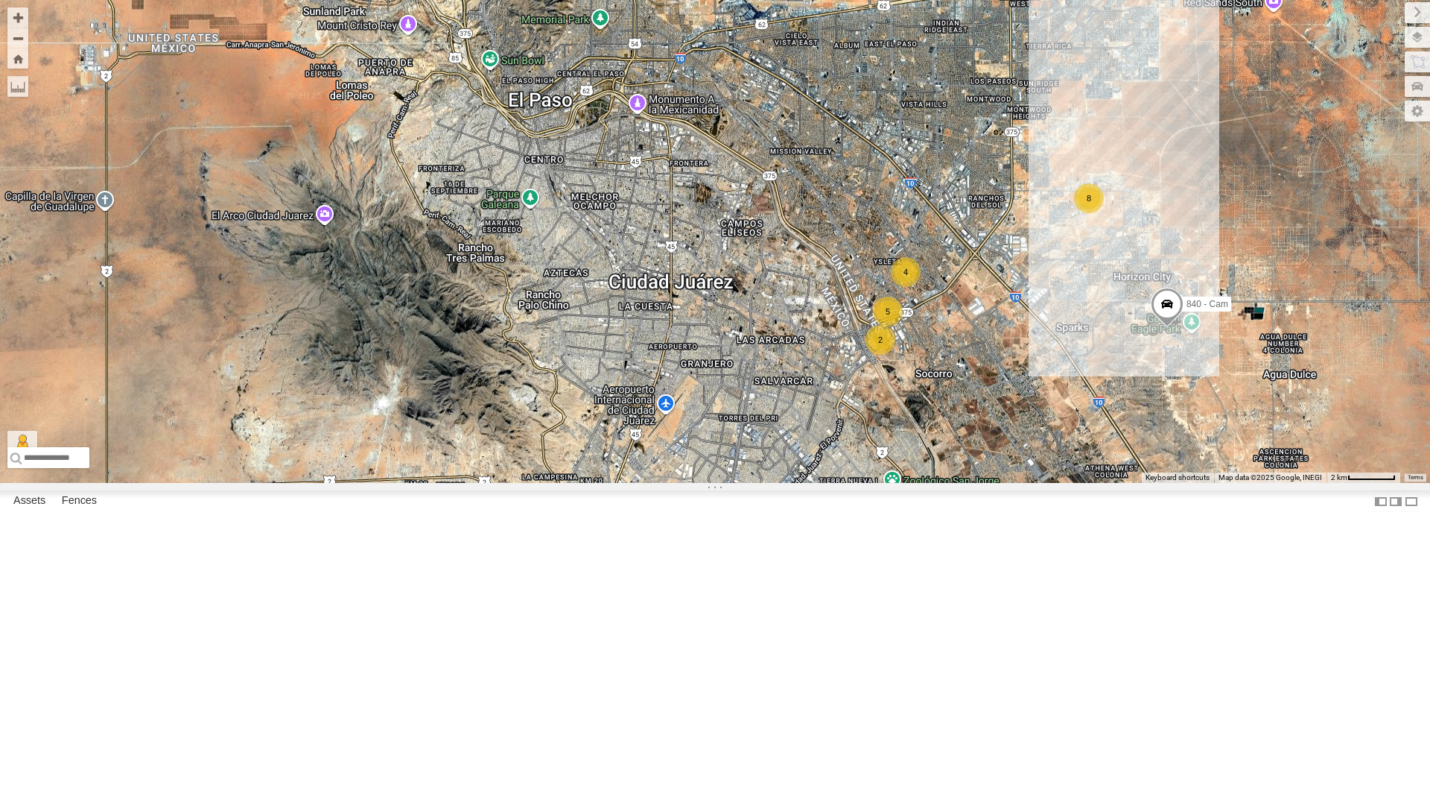
drag, startPoint x: 481, startPoint y: 657, endPoint x: 473, endPoint y: 545, distance: 112.0
click at [473, 483] on div "4030 - Cam 840 - Cam 388 - Cam 212 - Cam 5 8 4 2 2 Loading..." at bounding box center [715, 241] width 1430 height 483
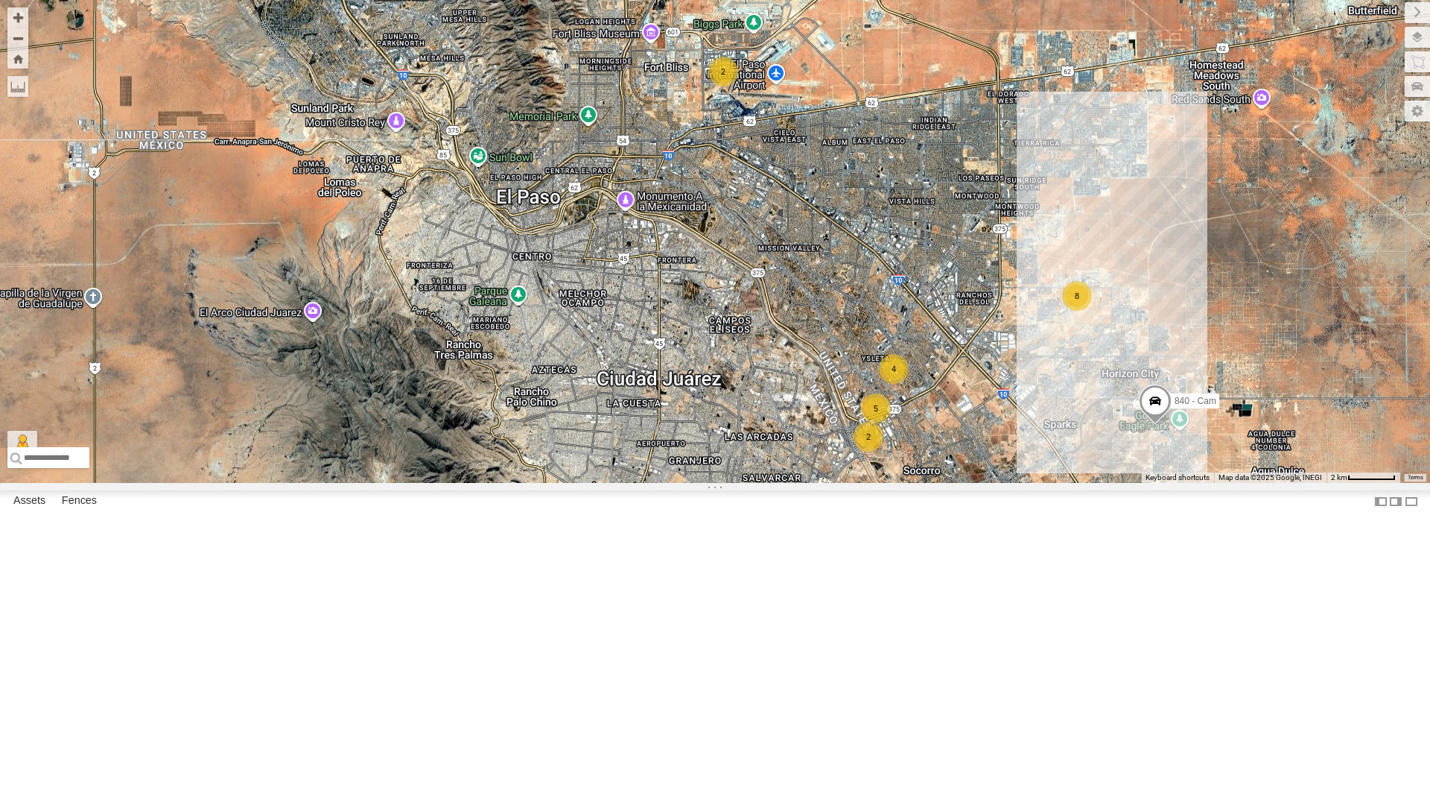
drag, startPoint x: 477, startPoint y: 536, endPoint x: 466, endPoint y: 638, distance: 102.7
click at [466, 483] on div "4030 - Cam 840 - Cam 388 - Cam 212 - Cam 5 8 4 2 2 Loading..." at bounding box center [715, 241] width 1430 height 483
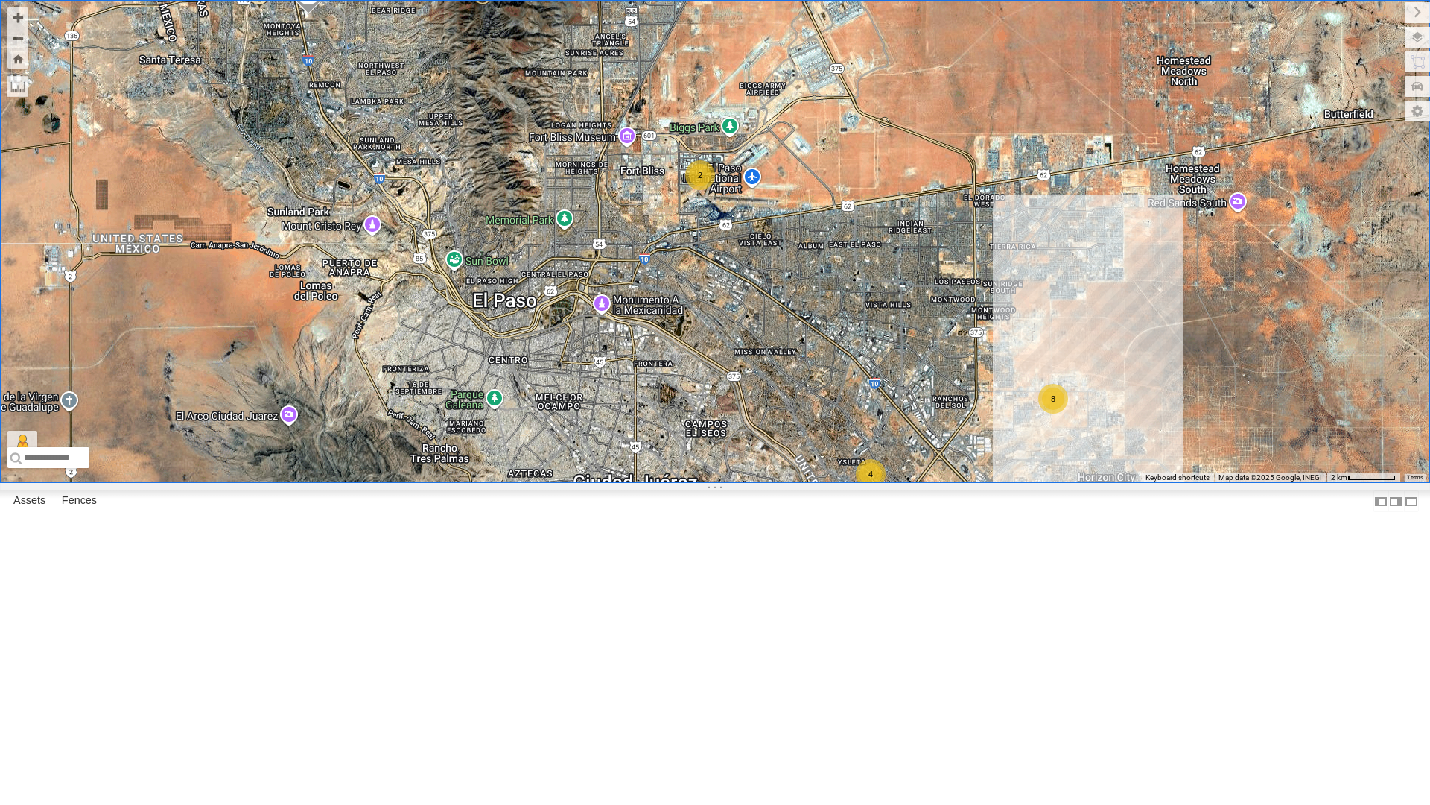
click at [699, 190] on div "2" at bounding box center [700, 175] width 30 height 30
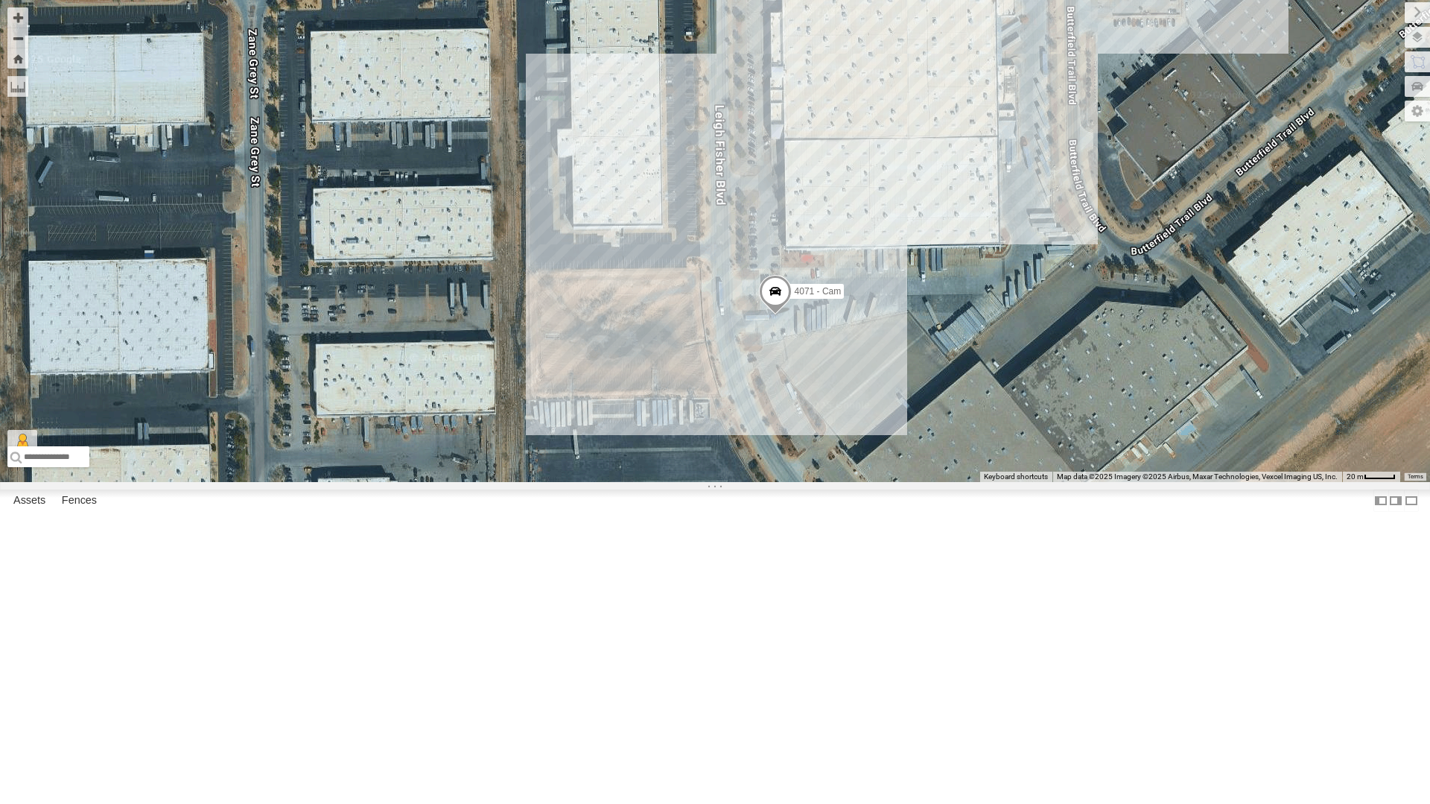
click at [851, 482] on div "4071 - Cam Loading..." at bounding box center [715, 241] width 1430 height 482
click at [851, 483] on div "4071 - Cam Loading..." at bounding box center [715, 241] width 1430 height 483
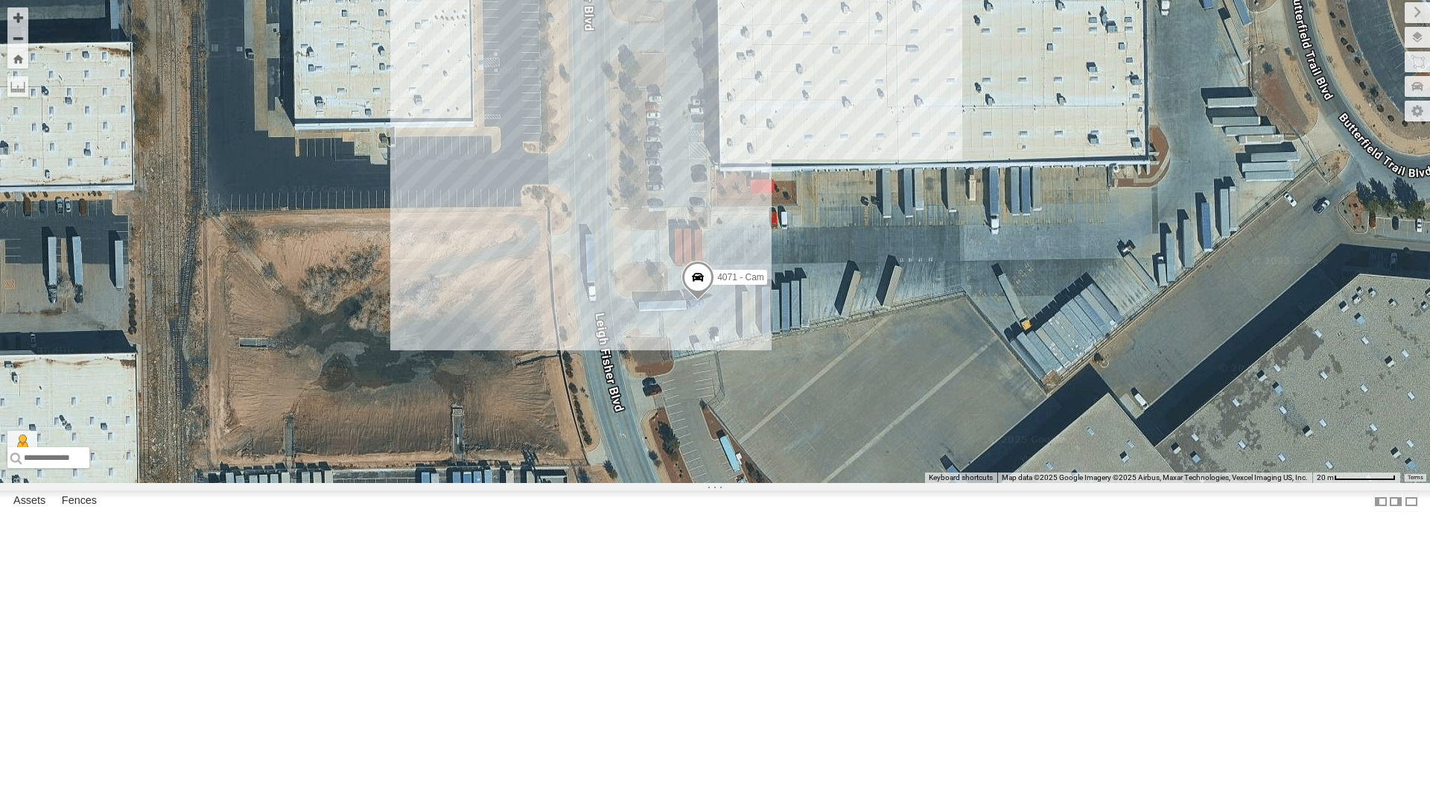
click at [584, 422] on div "4071 - Cam Loading..." at bounding box center [715, 241] width 1430 height 483
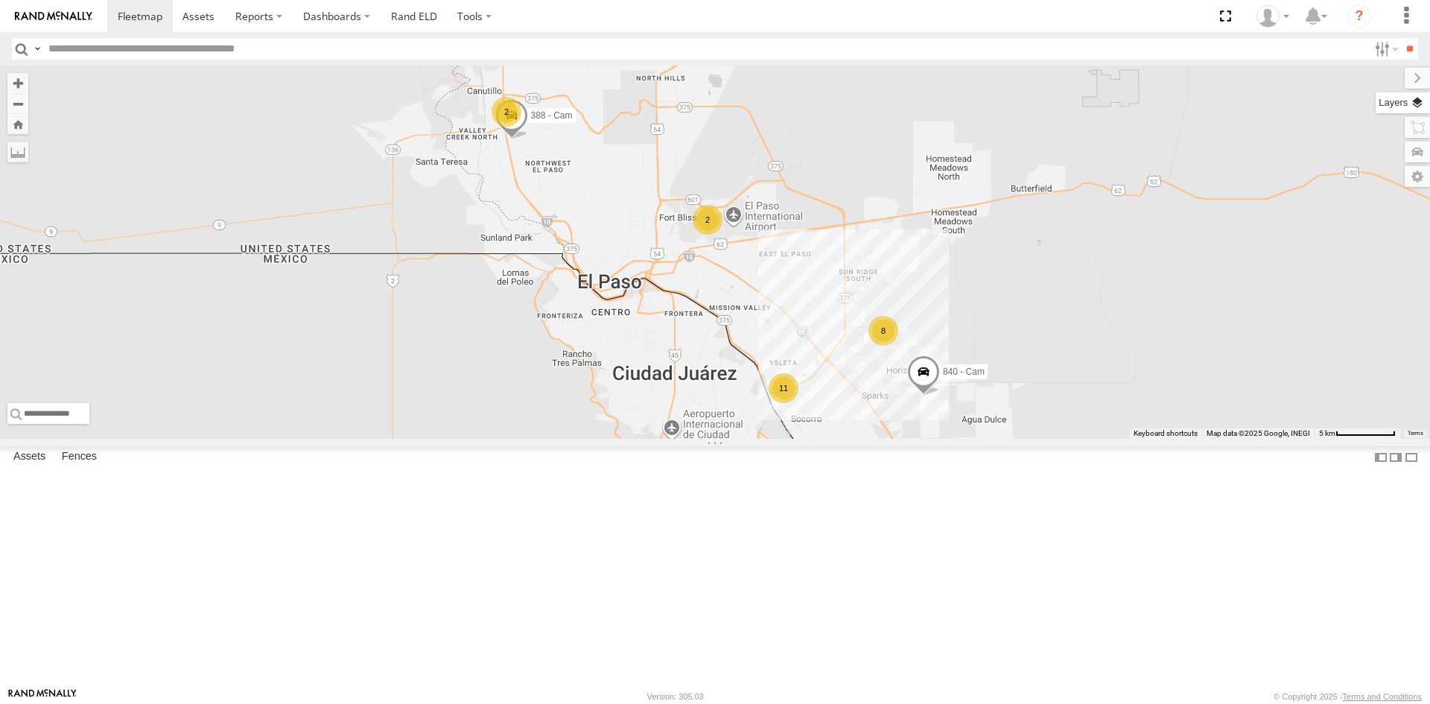
click at [1420, 101] on label at bounding box center [1403, 102] width 54 height 21
click at [0, 0] on span "Basemaps" at bounding box center [0, 0] width 0 height 0
click at [0, 0] on span "Satellite + Roadmap" at bounding box center [0, 0] width 0 height 0
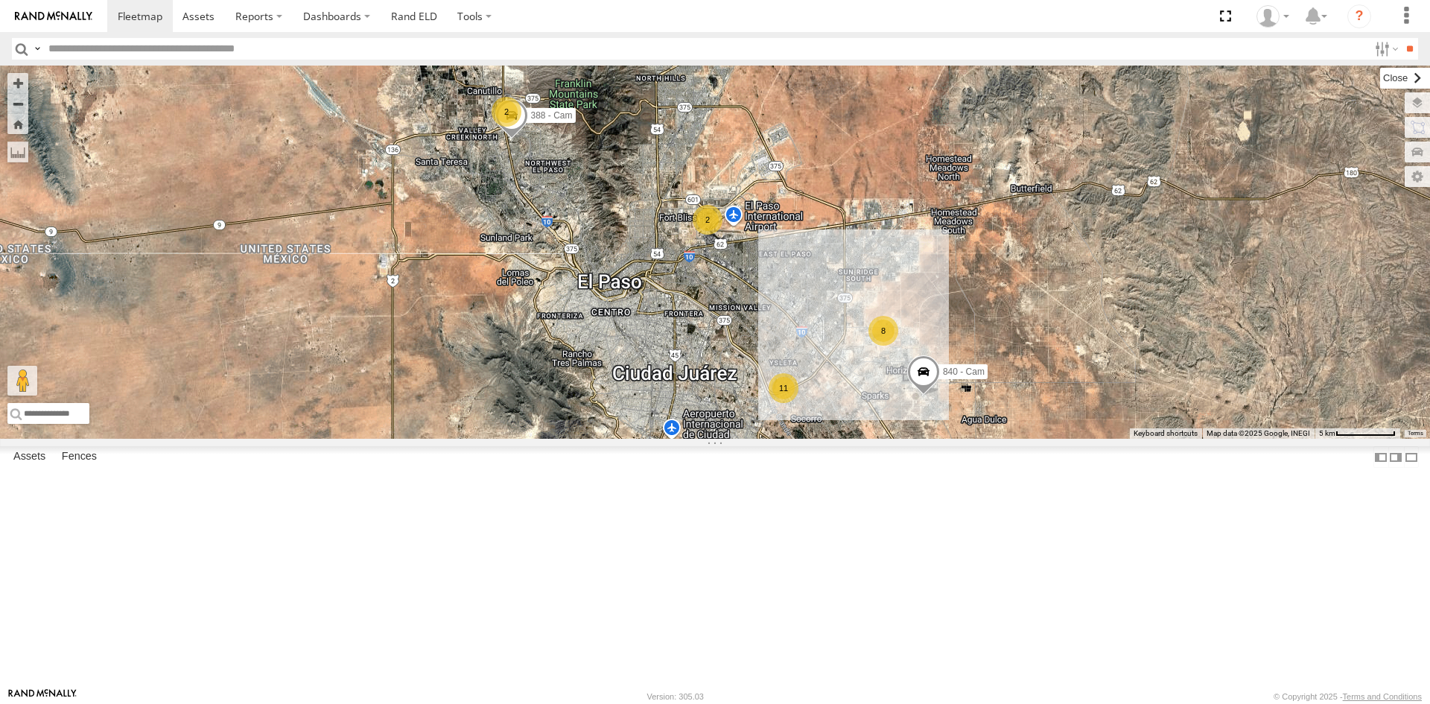
click at [1380, 77] on label at bounding box center [1405, 78] width 50 height 21
click at [710, 235] on div "2" at bounding box center [708, 220] width 30 height 30
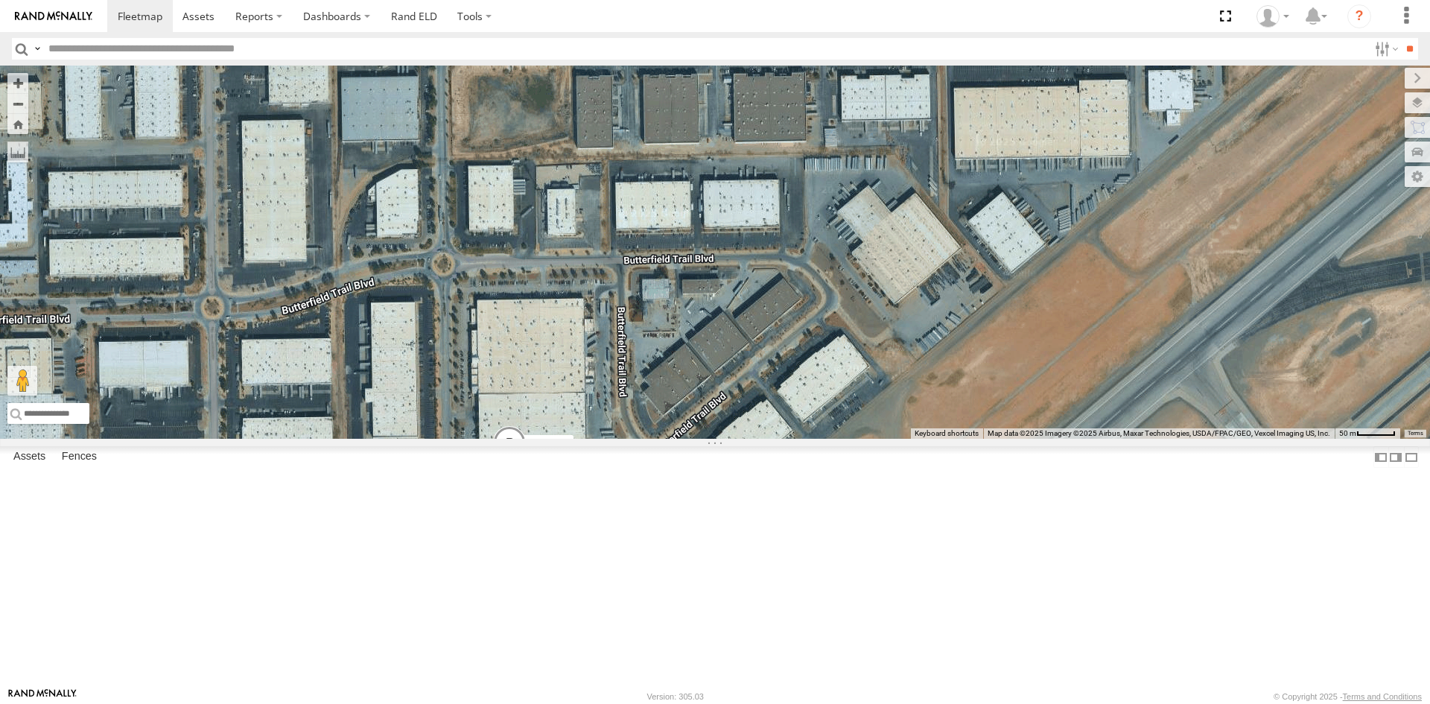
click at [921, 39] on span at bounding box center [921, 19] width 33 height 40
click at [851, 22] on label at bounding box center [845, 17] width 27 height 10
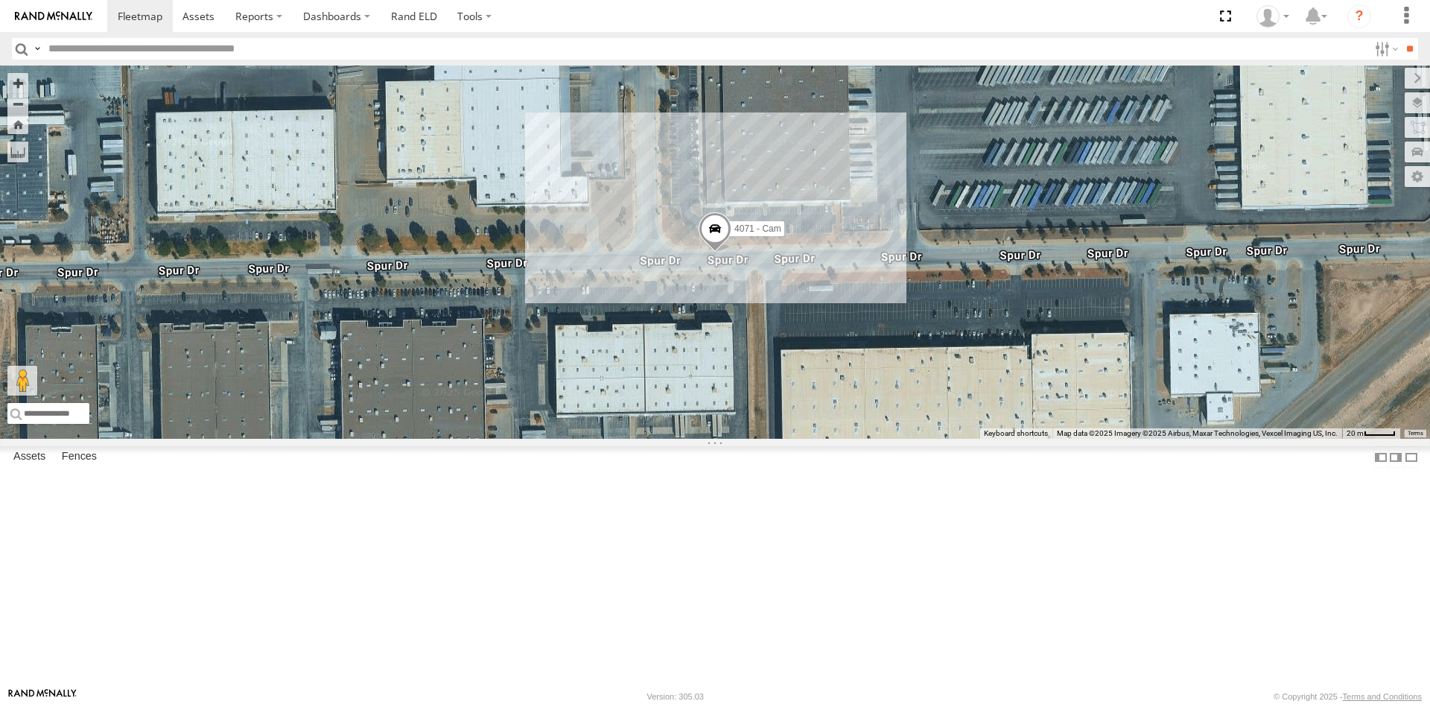
click at [711, 253] on span at bounding box center [715, 232] width 33 height 40
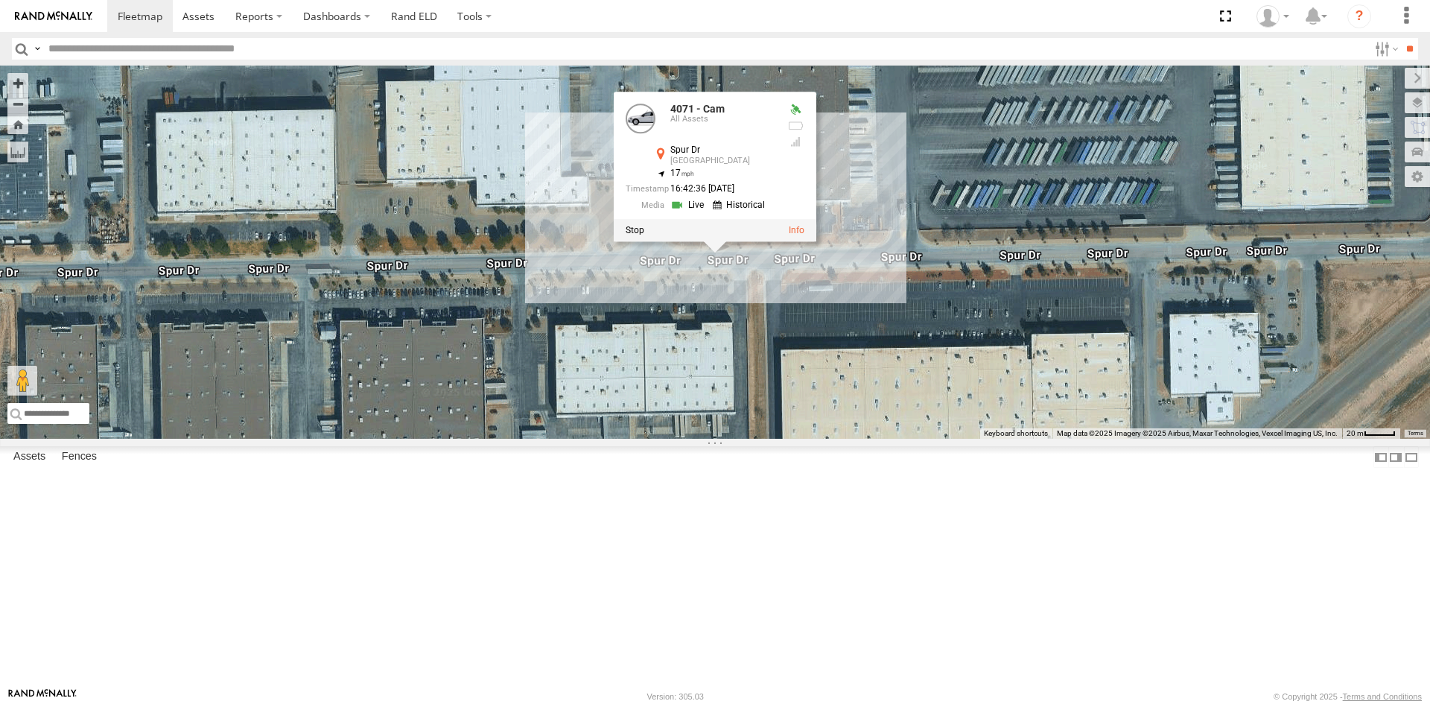
click at [698, 212] on link at bounding box center [689, 204] width 38 height 14
click at [682, 418] on div "4071 - Cam 4071 - Cam All Assets Spur Dr El Paso 31.81604 , -106.38886 17 16:42…" at bounding box center [715, 252] width 1430 height 373
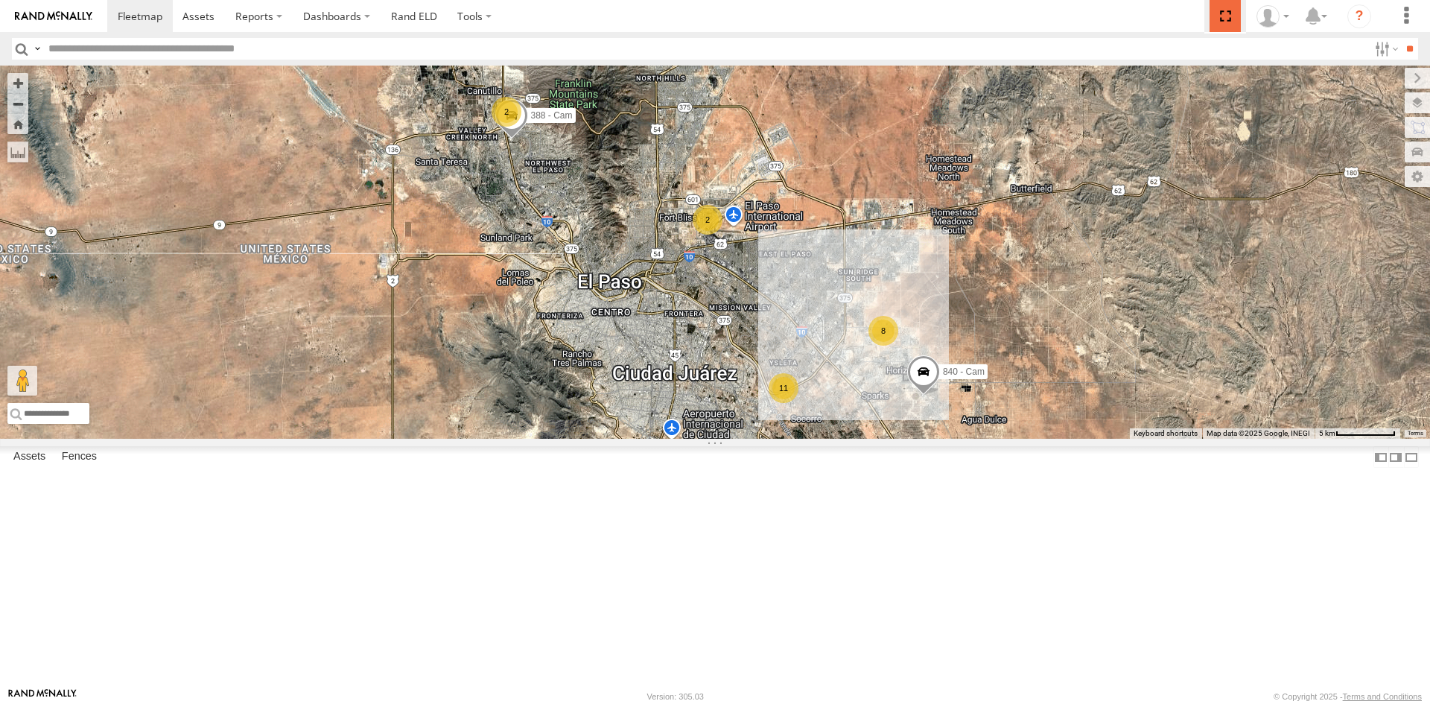
click at [1222, 8] on span at bounding box center [1225, 16] width 31 height 32
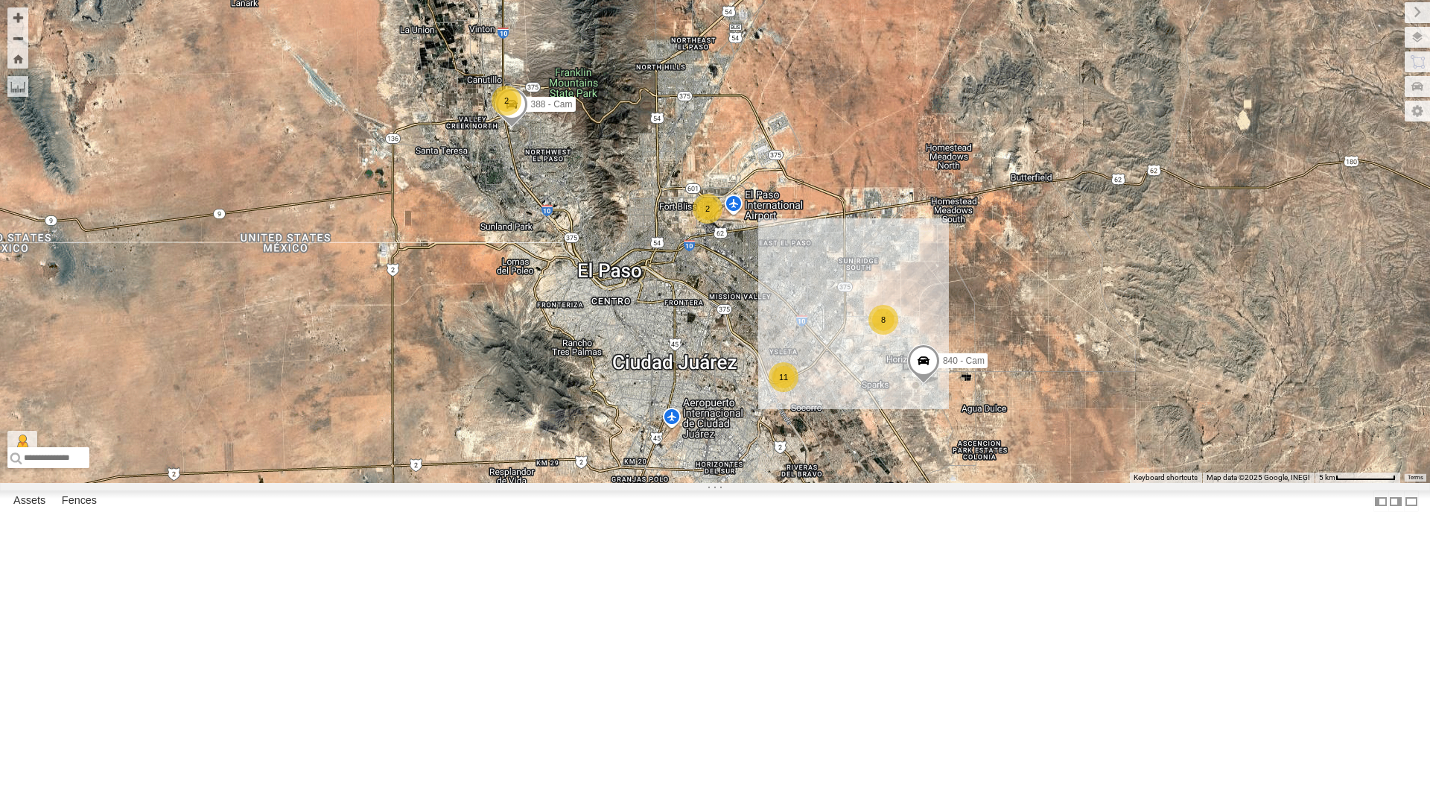
click at [697, 223] on div "2" at bounding box center [708, 209] width 30 height 30
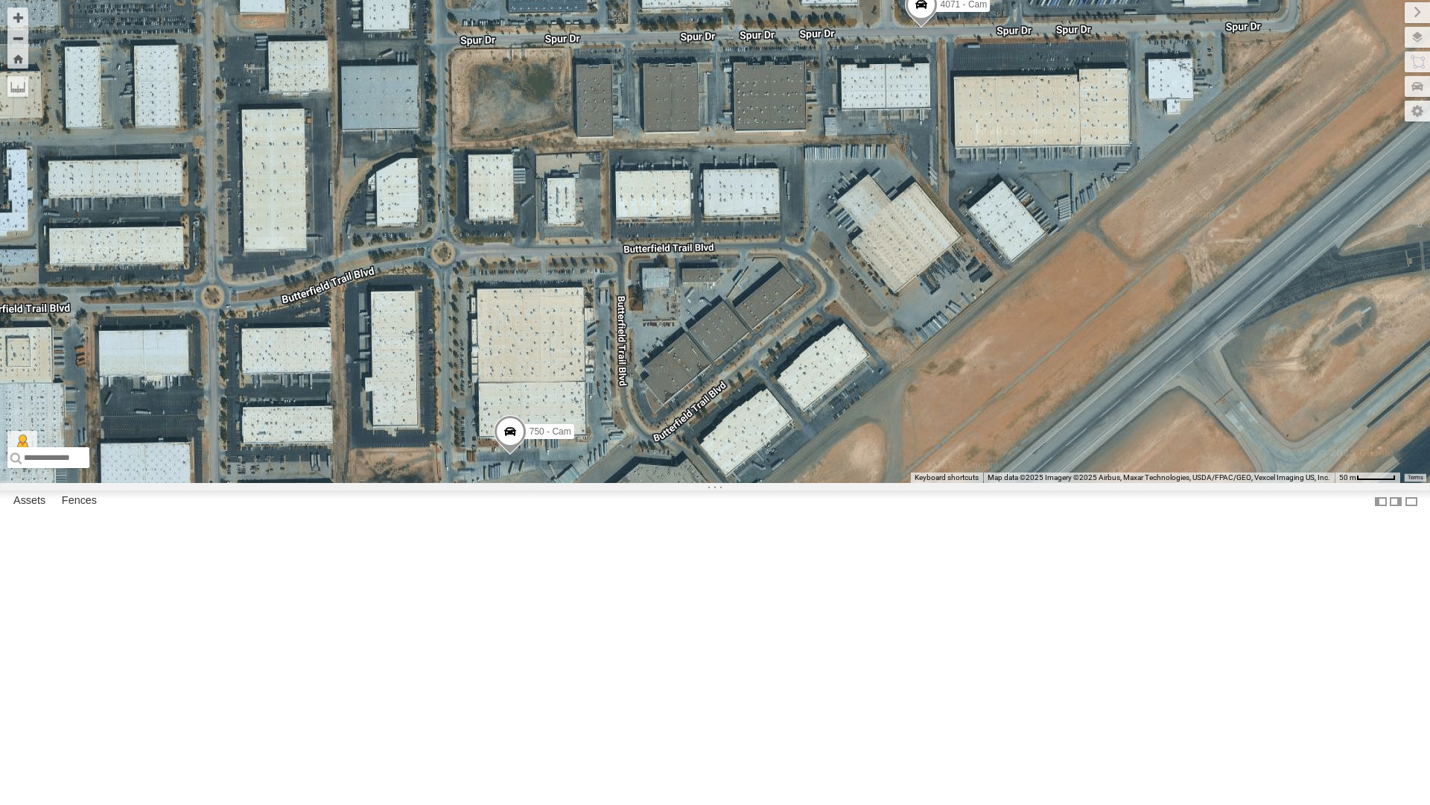
click at [558, 264] on div "840 - Cam 388 - Cam 750 - Cam 4071 - Cam" at bounding box center [715, 241] width 1430 height 483
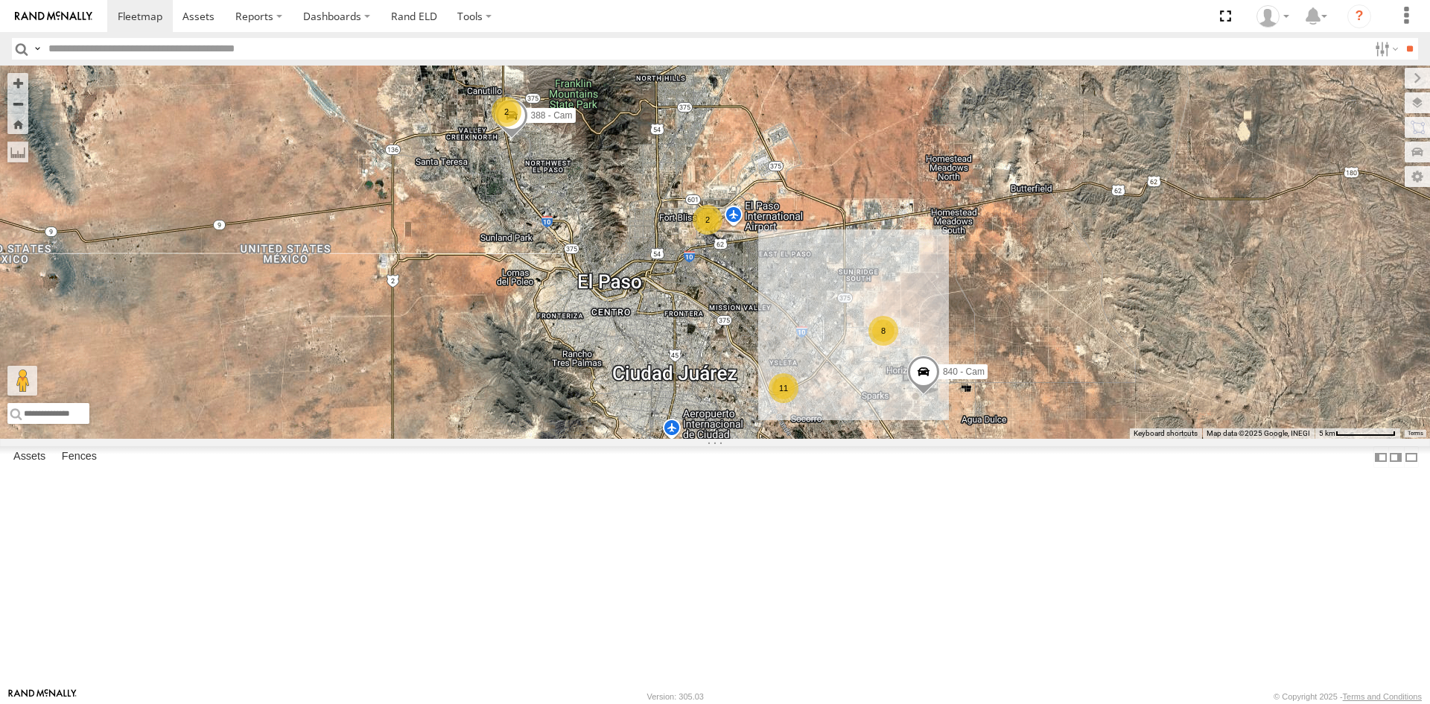
click at [702, 235] on div "2" at bounding box center [708, 220] width 30 height 30
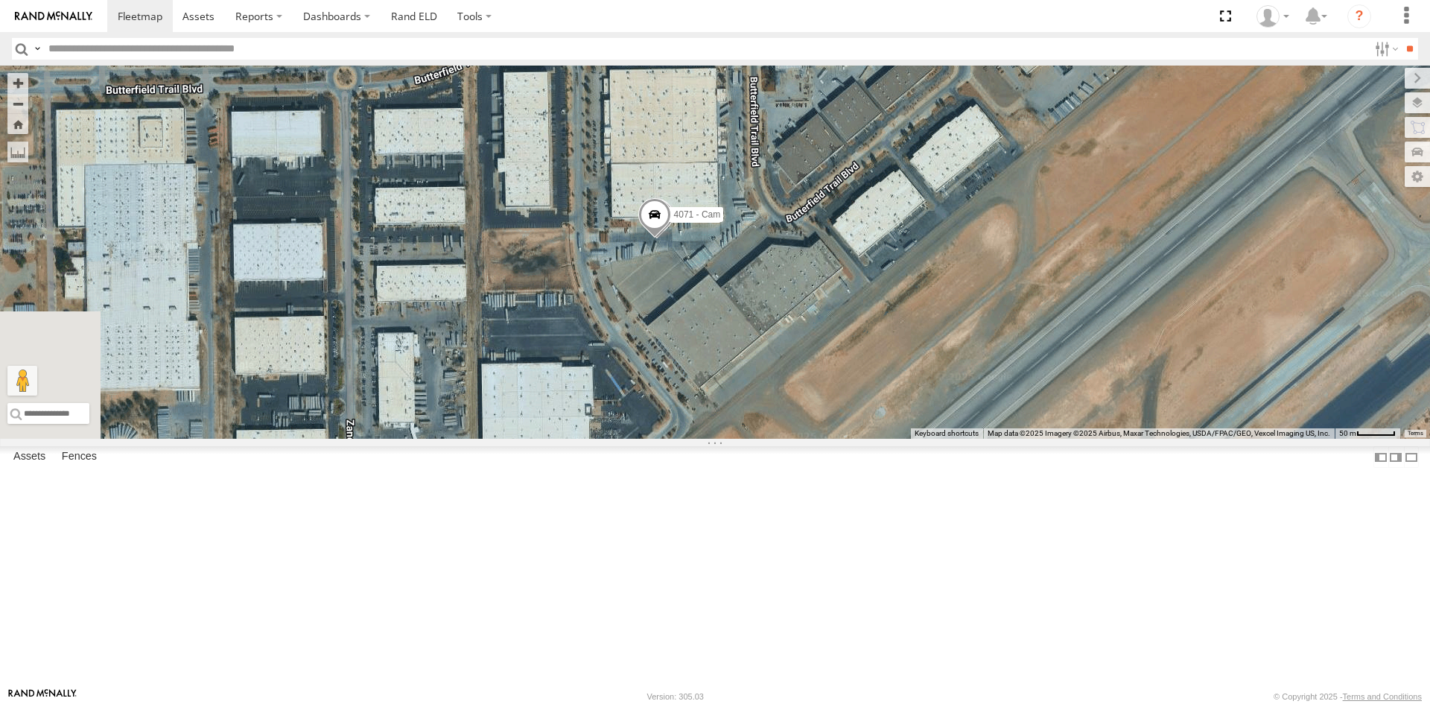
drag, startPoint x: 406, startPoint y: 484, endPoint x: 588, endPoint y: 156, distance: 375.4
click at [588, 156] on div "840 - Cam 388 - Cam 750 - Cam 4071 - Cam" at bounding box center [715, 252] width 1430 height 373
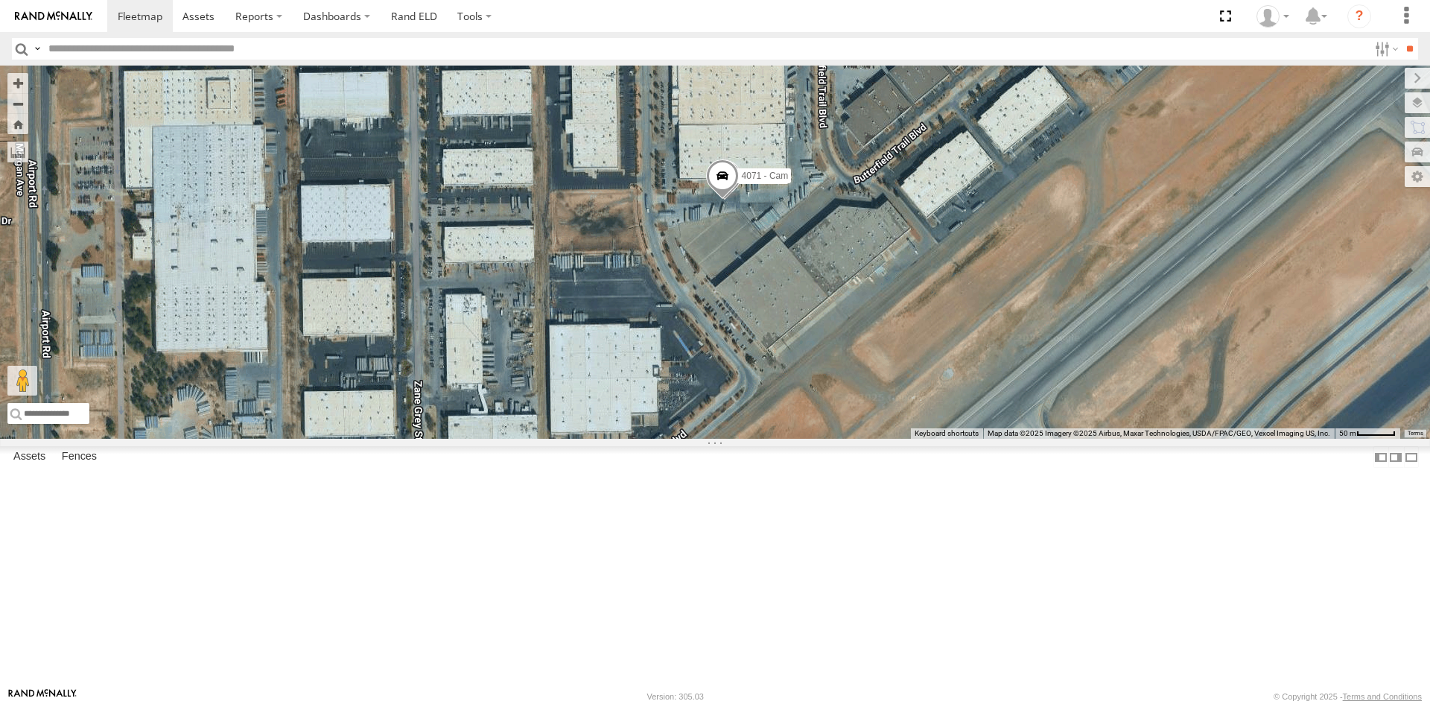
drag, startPoint x: 746, startPoint y: 299, endPoint x: 785, endPoint y: 446, distance: 152.0
click at [784, 428] on div "840 - Cam 388 - Cam 750 - Cam 4071 - Cam" at bounding box center [715, 252] width 1430 height 373
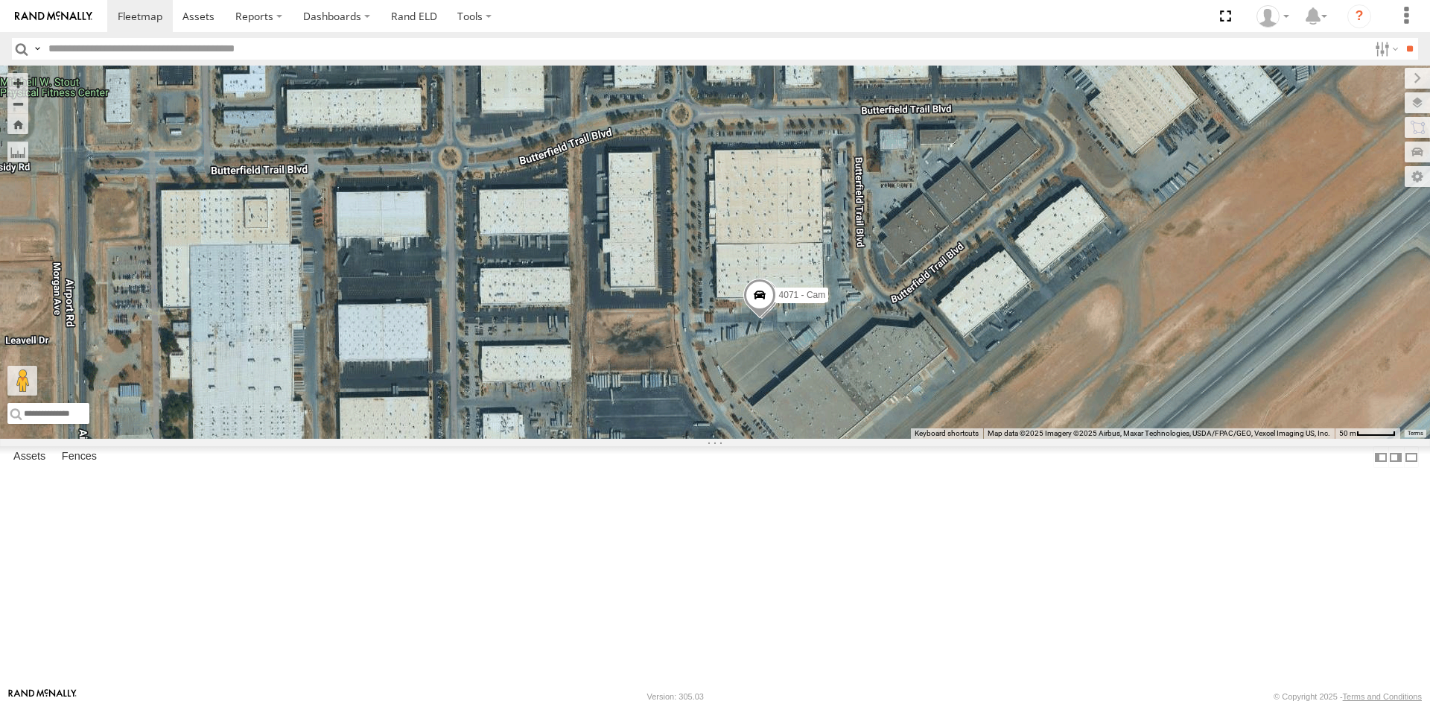
click at [807, 377] on div "840 - Cam 388 - Cam 750 - Cam 4071 - Cam" at bounding box center [715, 252] width 1430 height 373
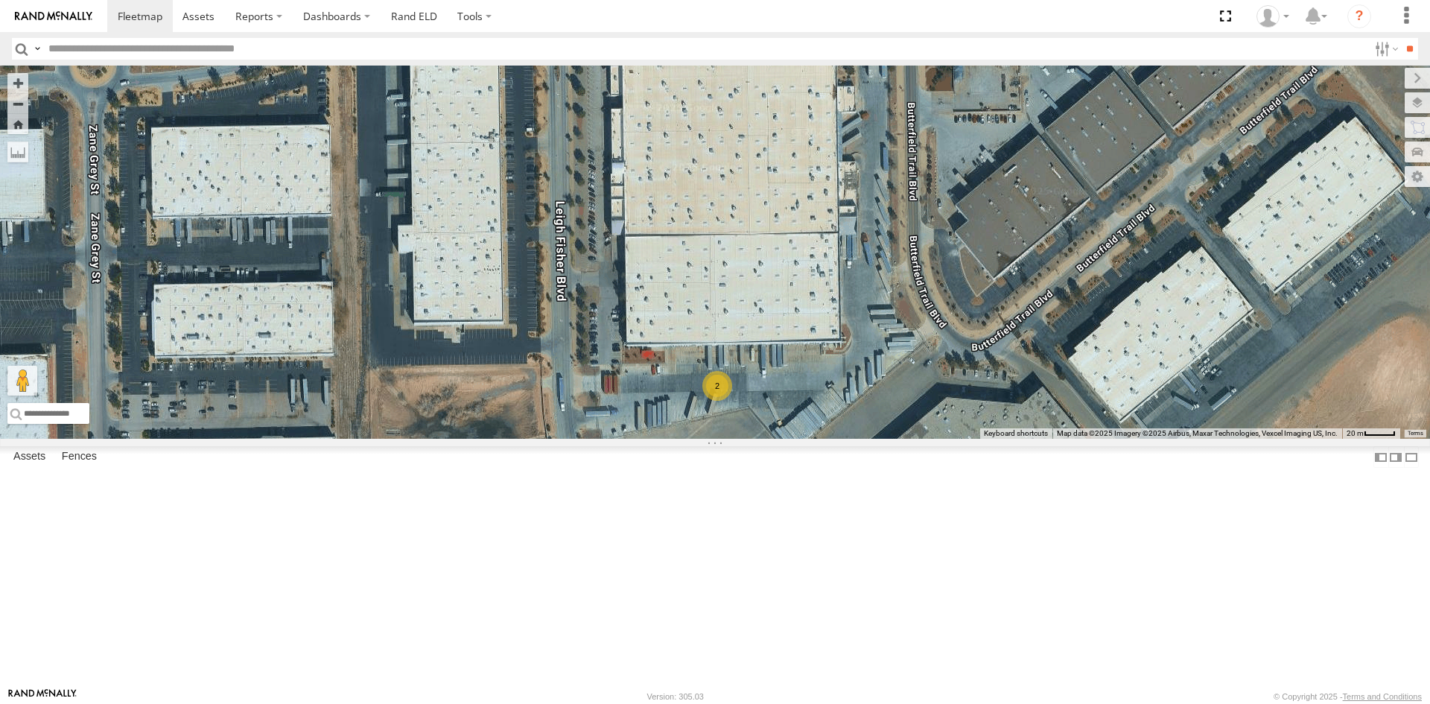
click at [717, 401] on div "2" at bounding box center [717, 386] width 30 height 30
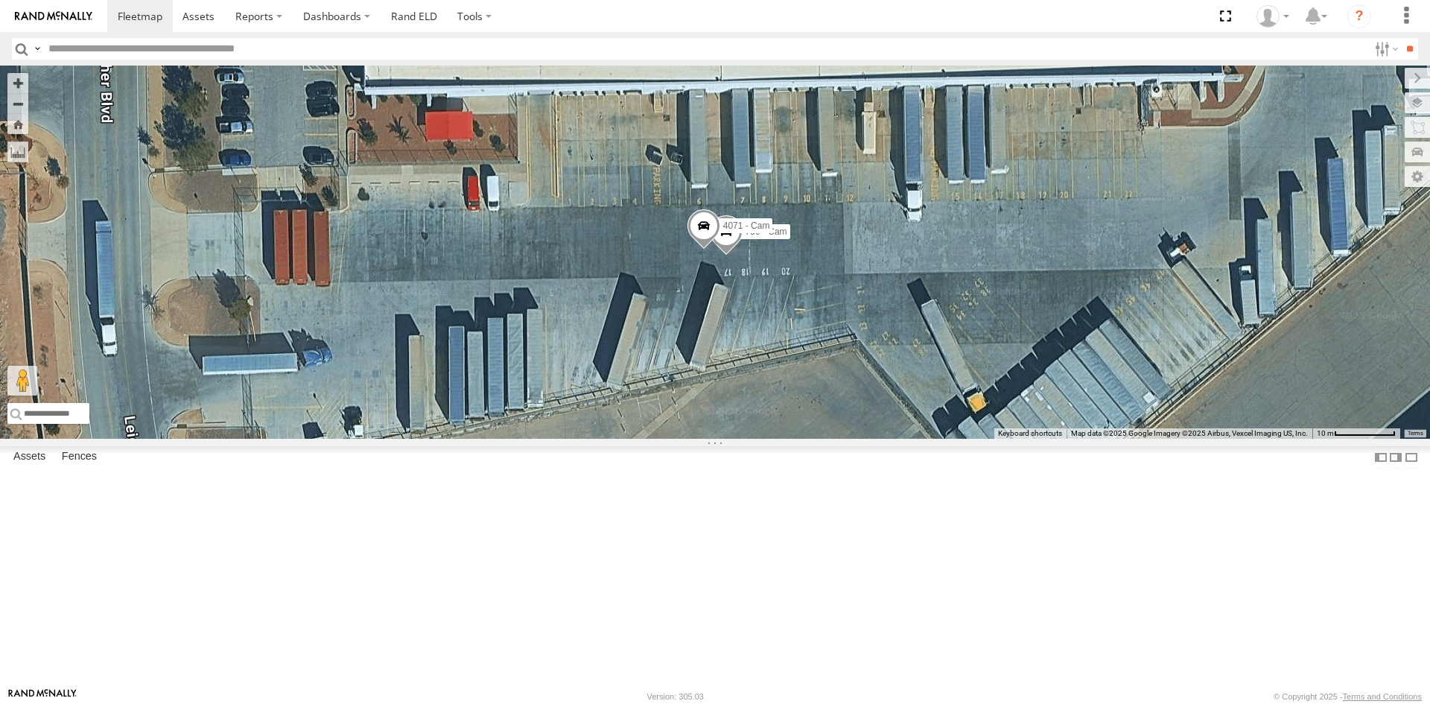
click at [699, 249] on span at bounding box center [704, 229] width 33 height 40
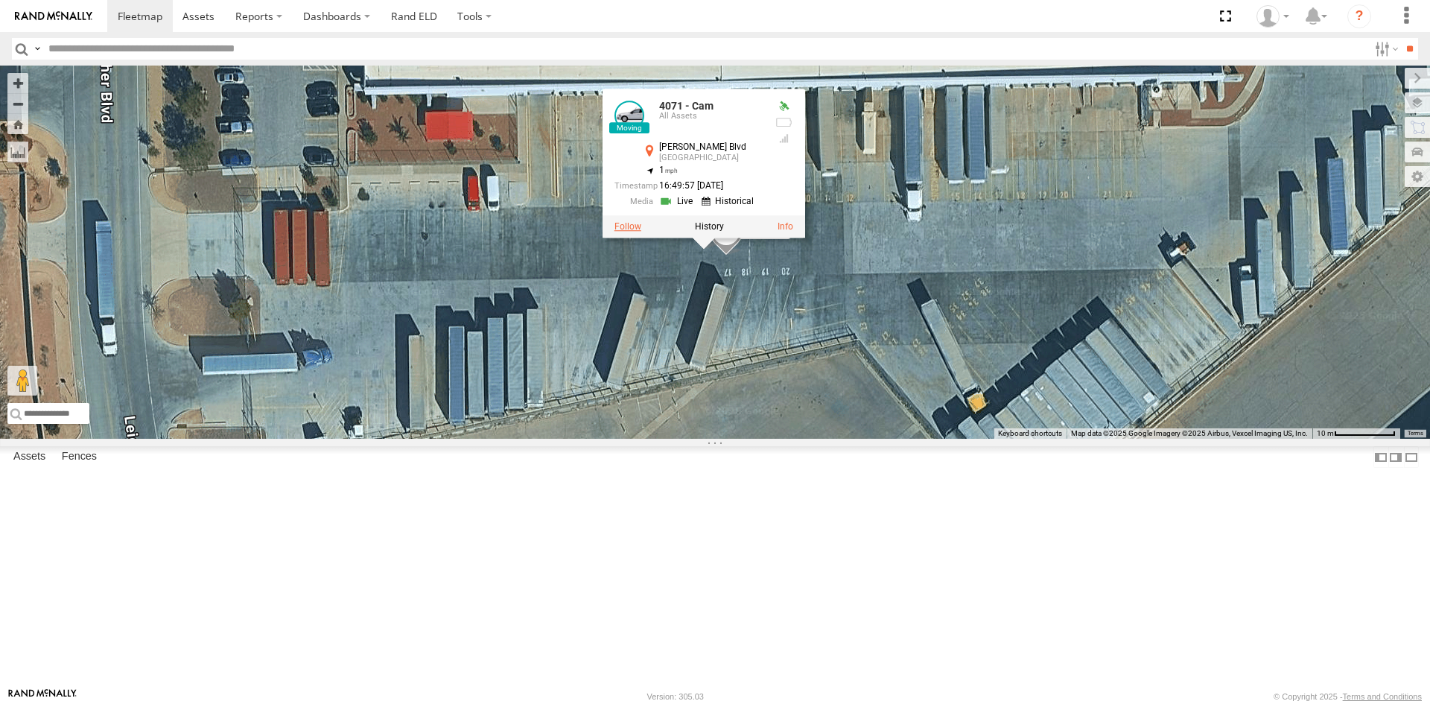
click at [635, 232] on label at bounding box center [628, 226] width 27 height 10
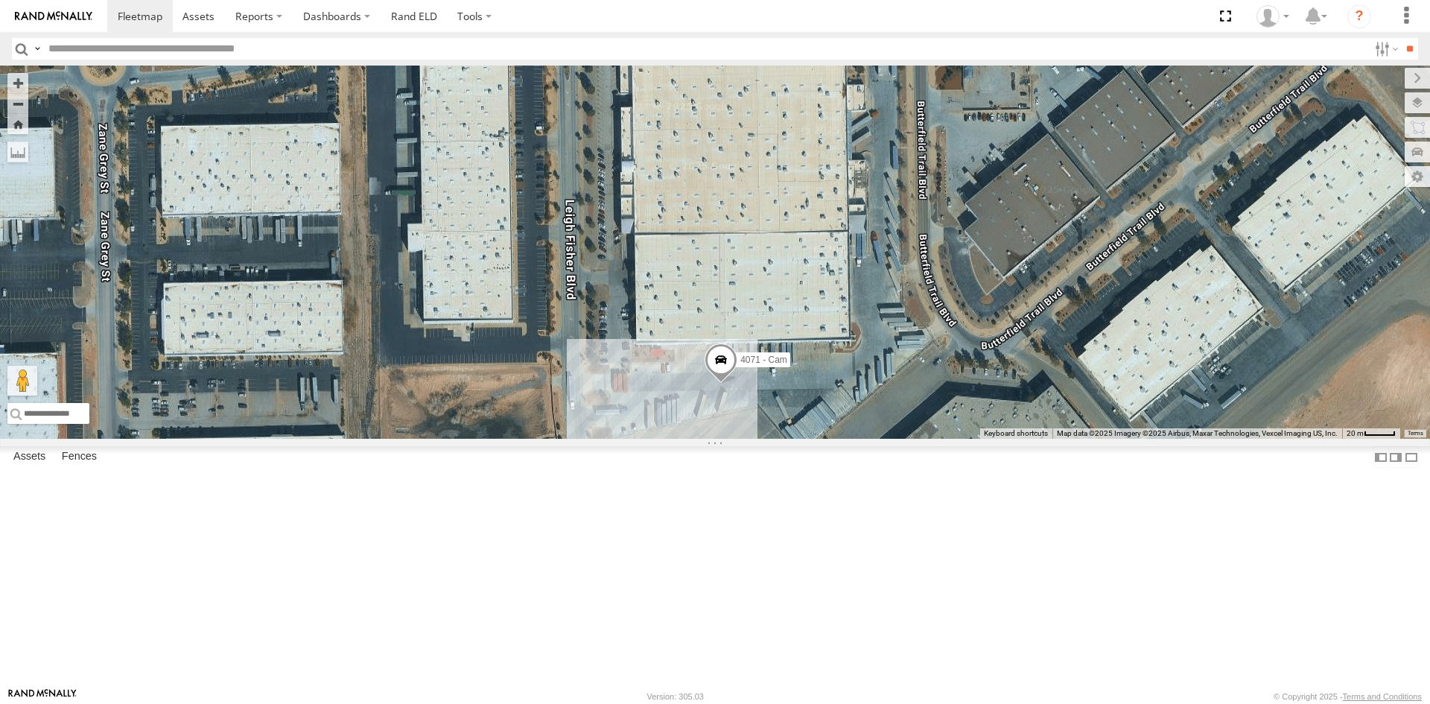
drag, startPoint x: 658, startPoint y: 267, endPoint x: 664, endPoint y: 404, distance: 137.2
click at [664, 404] on div "4071 - Cam" at bounding box center [715, 252] width 1430 height 373
click at [1223, 16] on span at bounding box center [1225, 16] width 31 height 32
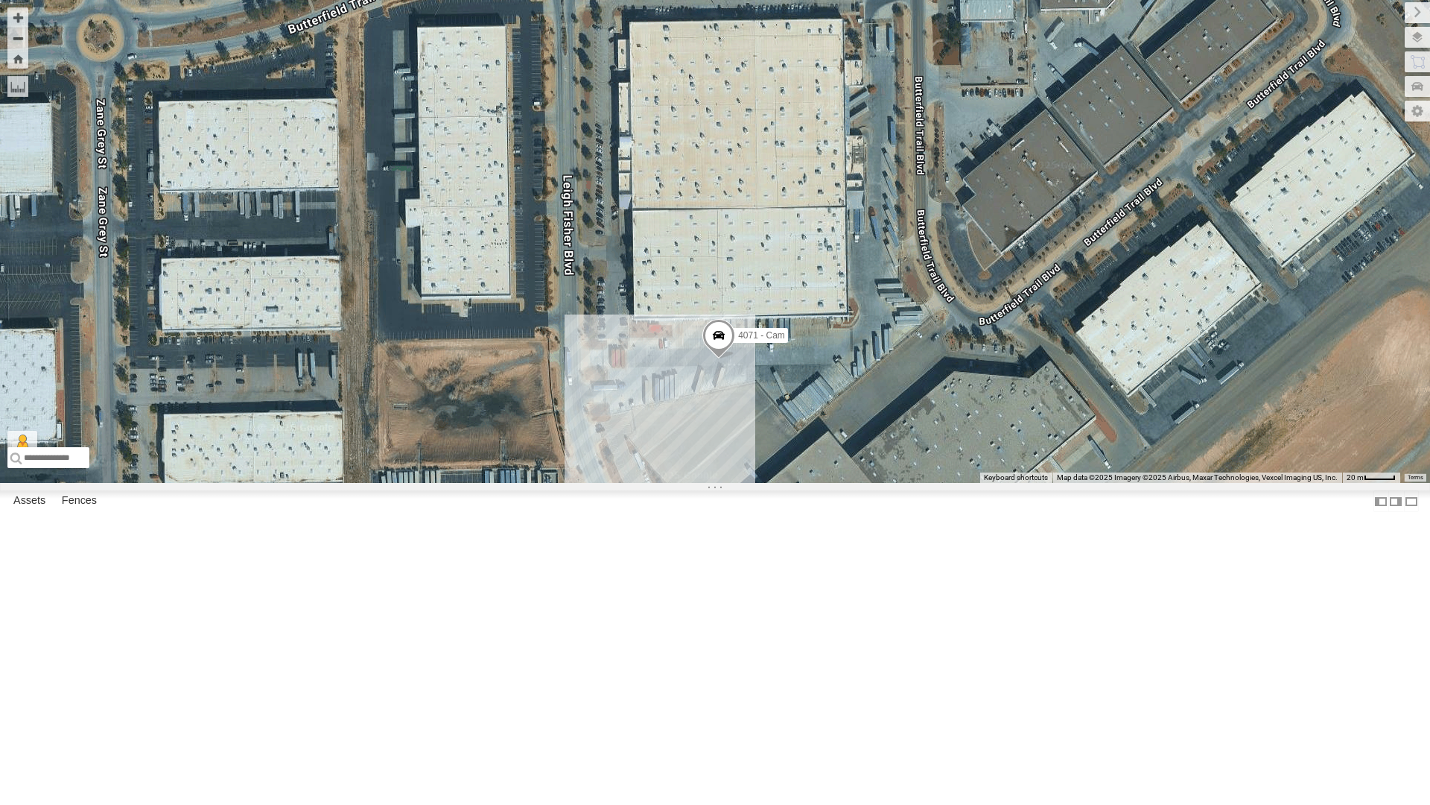
click at [1041, 416] on div "4071 - Cam" at bounding box center [715, 241] width 1430 height 483
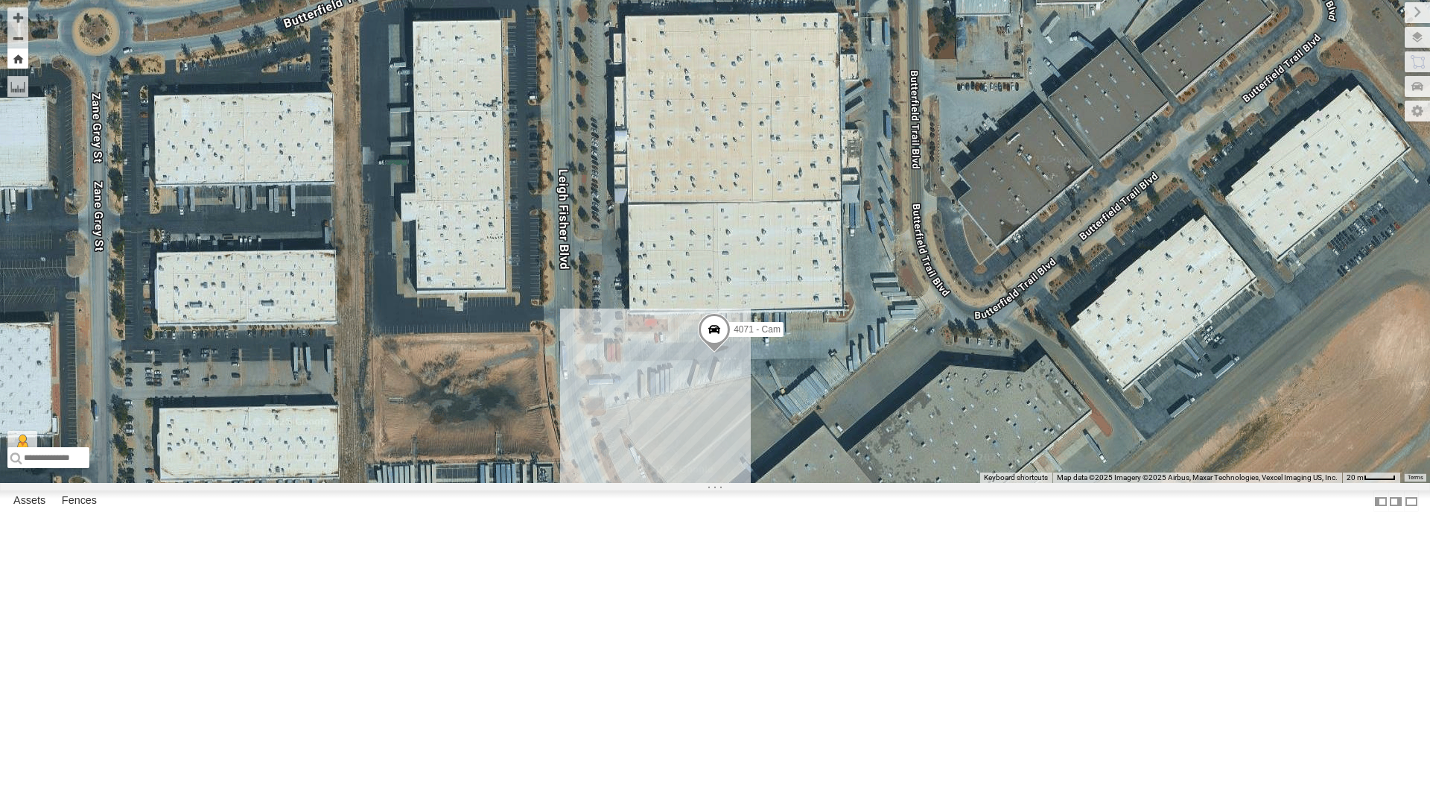
click at [14, 60] on button "Zoom Home" at bounding box center [17, 58] width 21 height 20
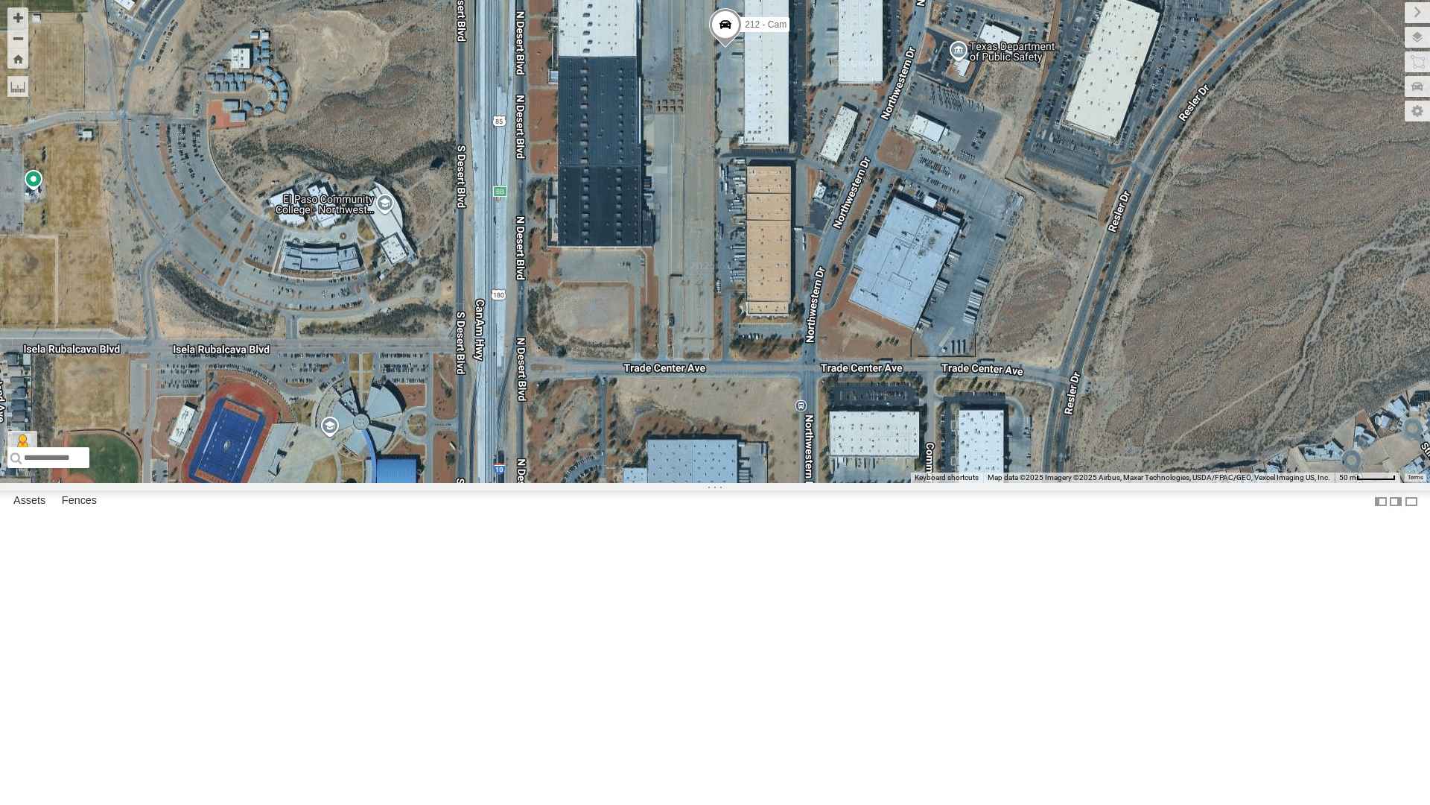
drag, startPoint x: 591, startPoint y: 299, endPoint x: 582, endPoint y: 381, distance: 83.3
click at [582, 381] on div "4071 - Cam 872 - Cam 750 - Cam 840 - Cam 4063 - Cam 388 - Cam 4030 - Cam 212 - …" at bounding box center [715, 241] width 1430 height 483
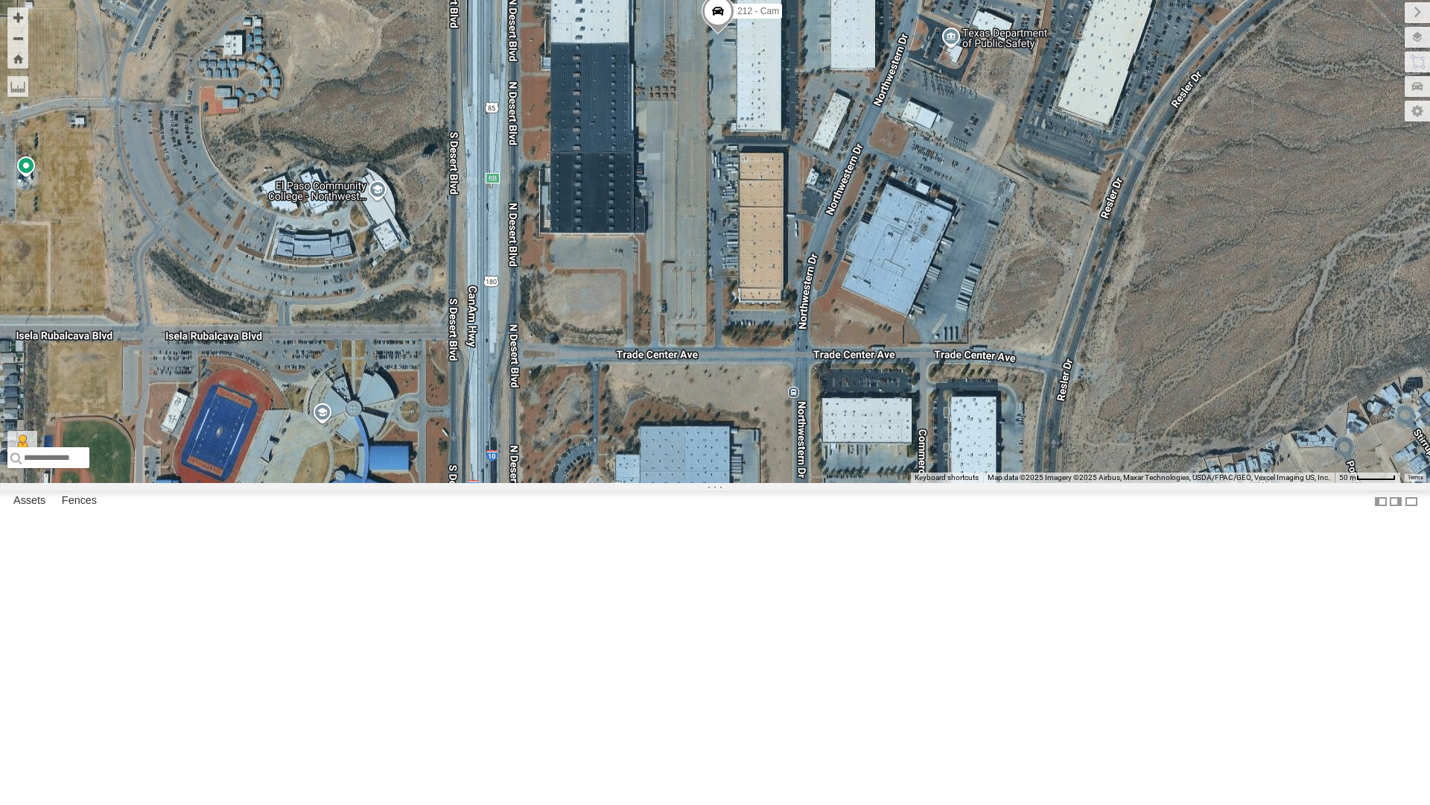
drag, startPoint x: 603, startPoint y: 524, endPoint x: 589, endPoint y: 556, distance: 34.7
click at [589, 483] on div "4071 - Cam 872 - Cam 750 - Cam 840 - Cam 4063 - Cam 388 - Cam 4030 - Cam 212 - …" at bounding box center [715, 241] width 1430 height 483
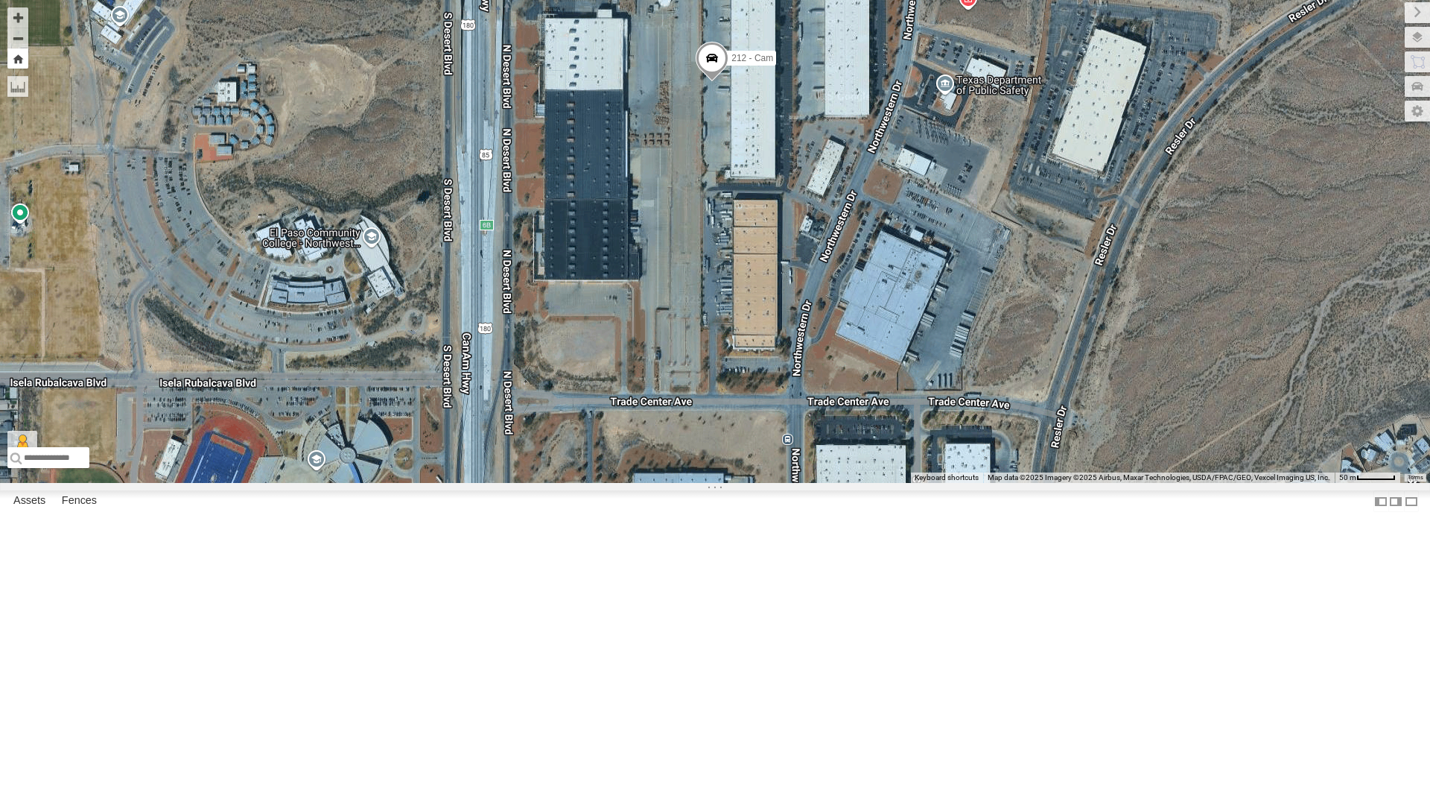
click at [14, 61] on button "Zoom Home" at bounding box center [17, 58] width 21 height 20
